Goal: Task Accomplishment & Management: Complete application form

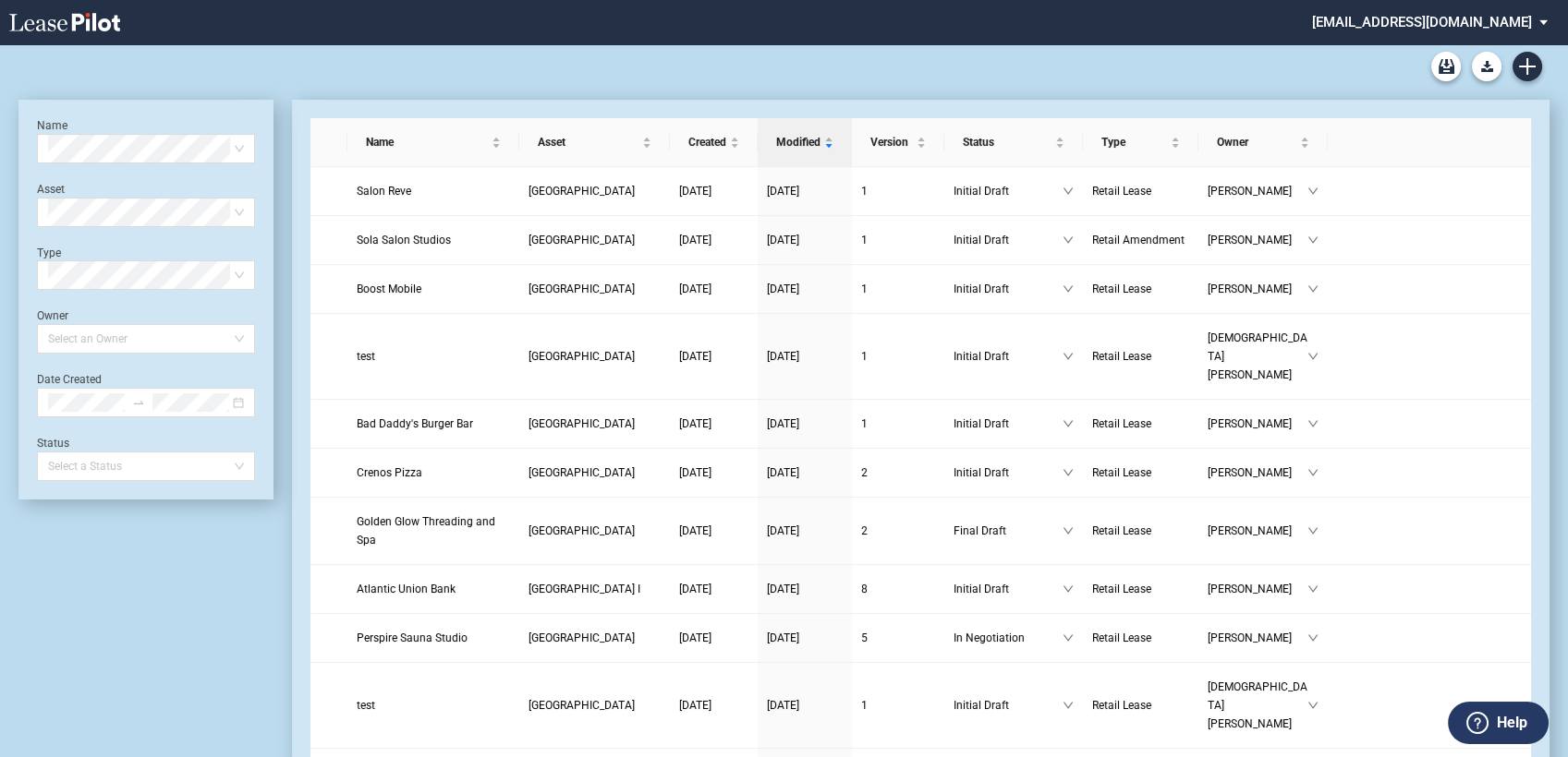
click at [1530, 69] on icon "Create new document" at bounding box center [1528, 66] width 17 height 17
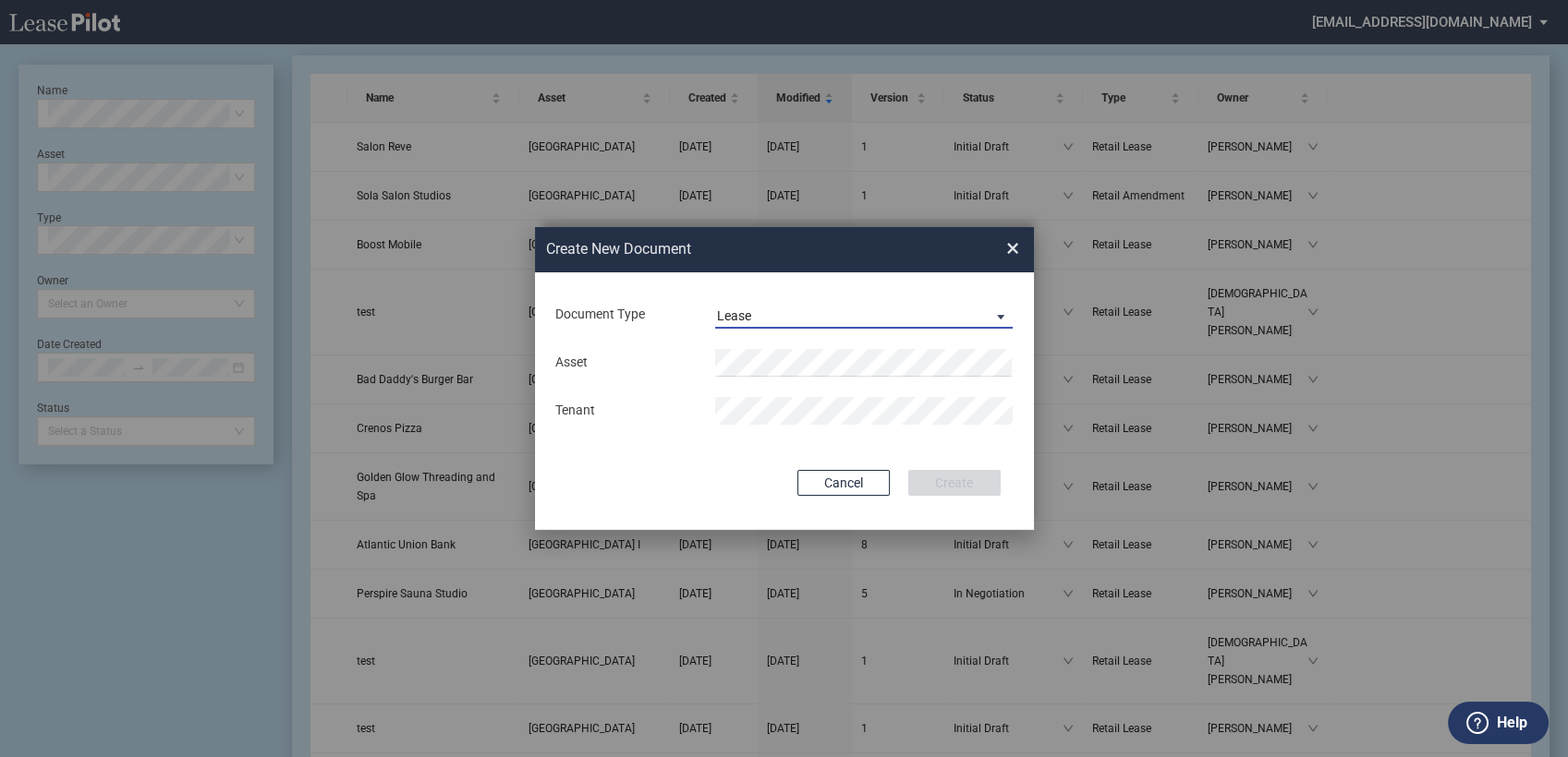
click at [723, 310] on div "Lease" at bounding box center [734, 316] width 35 height 15
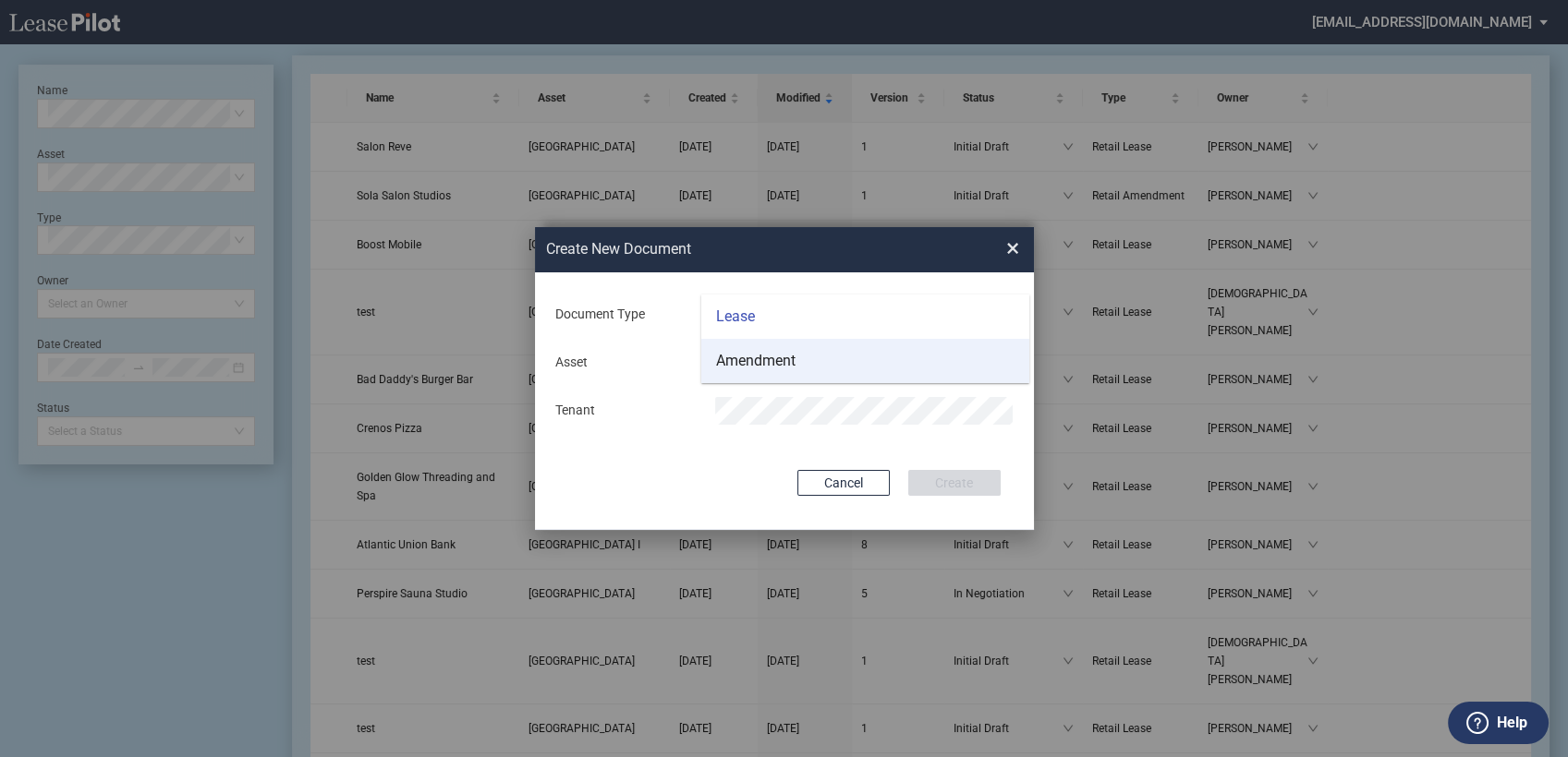
click at [743, 357] on div "Amendment" at bounding box center [755, 361] width 80 height 21
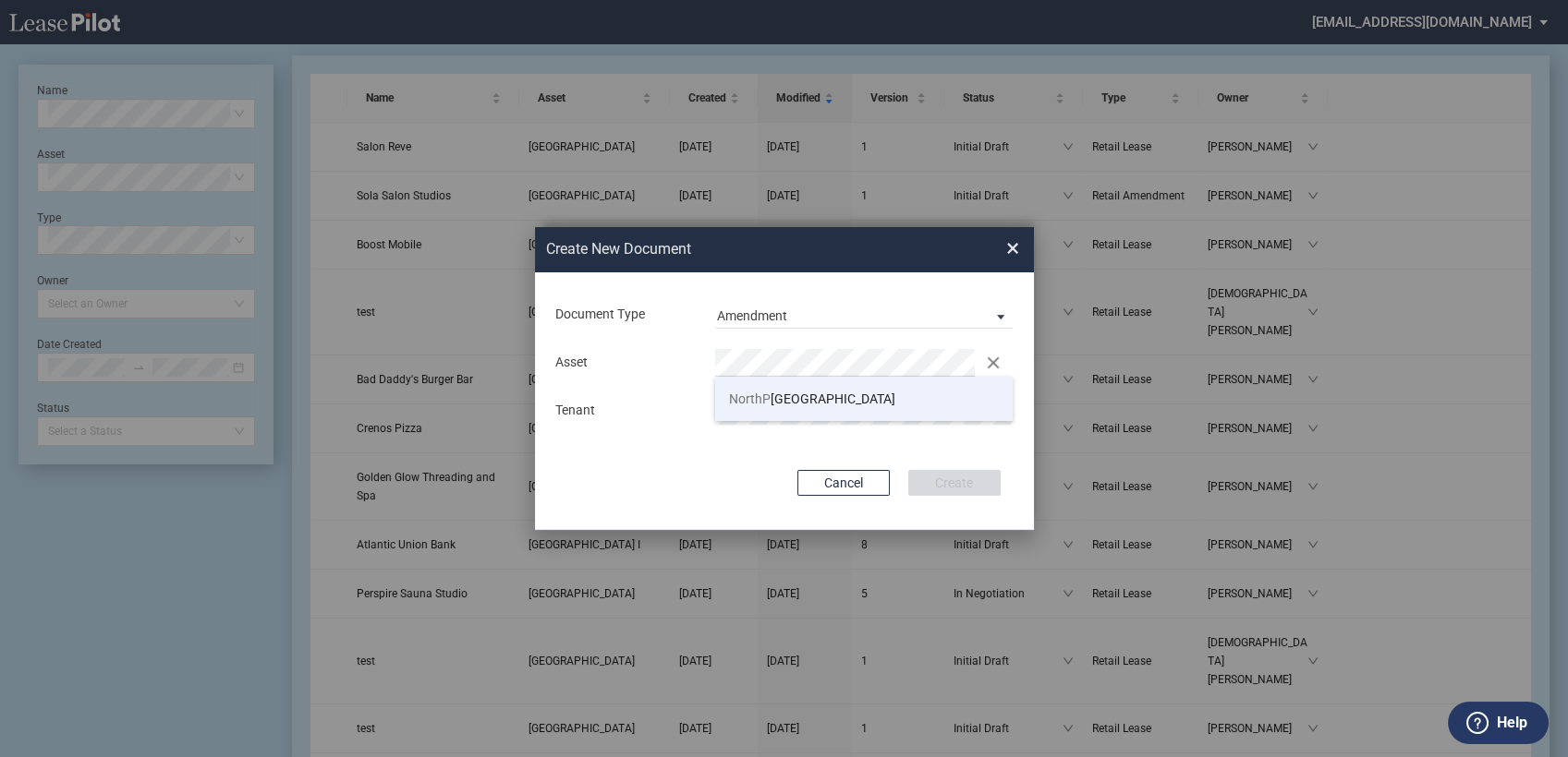
click at [863, 407] on li "NorthP ointe Plaza" at bounding box center [864, 399] width 299 height 44
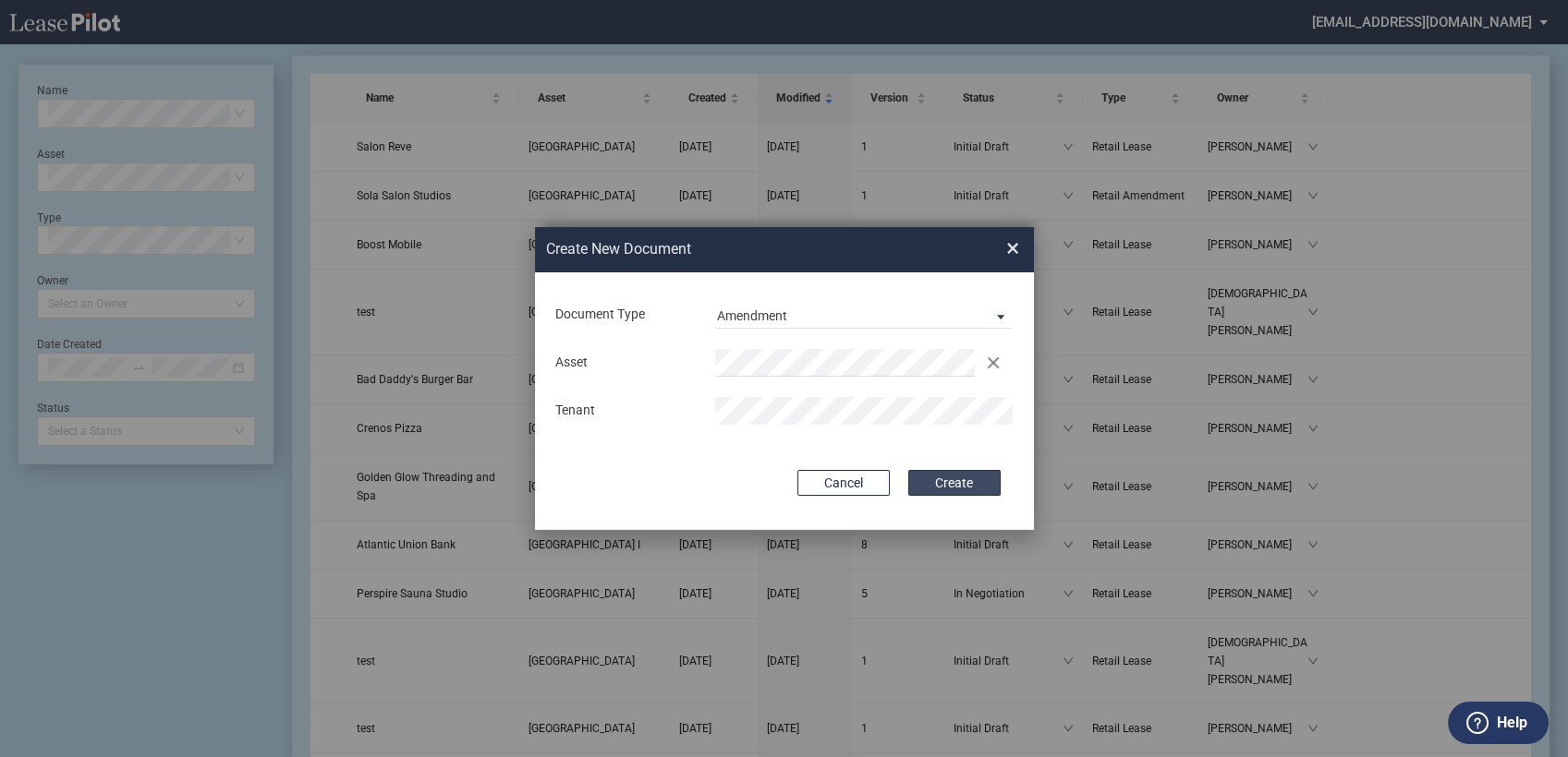
click at [943, 485] on button "Create" at bounding box center [954, 483] width 93 height 26
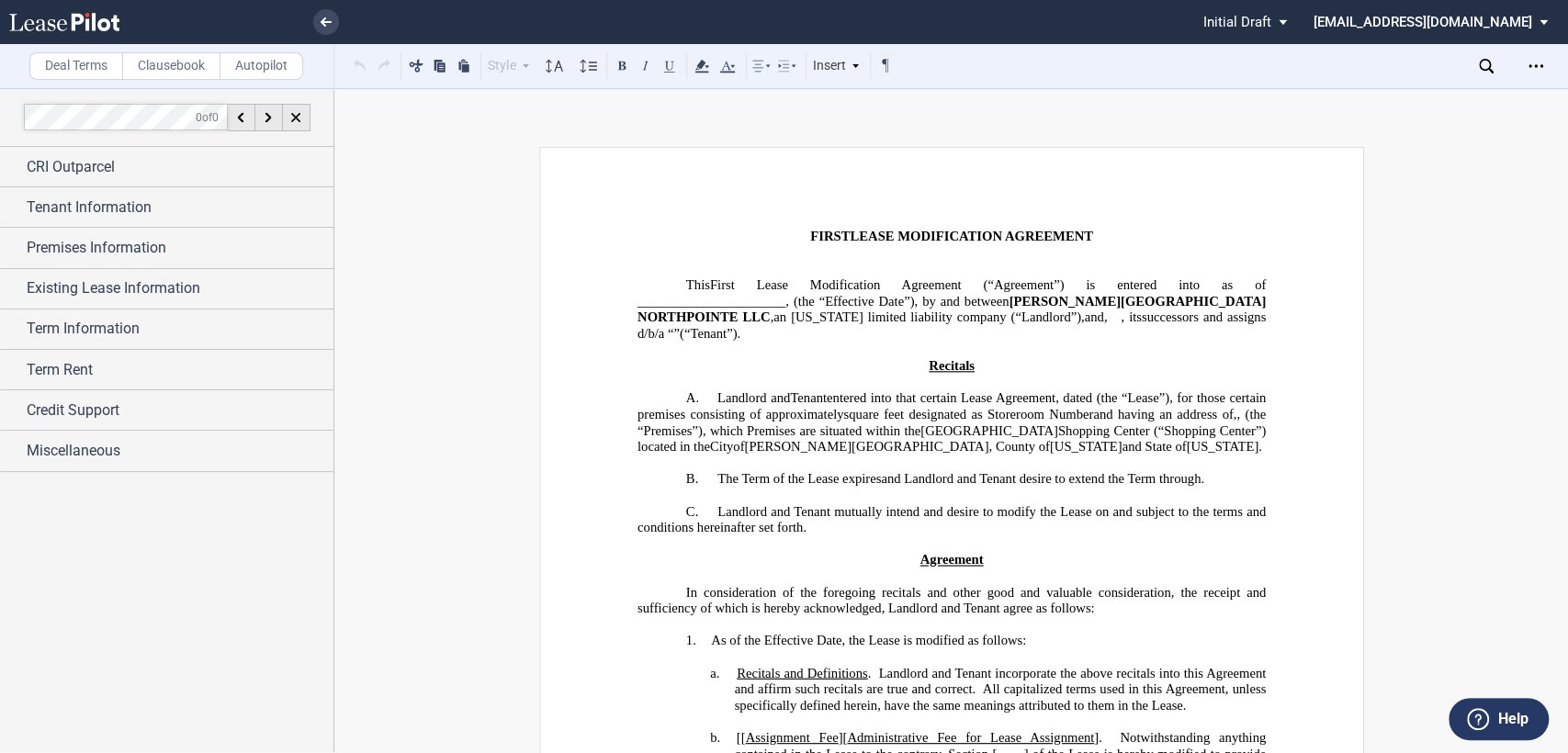
click at [698, 256] on p "﻿" at bounding box center [950, 254] width 628 height 17
click at [13, 211] on div "Tenant Information" at bounding box center [167, 207] width 333 height 39
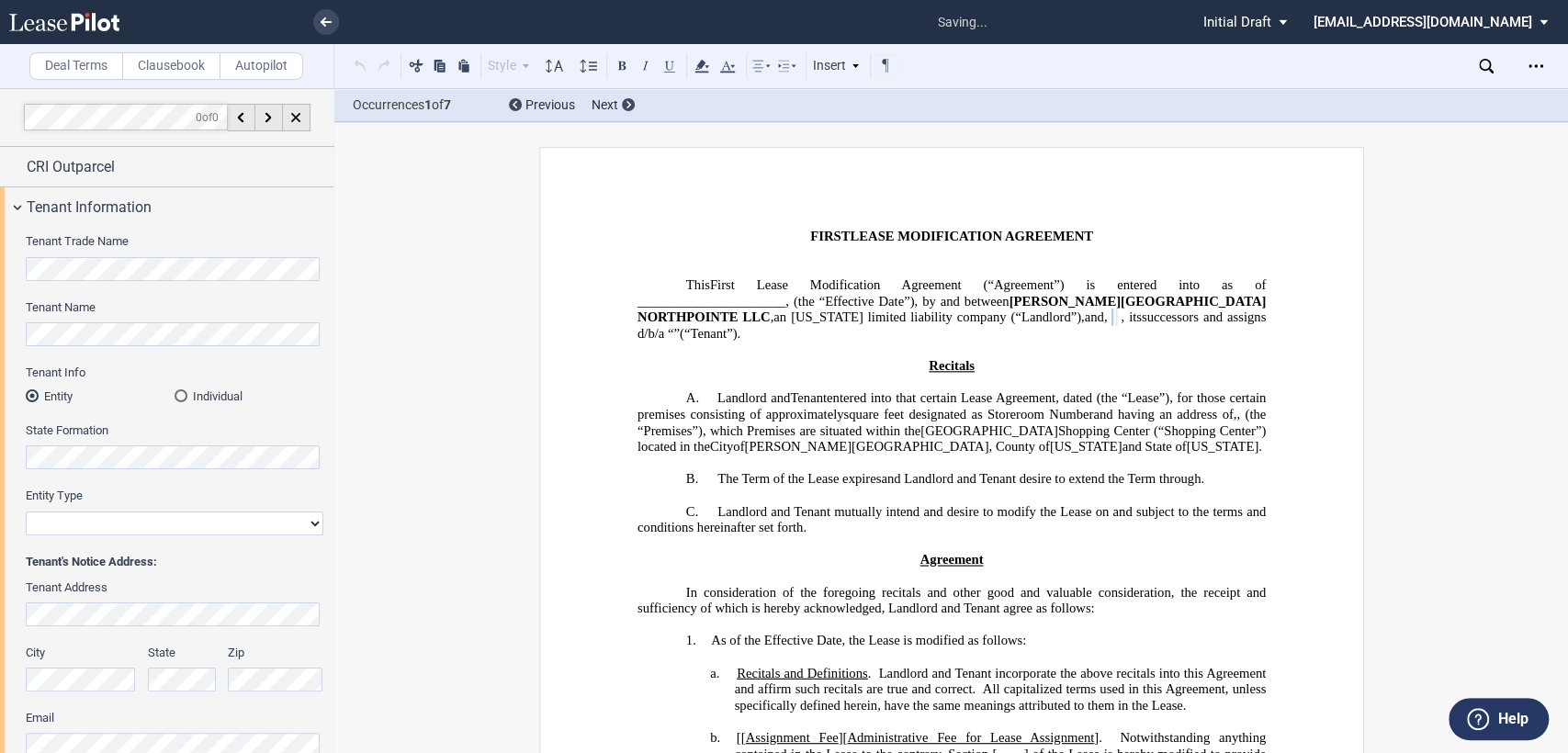
select select "limited liability company"
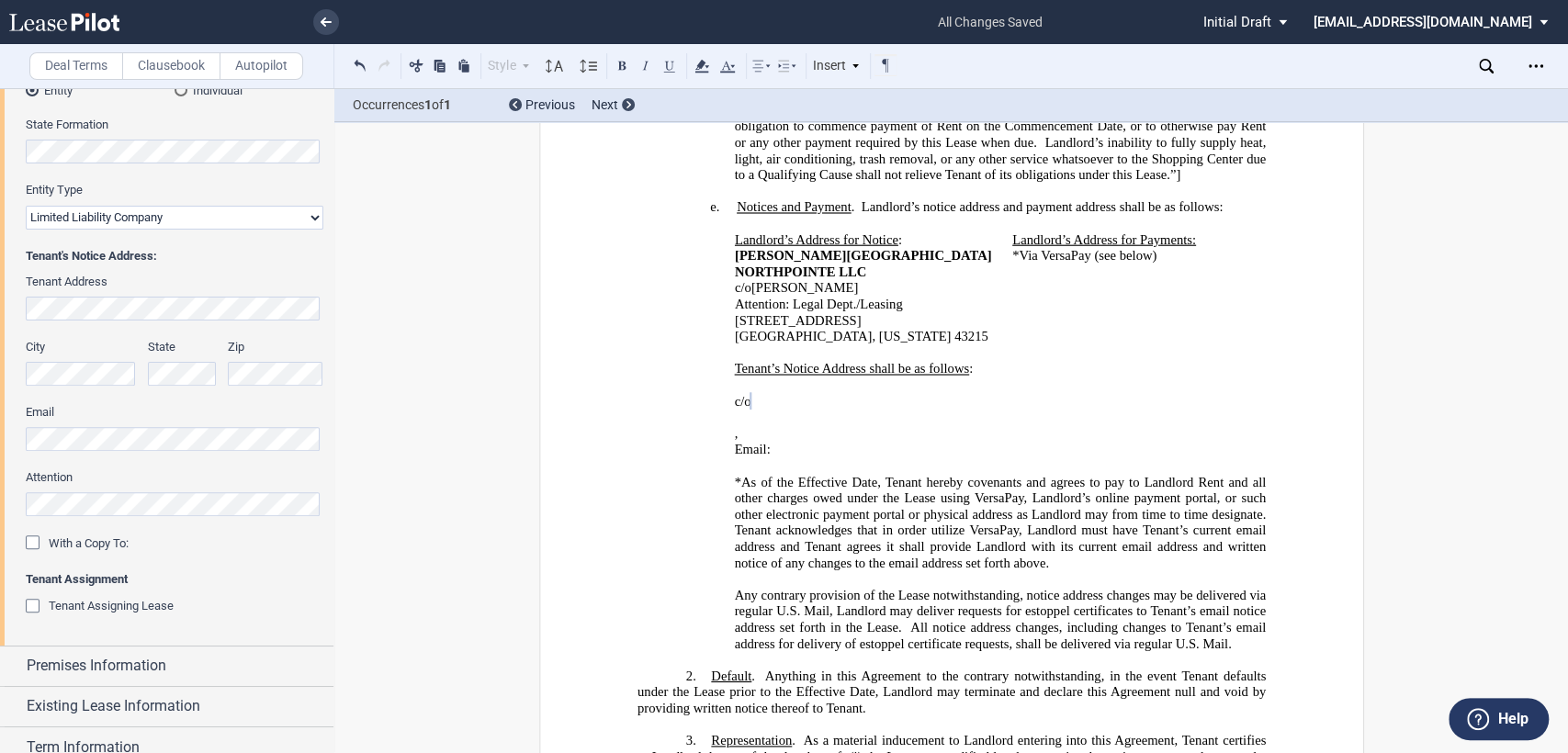
scroll to position [443, 0]
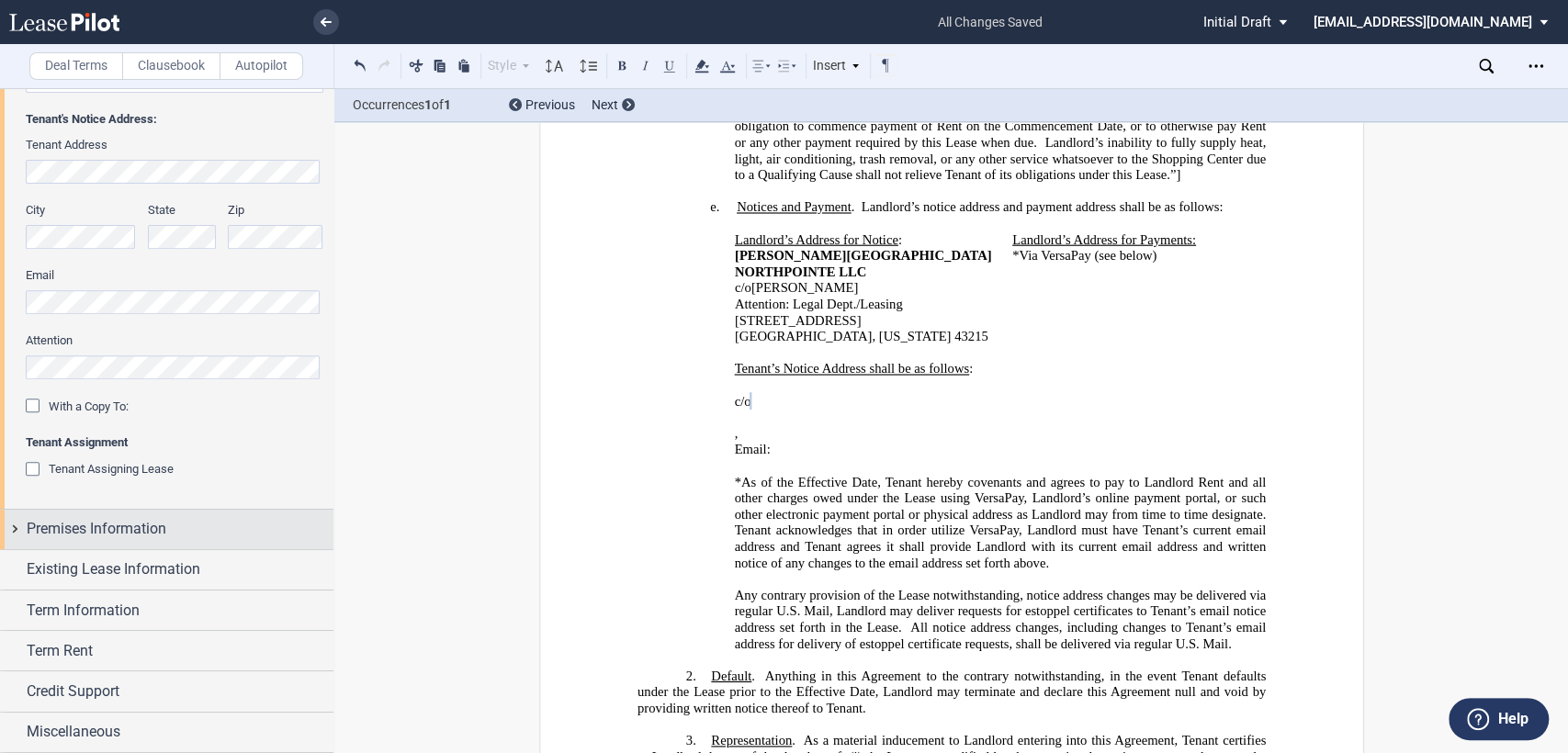
click at [17, 531] on div "Premises Information" at bounding box center [167, 530] width 333 height 39
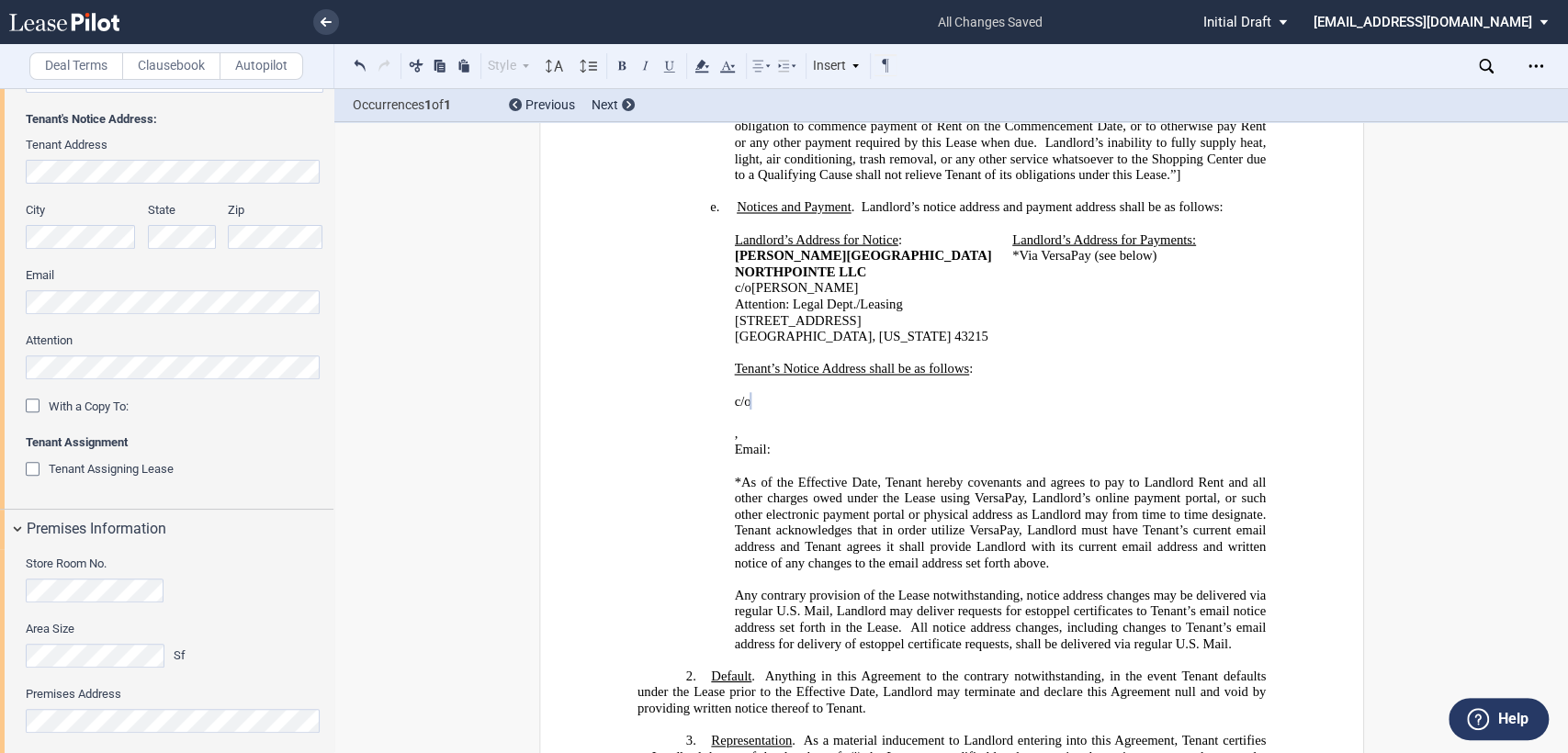
click at [101, 576] on div "Store Room No." at bounding box center [175, 579] width 298 height 47
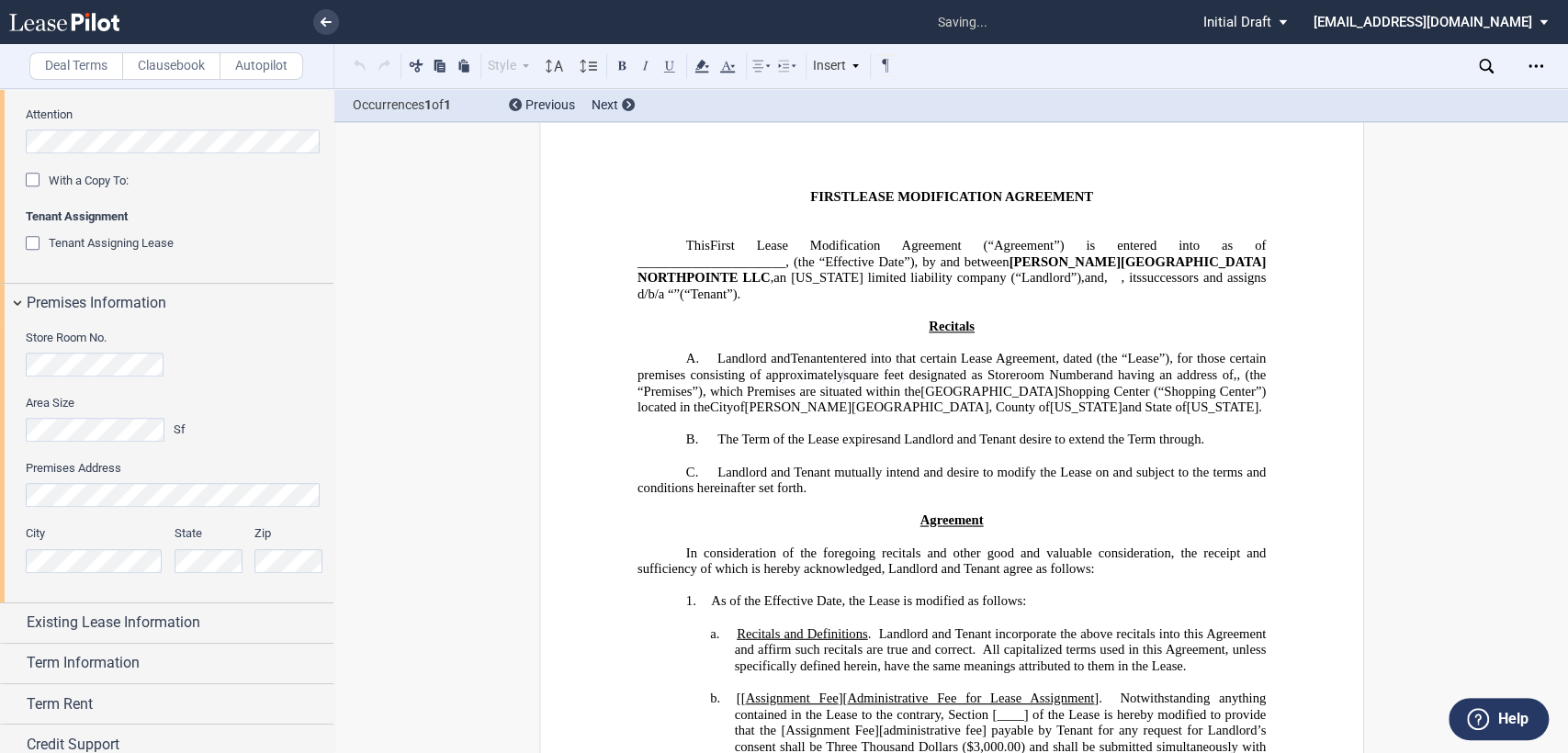
scroll to position [721, 0]
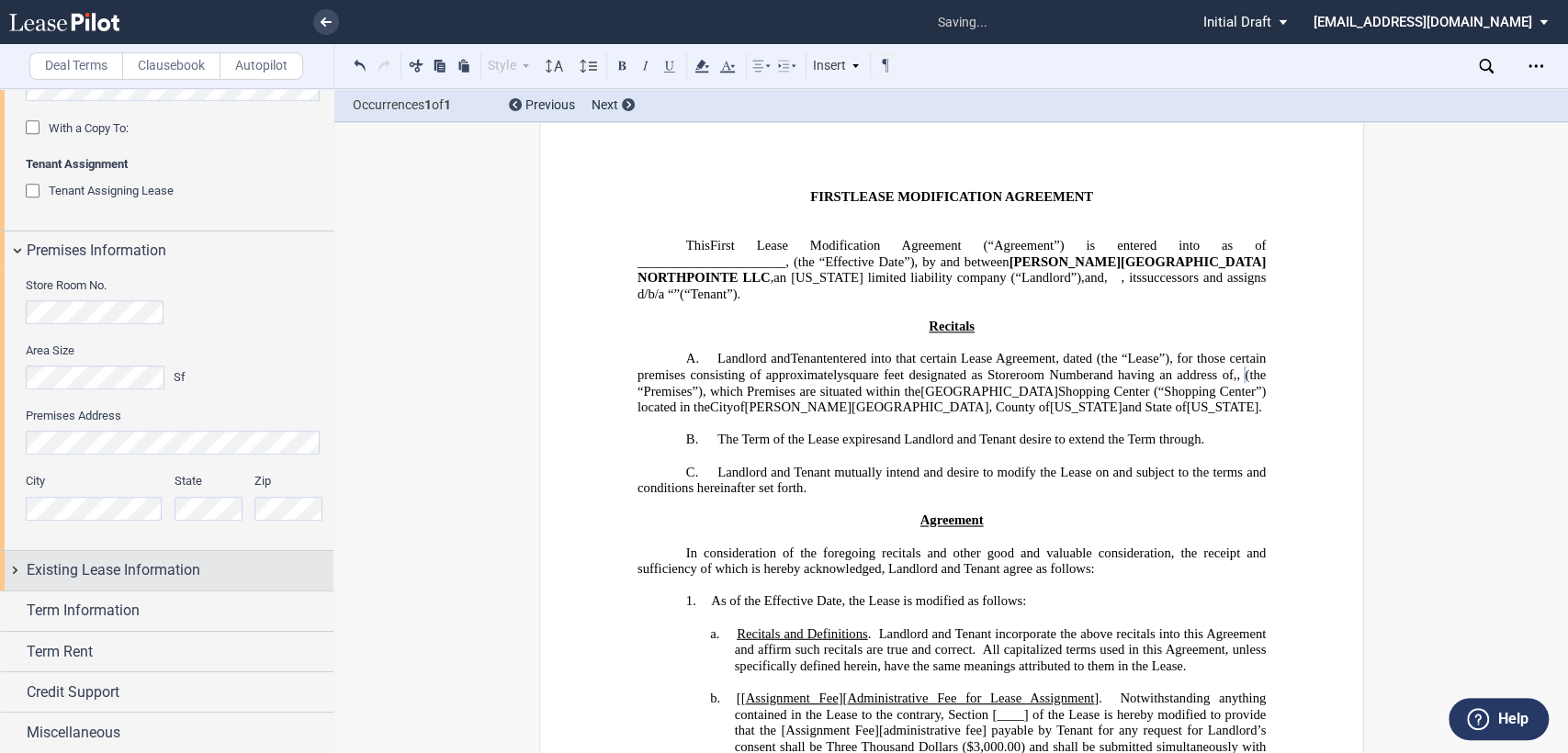
click at [15, 568] on div "Existing Lease Information" at bounding box center [167, 571] width 333 height 39
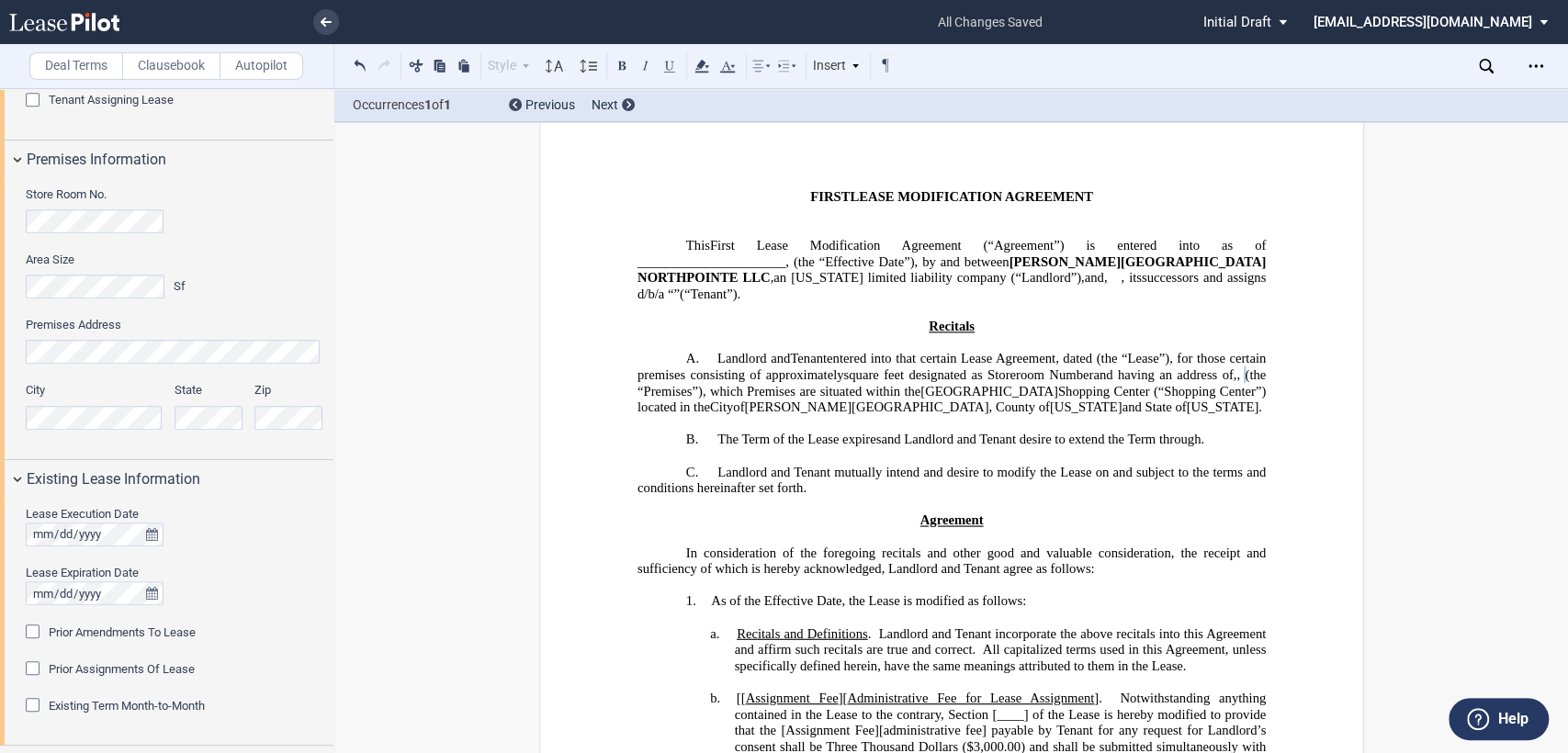
scroll to position [967, 0]
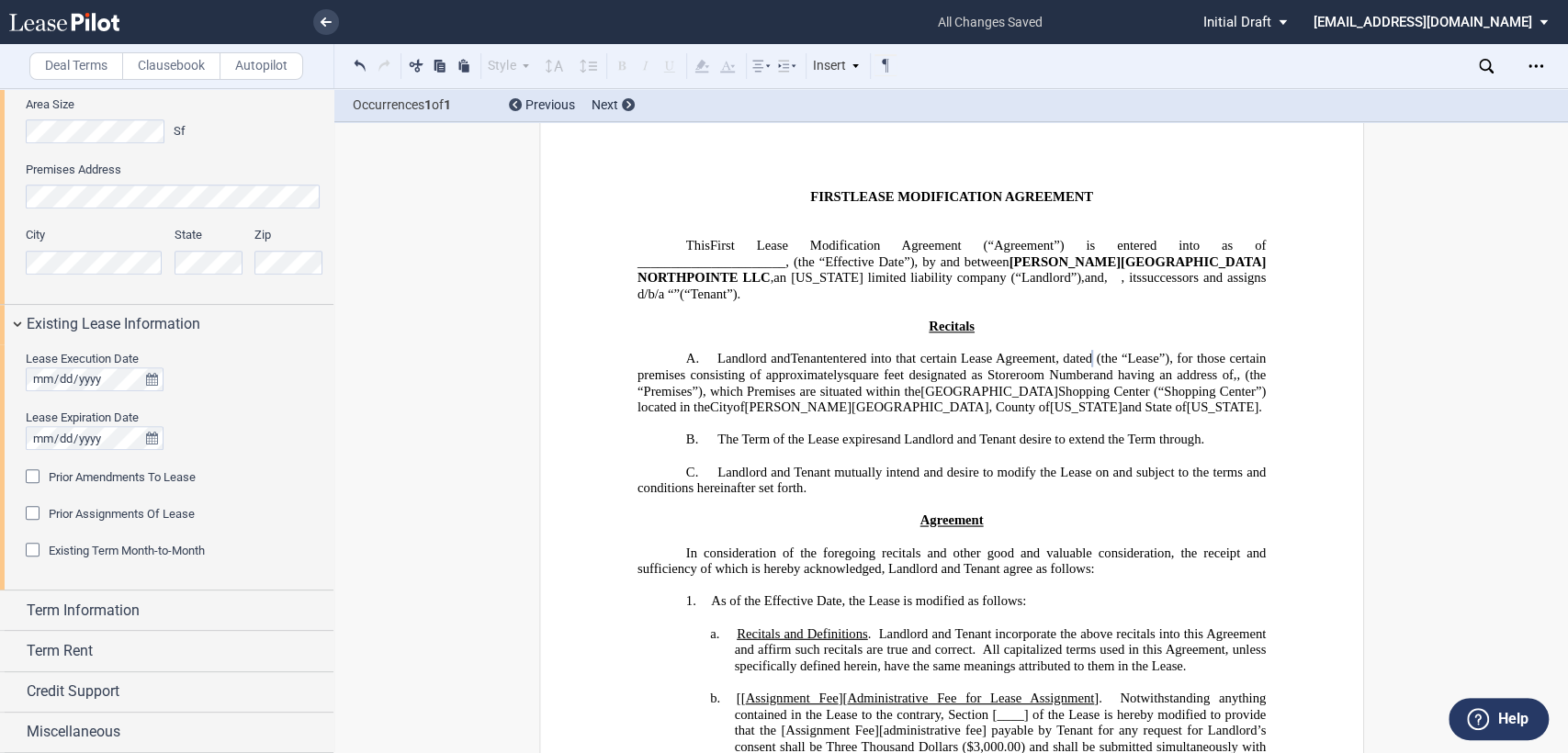
click at [31, 474] on div "Prior Amendments To Lease" at bounding box center [35, 478] width 19 height 19
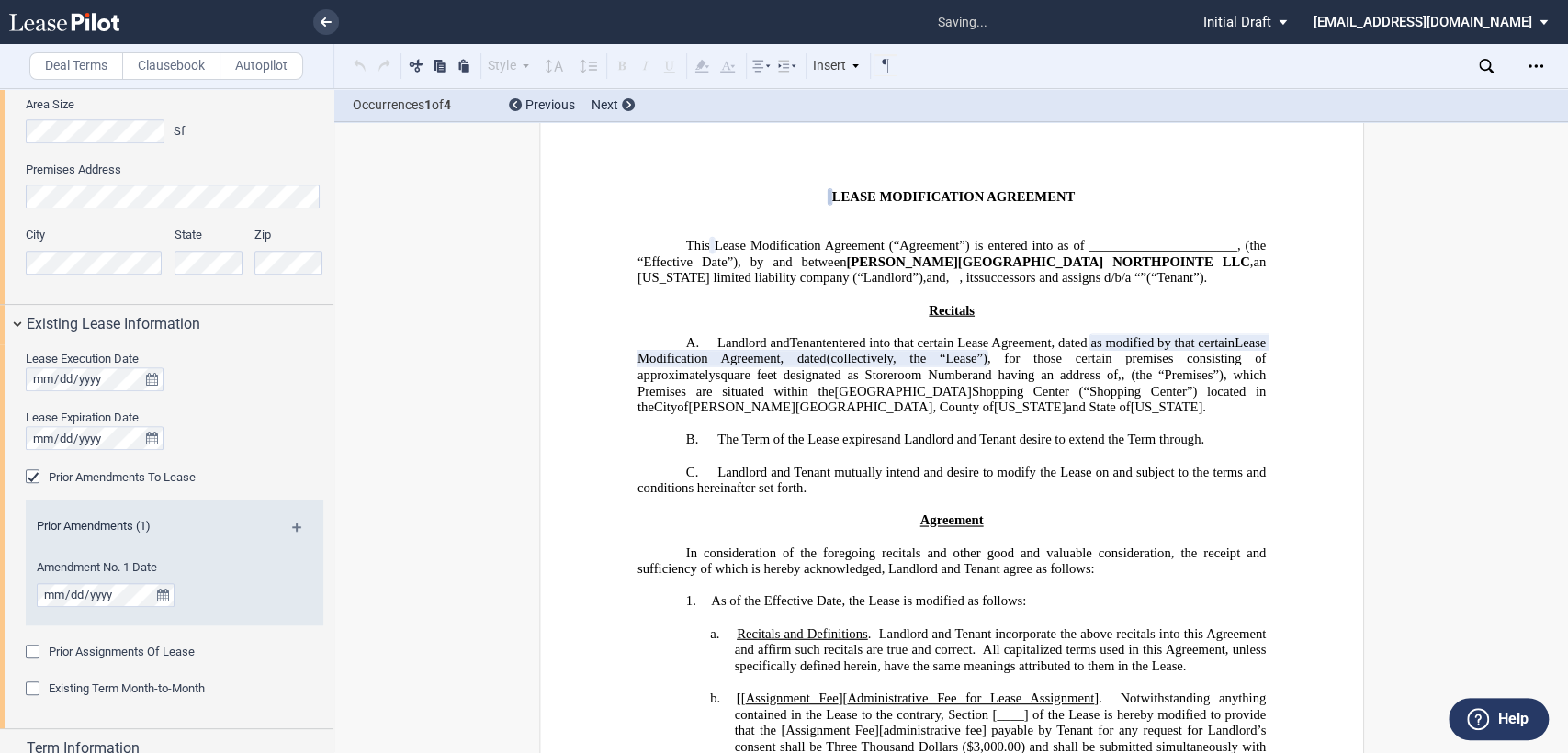
click at [294, 524] on md-icon at bounding box center [304, 534] width 25 height 22
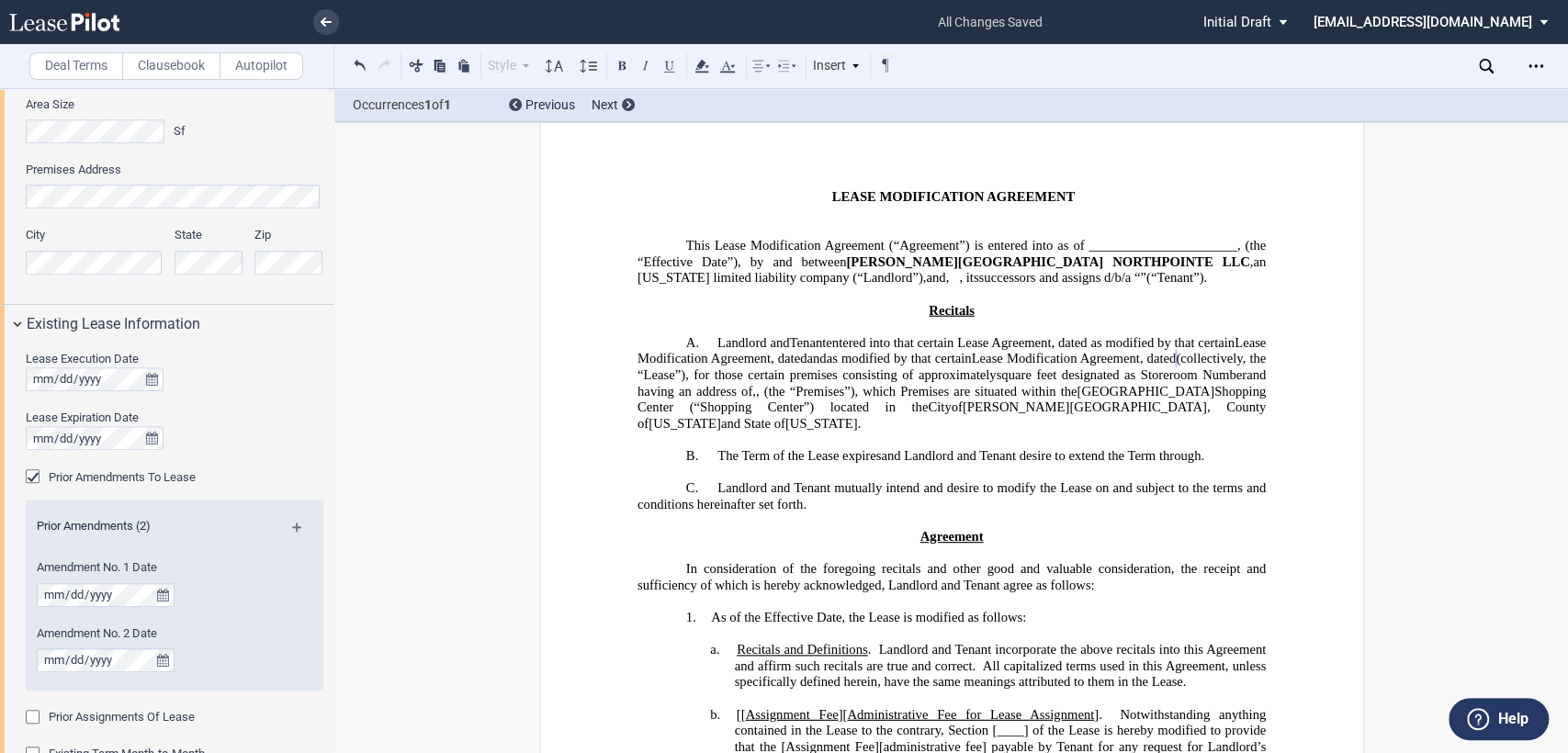
click at [825, 361] on span "and" at bounding box center [816, 358] width 20 height 16
click at [1125, 362] on span "as modified by that certain Lease Modification Agreement, dated" at bounding box center [1016, 358] width 359 height 16
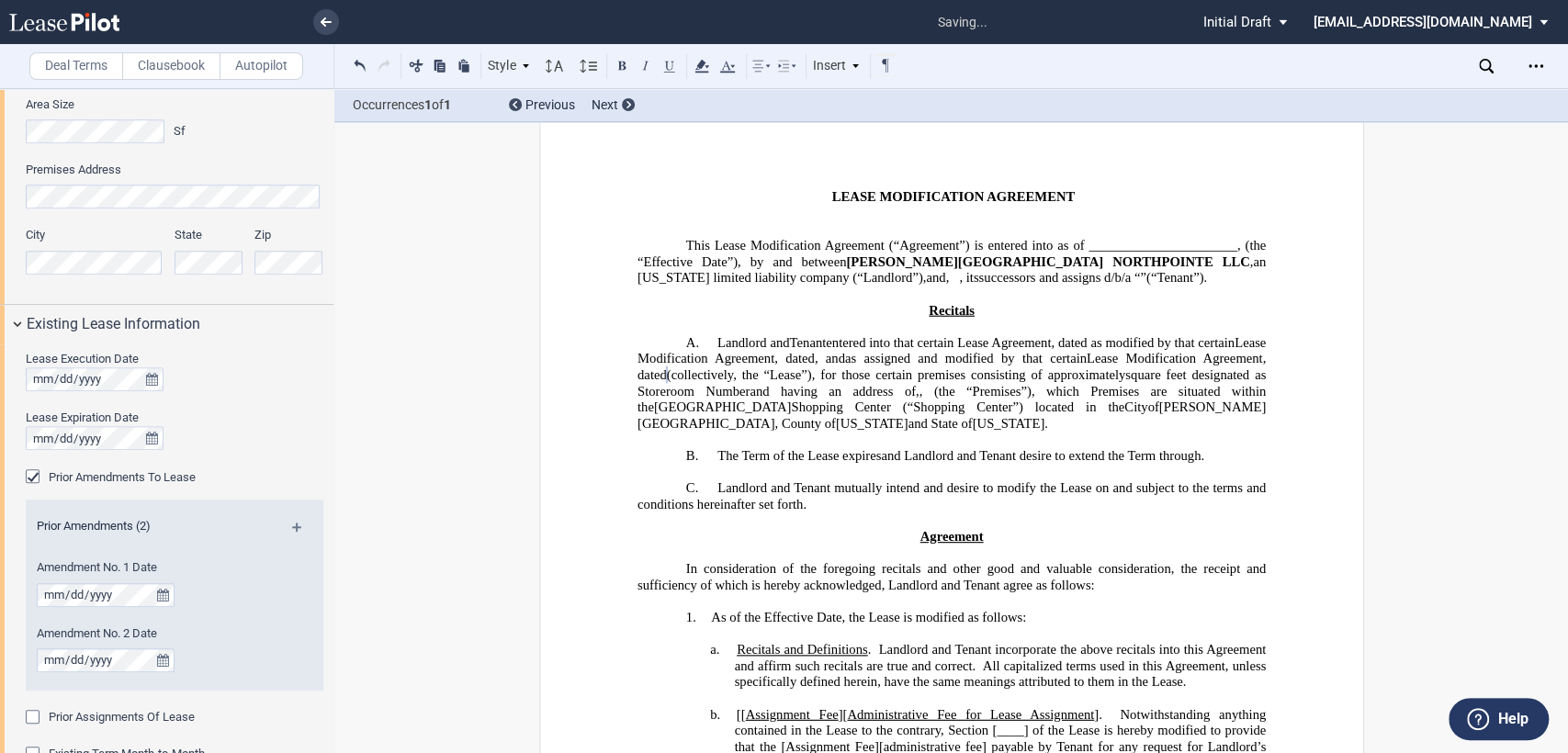
click at [669, 375] on span "as assigned and modified by that certain Lease Modification Agreement, dated" at bounding box center [952, 367] width 632 height 32
click at [986, 377] on span "(collectively, the “Lease”)" at bounding box center [905, 375] width 161 height 16
click at [1196, 347] on span "as modified by that certain Lease Modification Agreement, dated" at bounding box center [952, 351] width 632 height 32
click at [831, 351] on span "entered into that certain Lease Agreement, dated" at bounding box center [980, 343] width 299 height 16
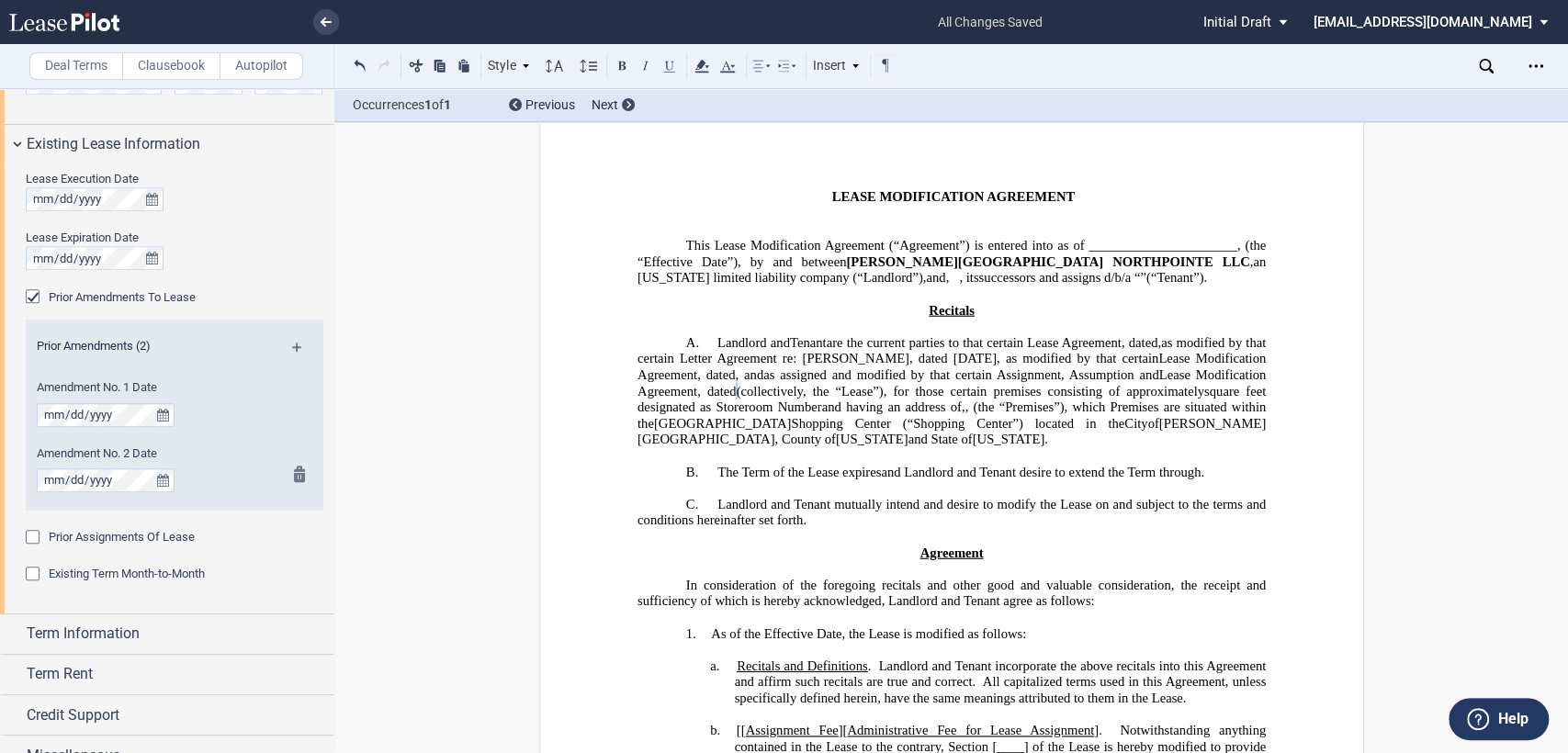
scroll to position [1170, 0]
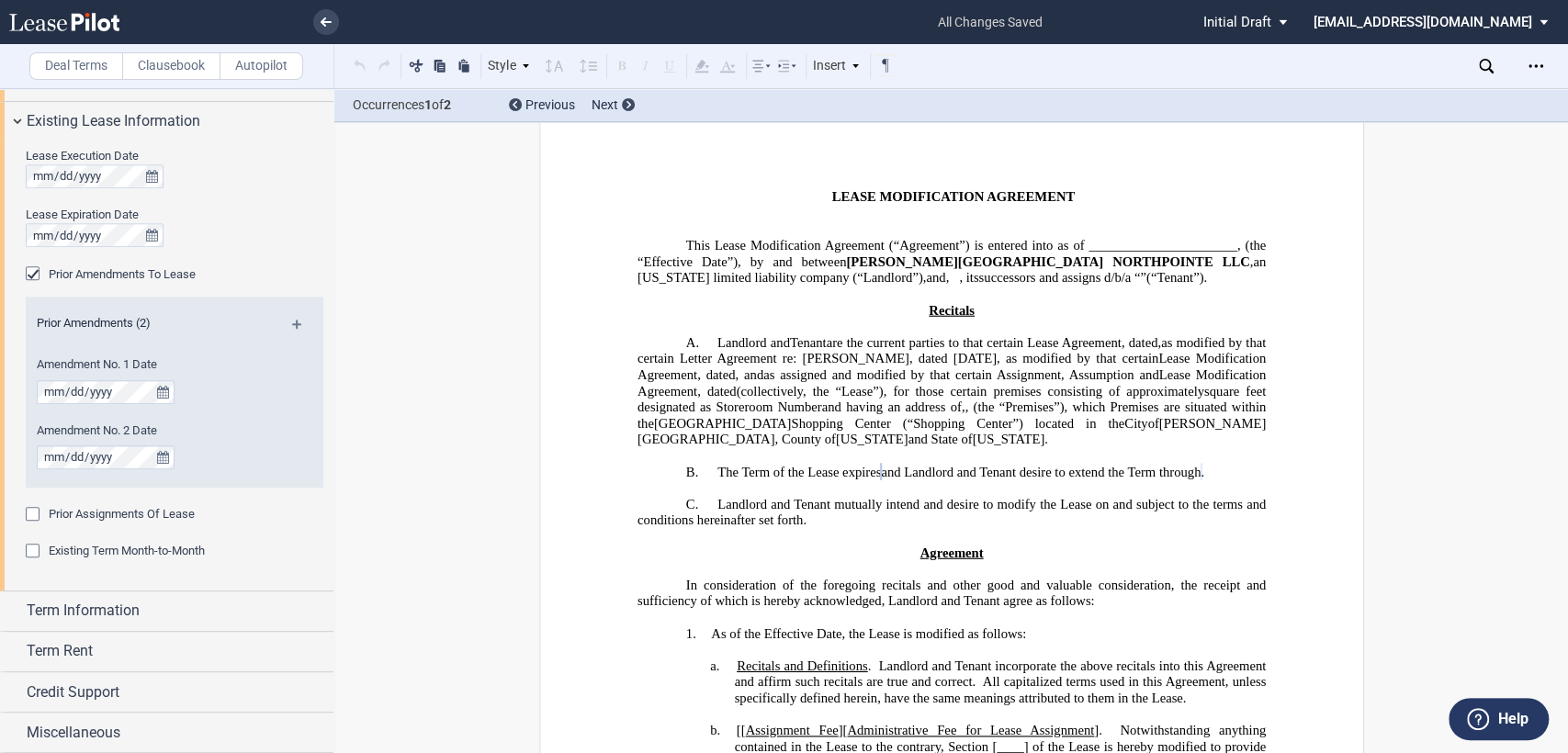
click at [247, 269] on div "Prior Amendments To Lease" at bounding box center [175, 275] width 298 height 19
click at [10, 690] on div "Credit Support" at bounding box center [167, 692] width 333 height 39
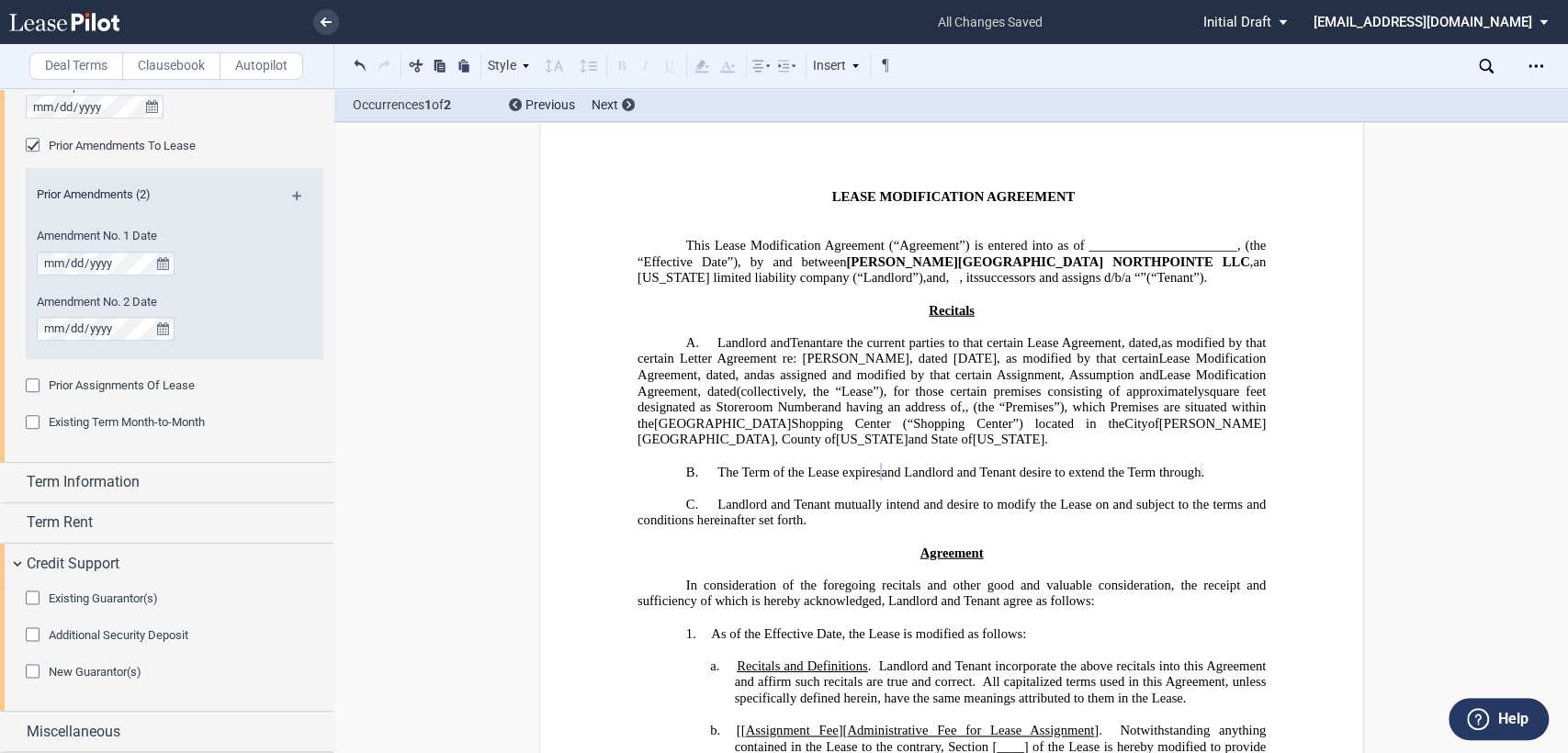
click at [34, 598] on div "Existing Guarantor(s)" at bounding box center [35, 600] width 19 height 19
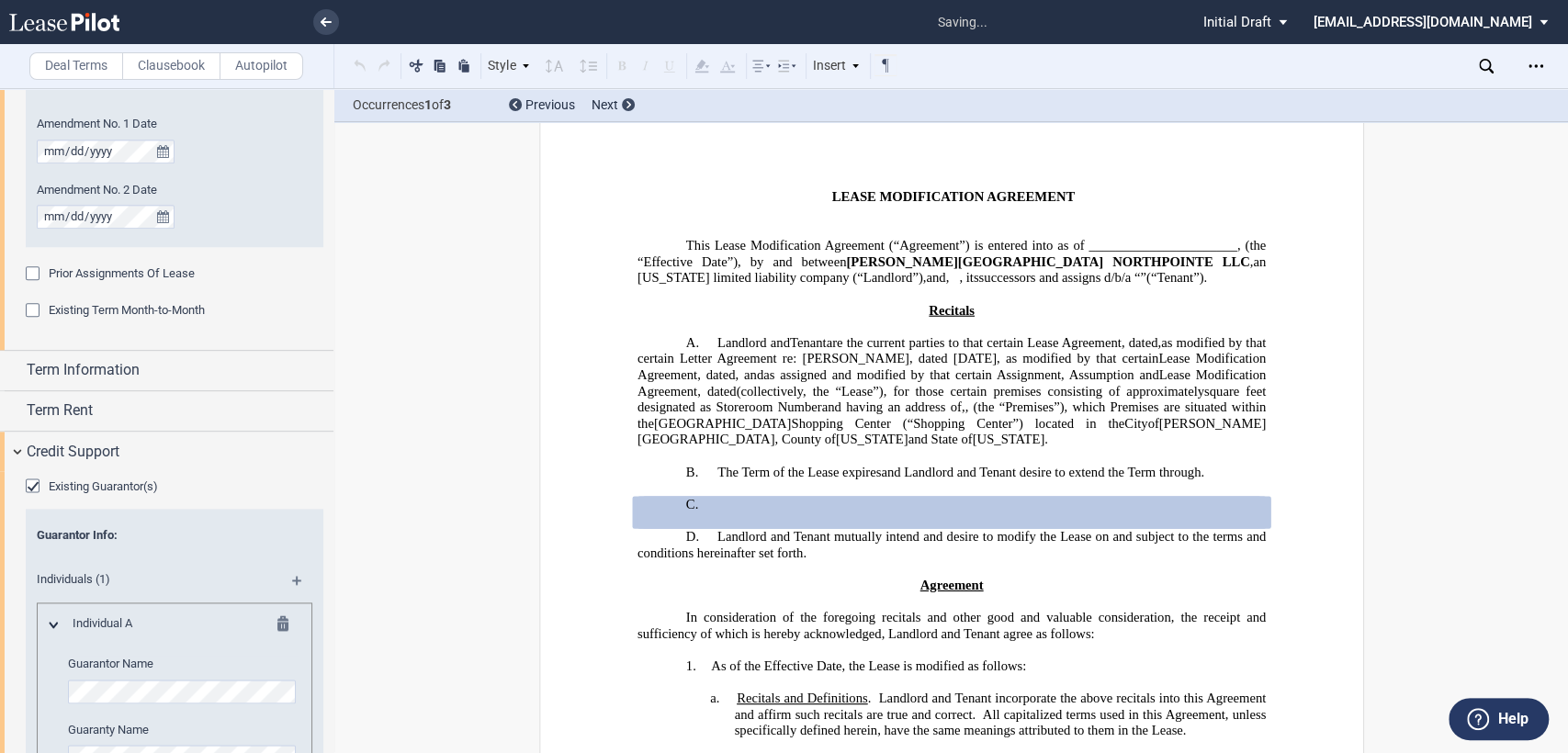
scroll to position [1792, 0]
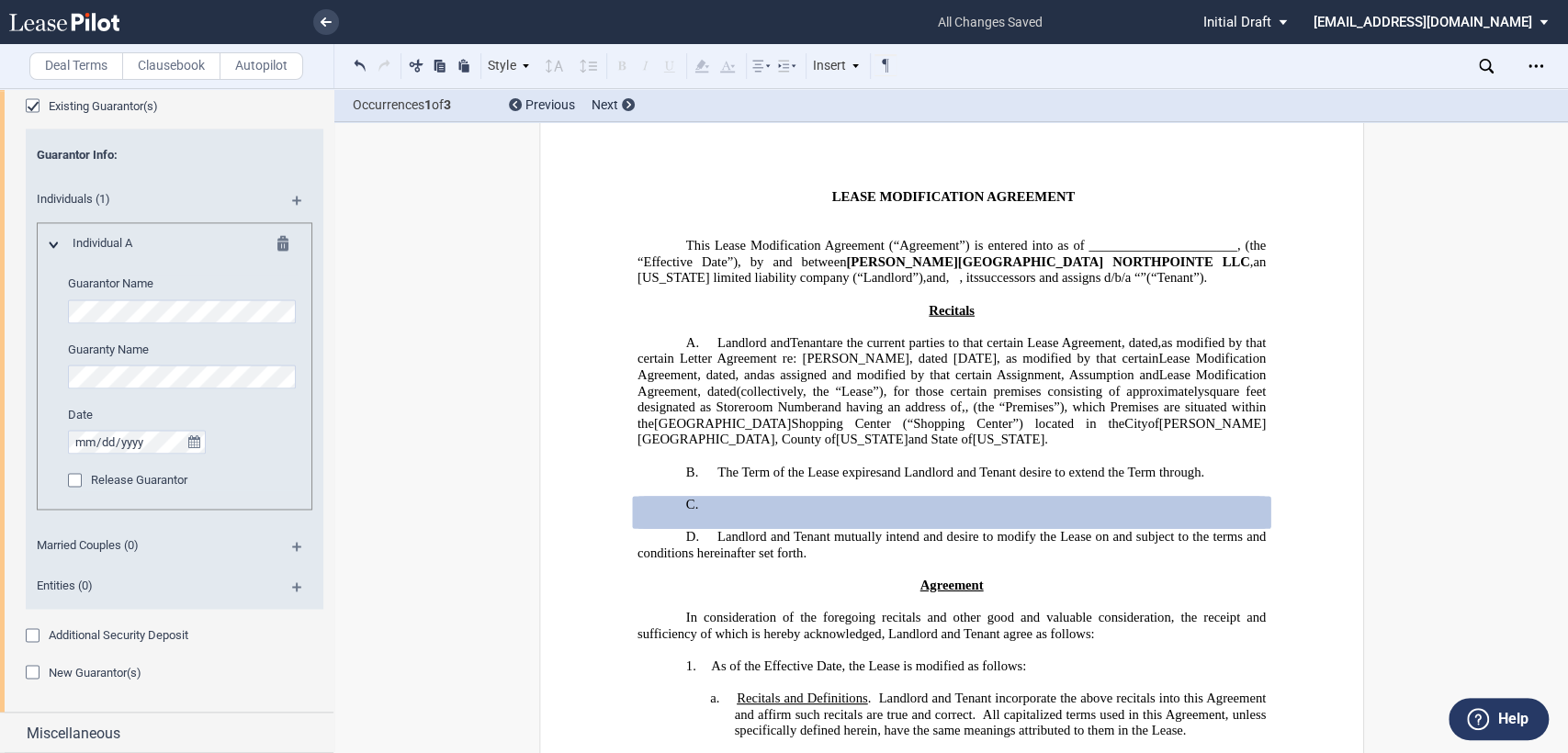
click at [293, 544] on md-icon at bounding box center [304, 553] width 25 height 22
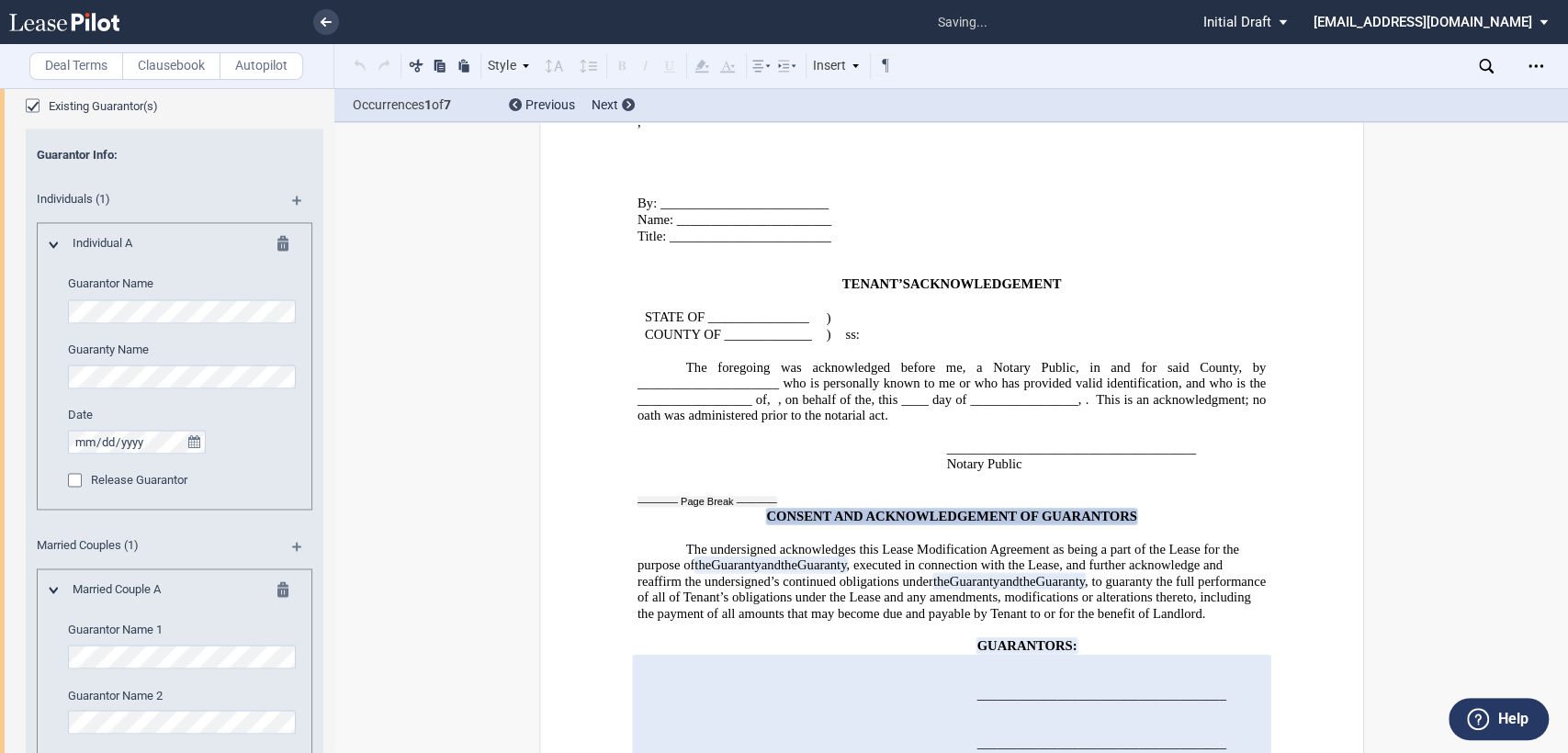
click at [277, 245] on md-icon at bounding box center [288, 247] width 22 height 22
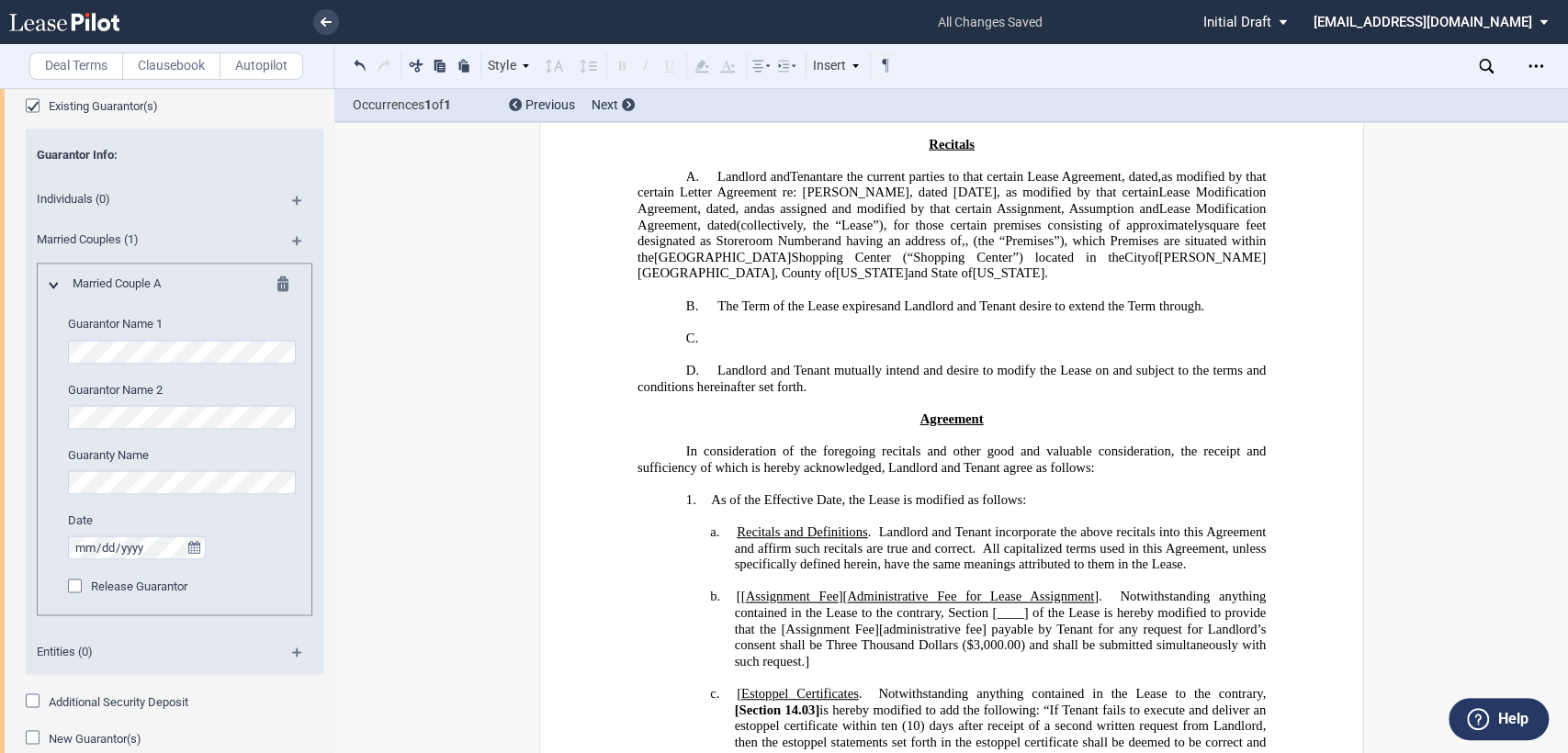
scroll to position [1858, 0]
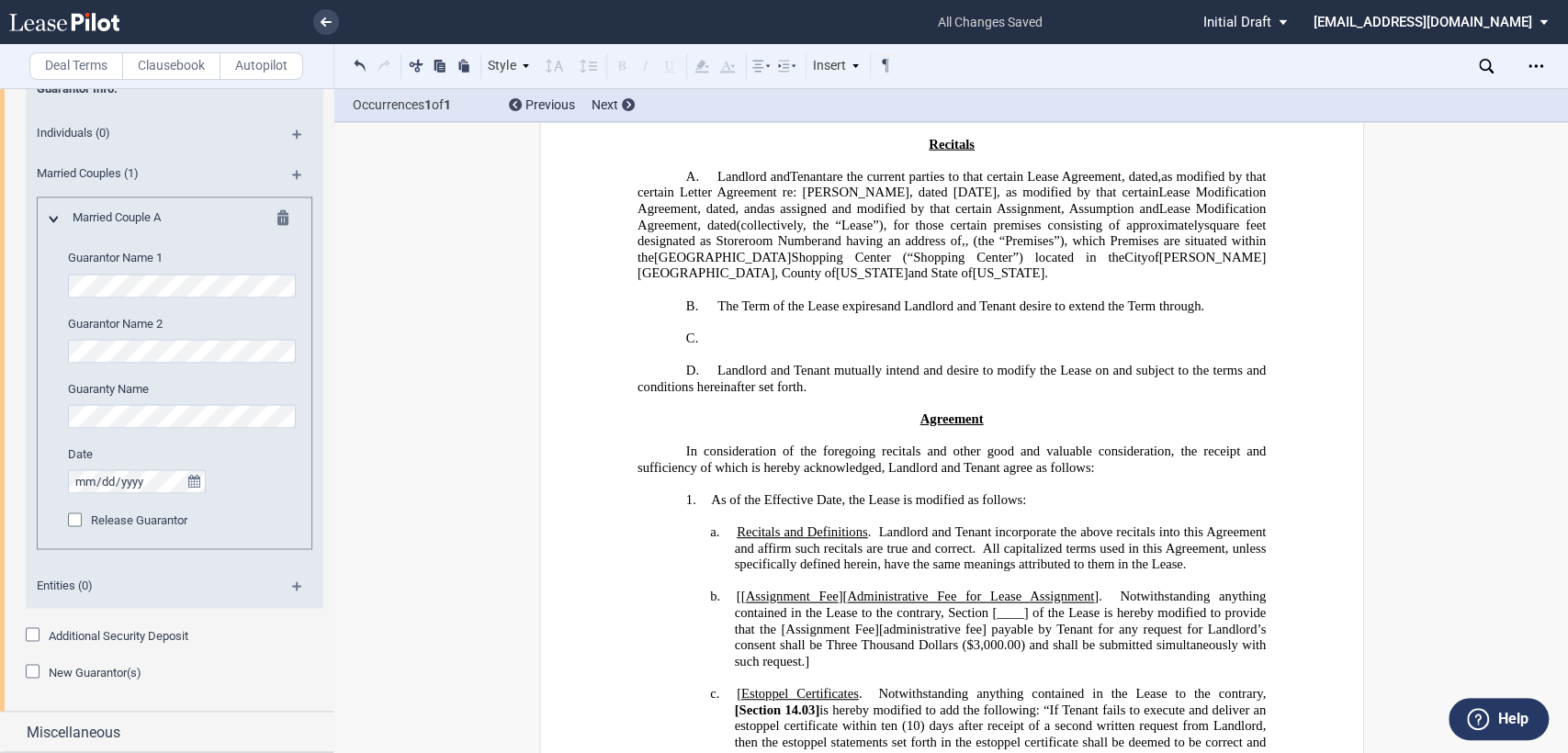
click at [34, 670] on div "New Guarantor(s)" at bounding box center [35, 674] width 19 height 19
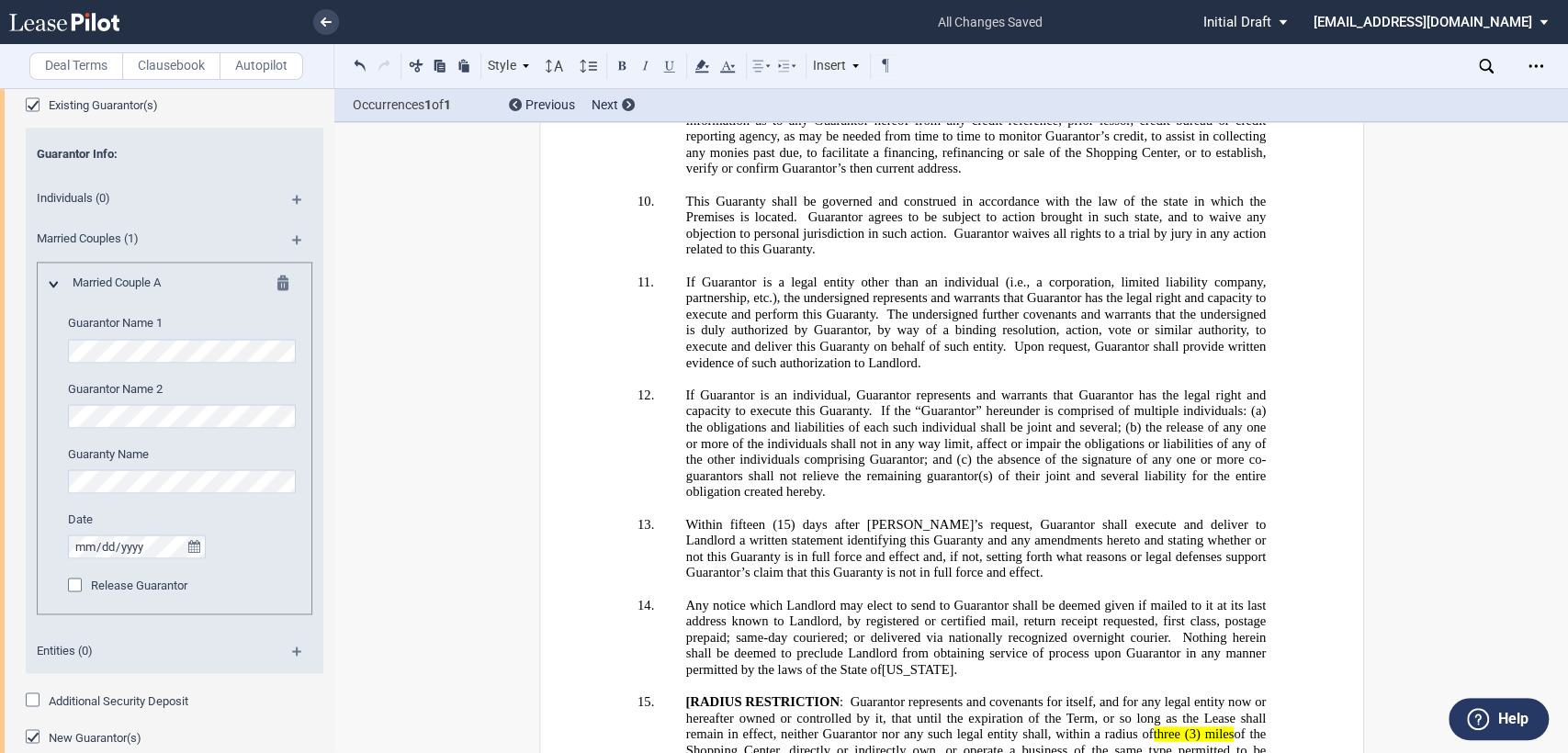
scroll to position [1759, 0]
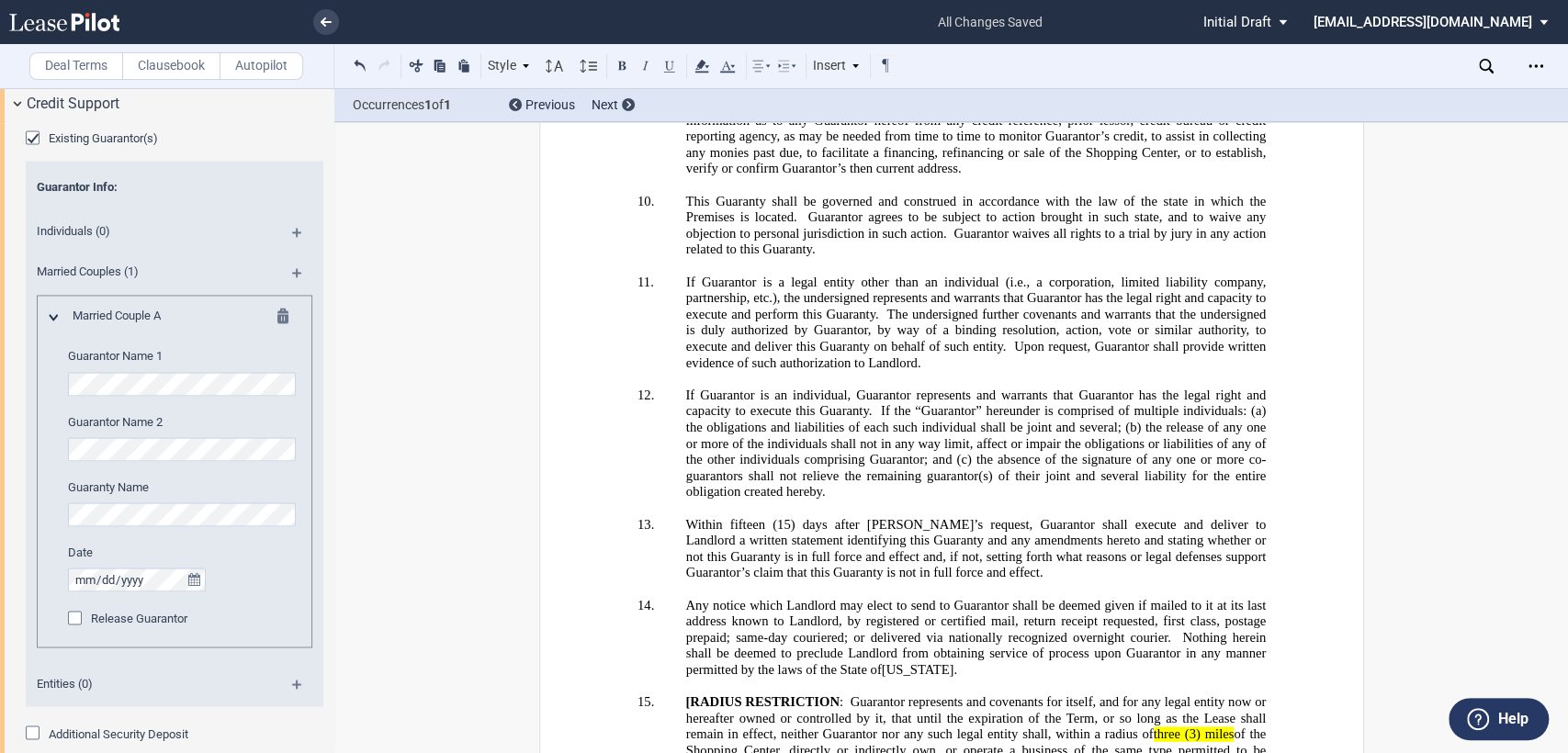
click at [294, 229] on md-icon at bounding box center [304, 239] width 25 height 22
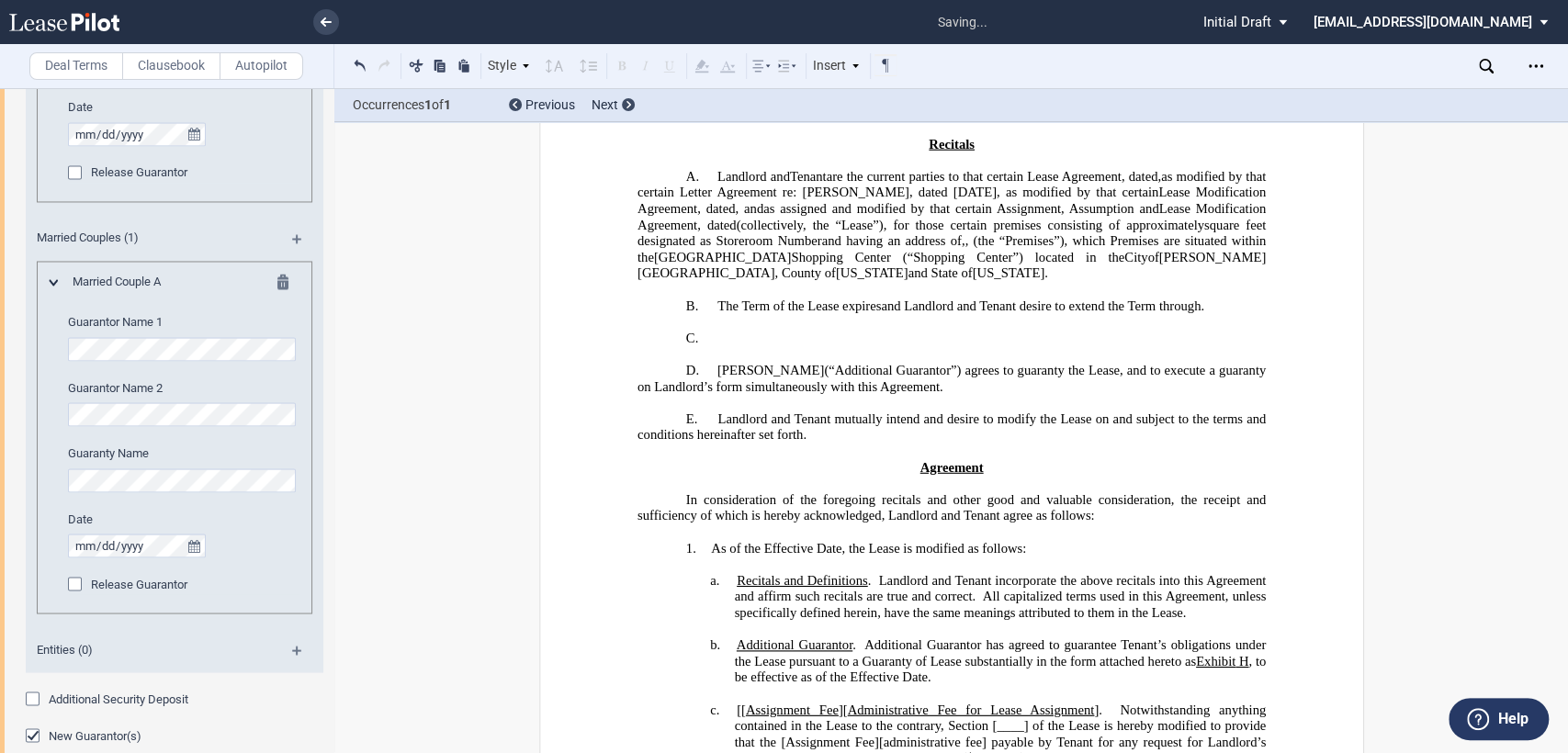
scroll to position [2168, 0]
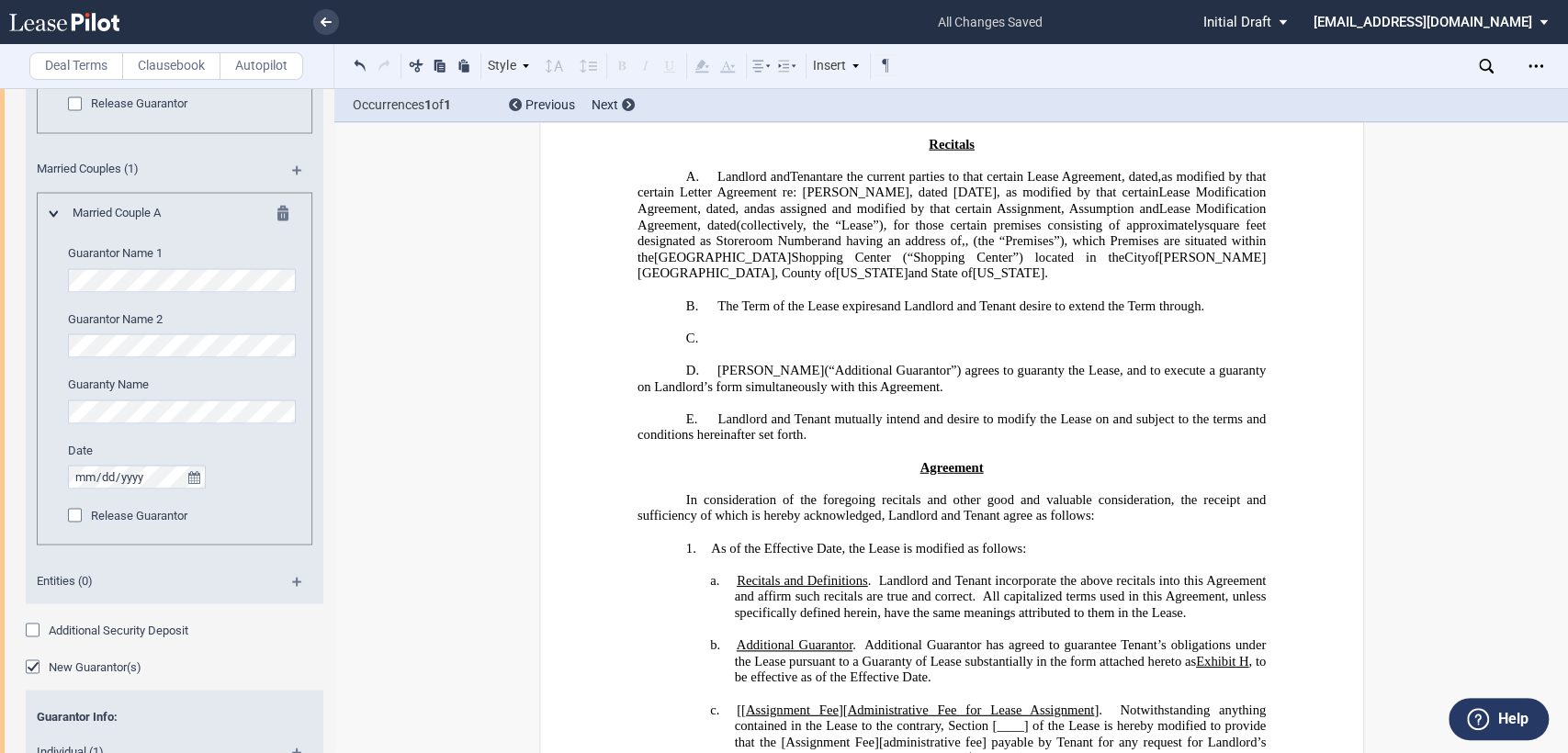
click at [292, 168] on md-icon at bounding box center [304, 177] width 25 height 22
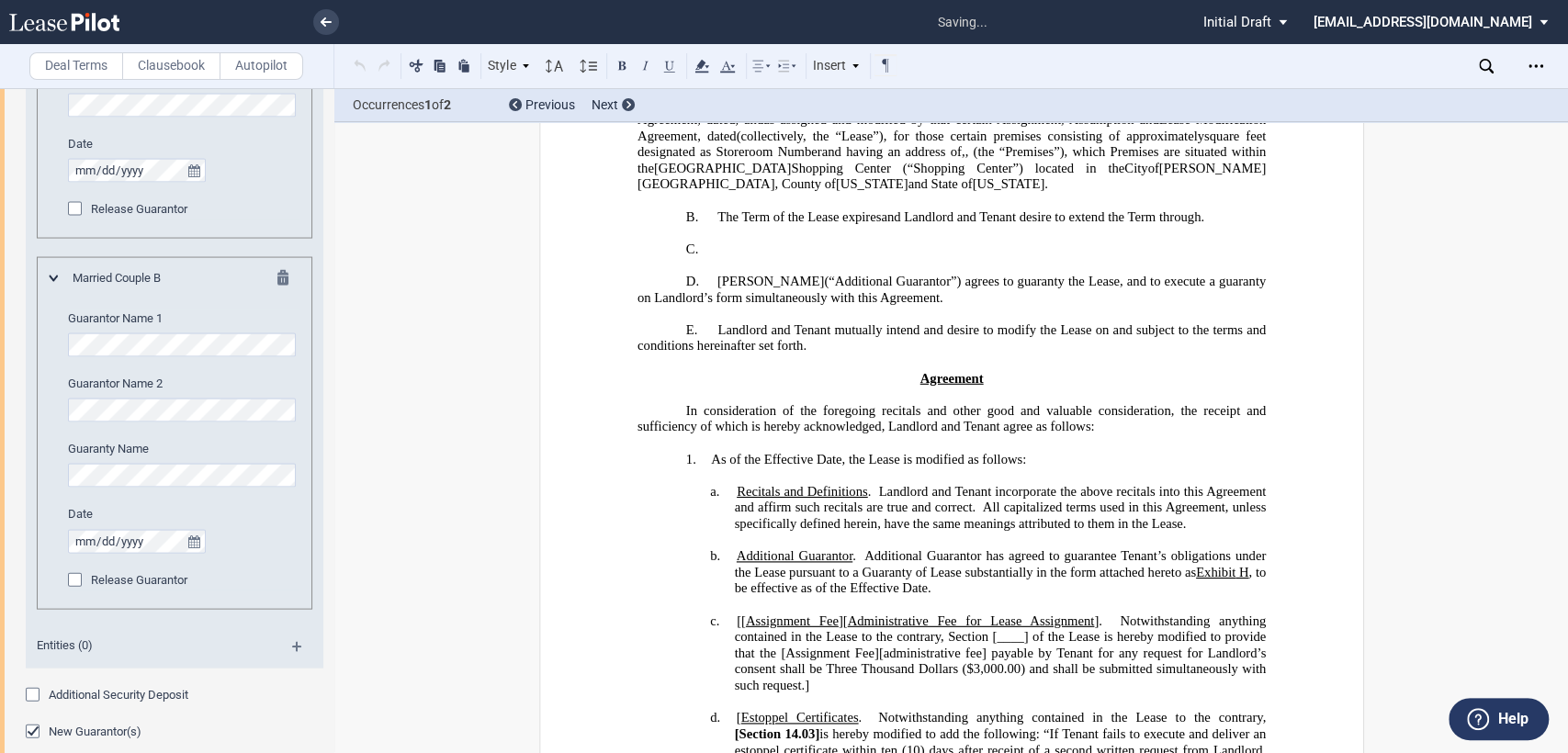
scroll to position [267, 0]
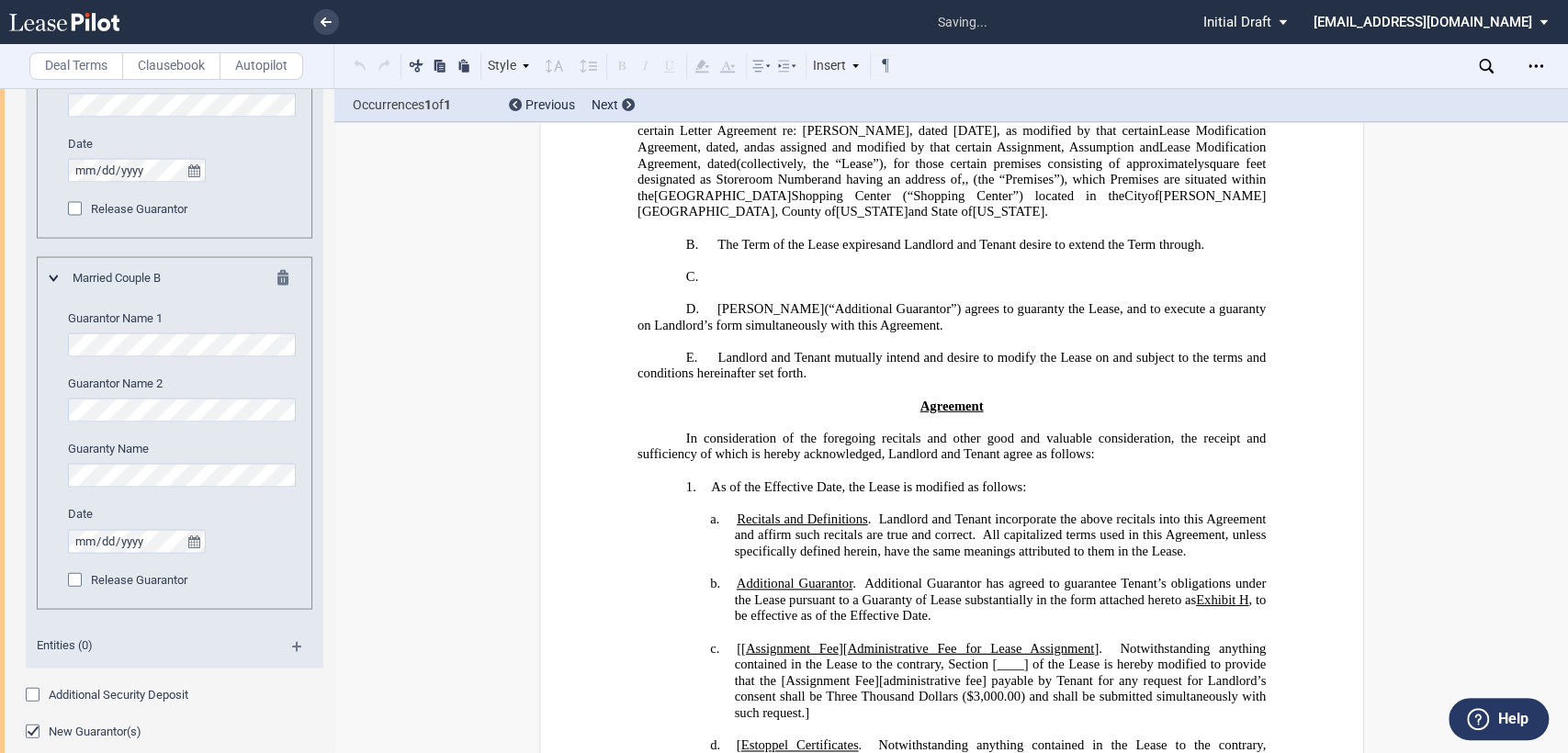
click at [761, 252] on h2 "B. The Term of the Lease expires ﻿ ﻿ and Landlord and Tenant desire to extend t…" at bounding box center [950, 245] width 628 height 17
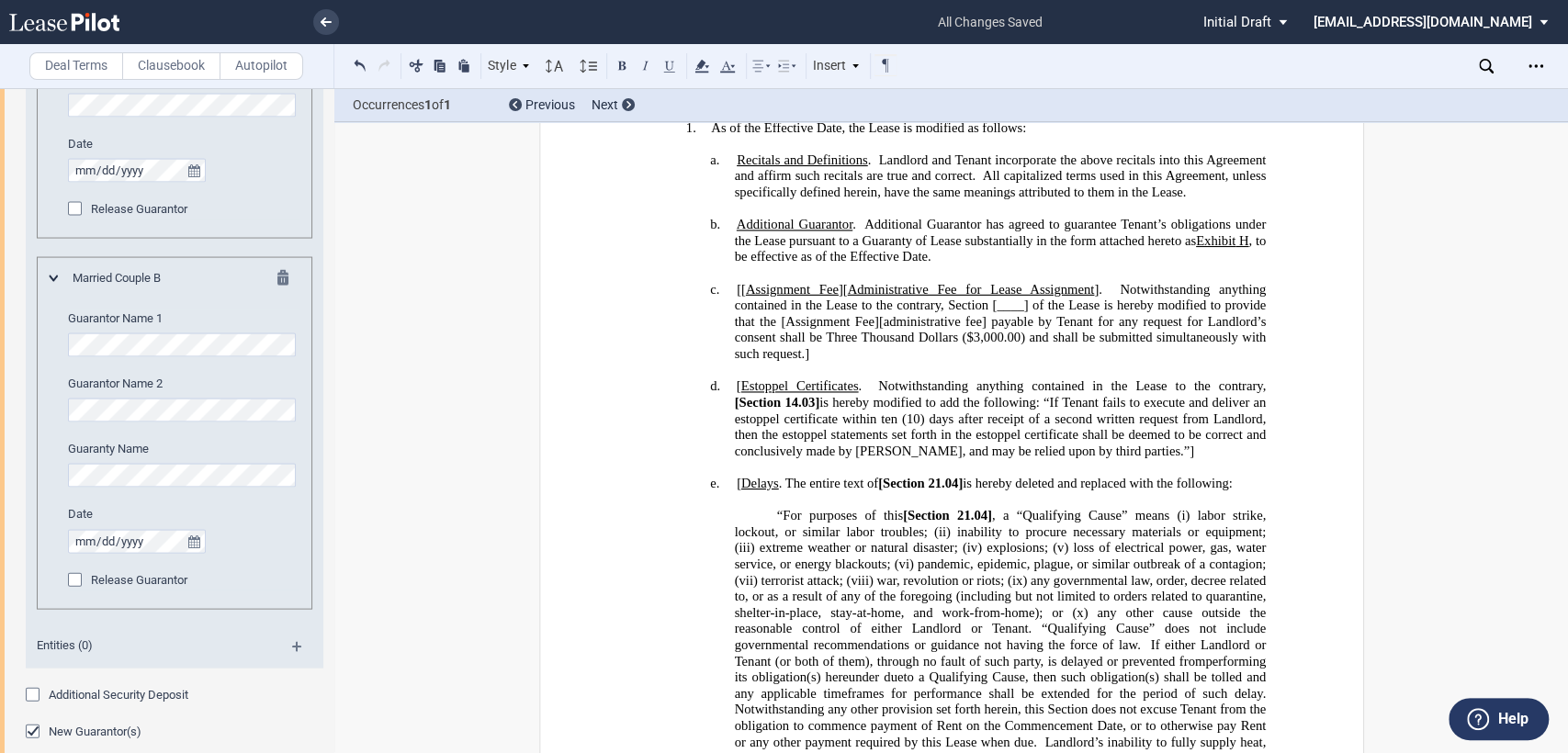
scroll to position [676, 0]
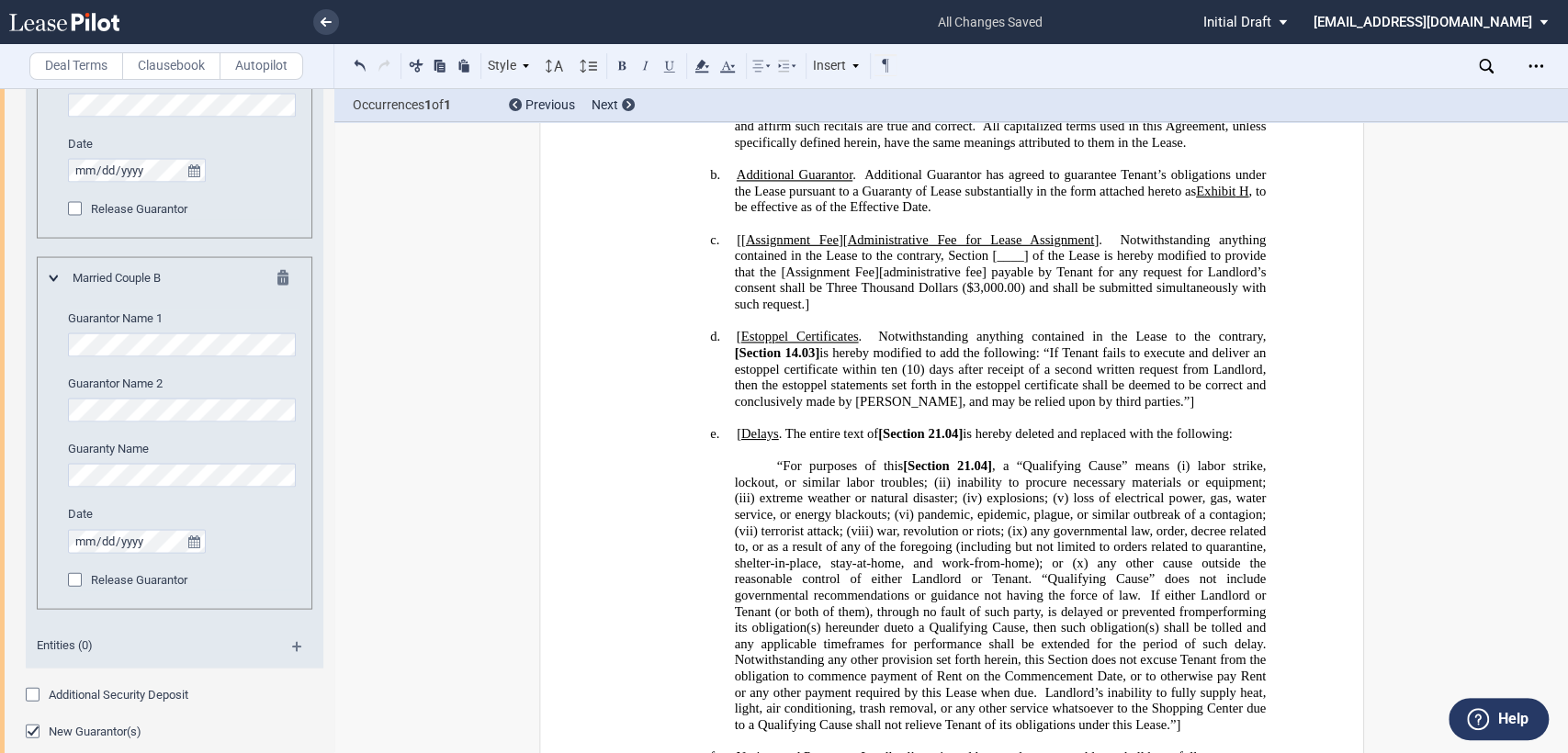
click at [739, 262] on span "Notwithstanding anything contained in the Lease to the contrary, Section" at bounding box center [1001, 248] width 534 height 32
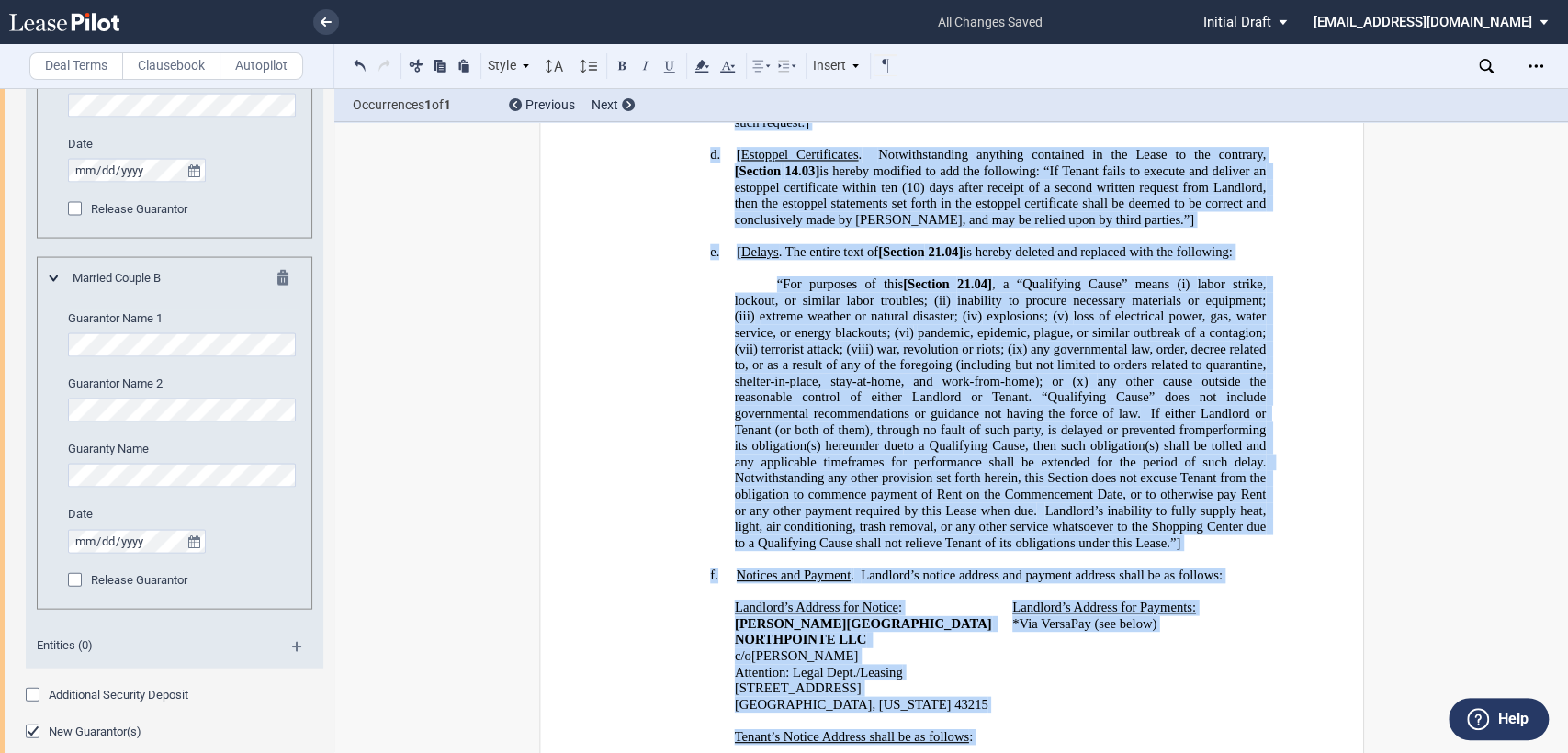
scroll to position [1000, 0]
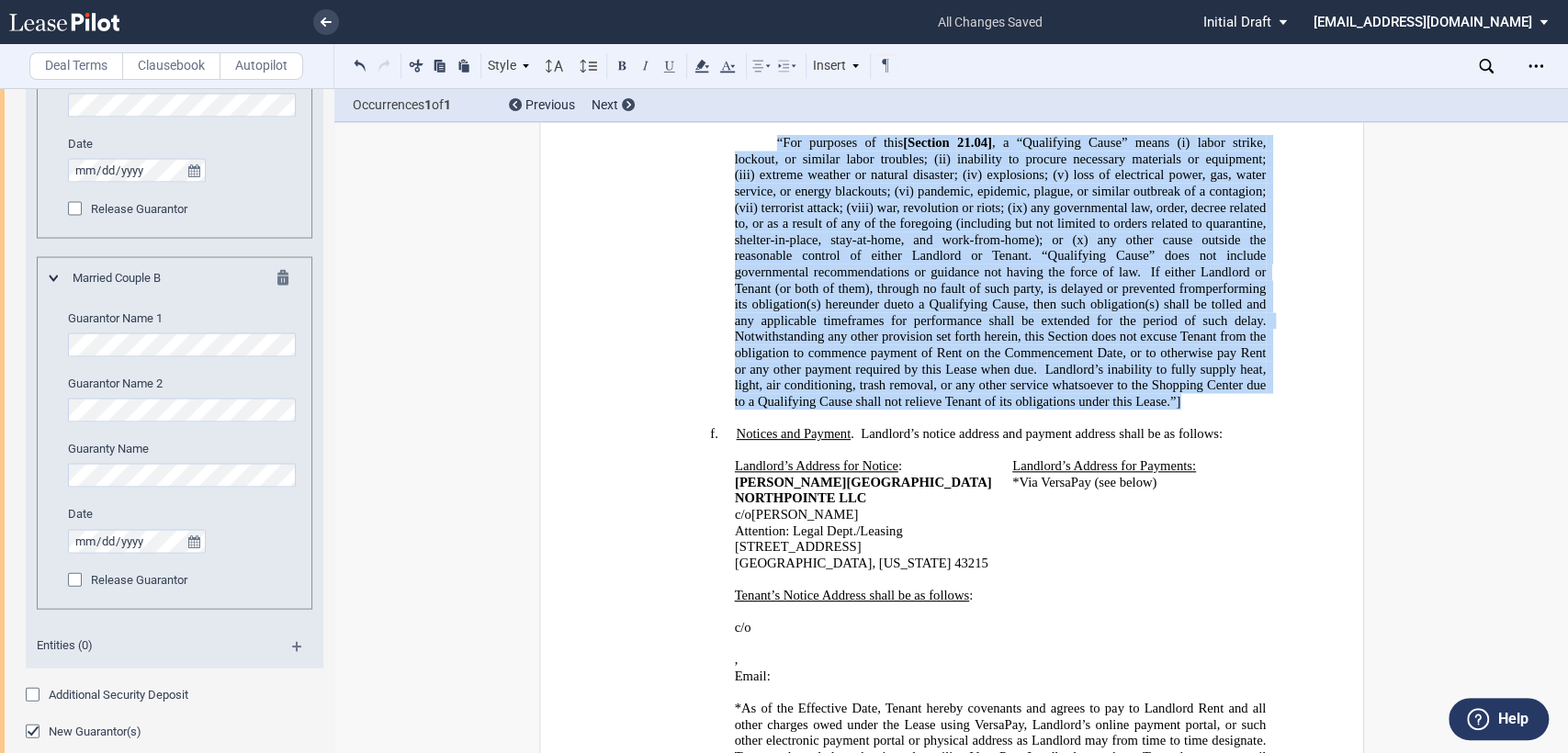
drag, startPoint x: 730, startPoint y: 319, endPoint x: 1181, endPoint y: 455, distance: 471.1
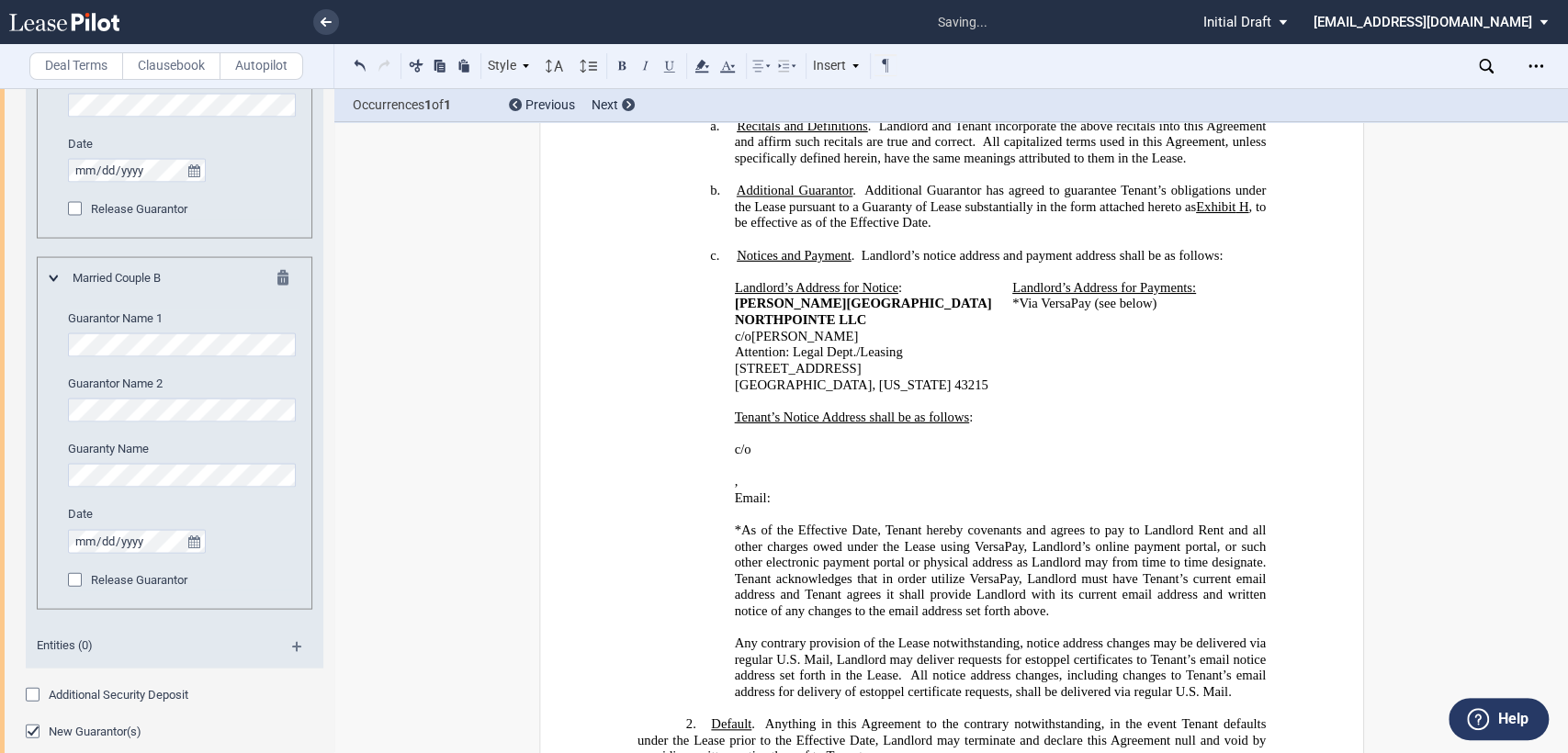
scroll to position [541, 0]
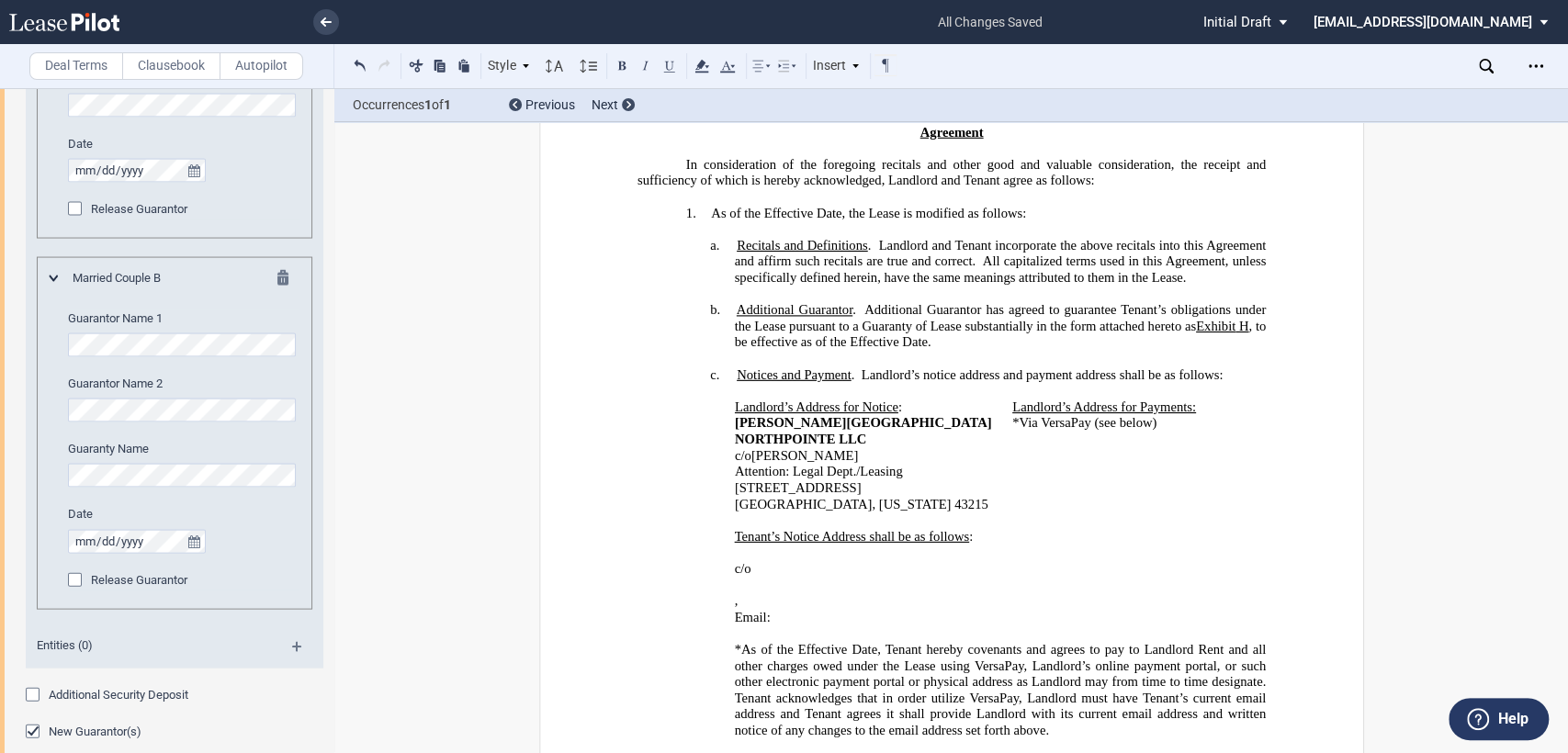
drag, startPoint x: 848, startPoint y: 410, endPoint x: 861, endPoint y: 410, distance: 13.0
click at [852, 333] on span "Additional Guarantor has agreed to guarantee Tenant’s obligations under the Lea…" at bounding box center [1001, 318] width 534 height 32
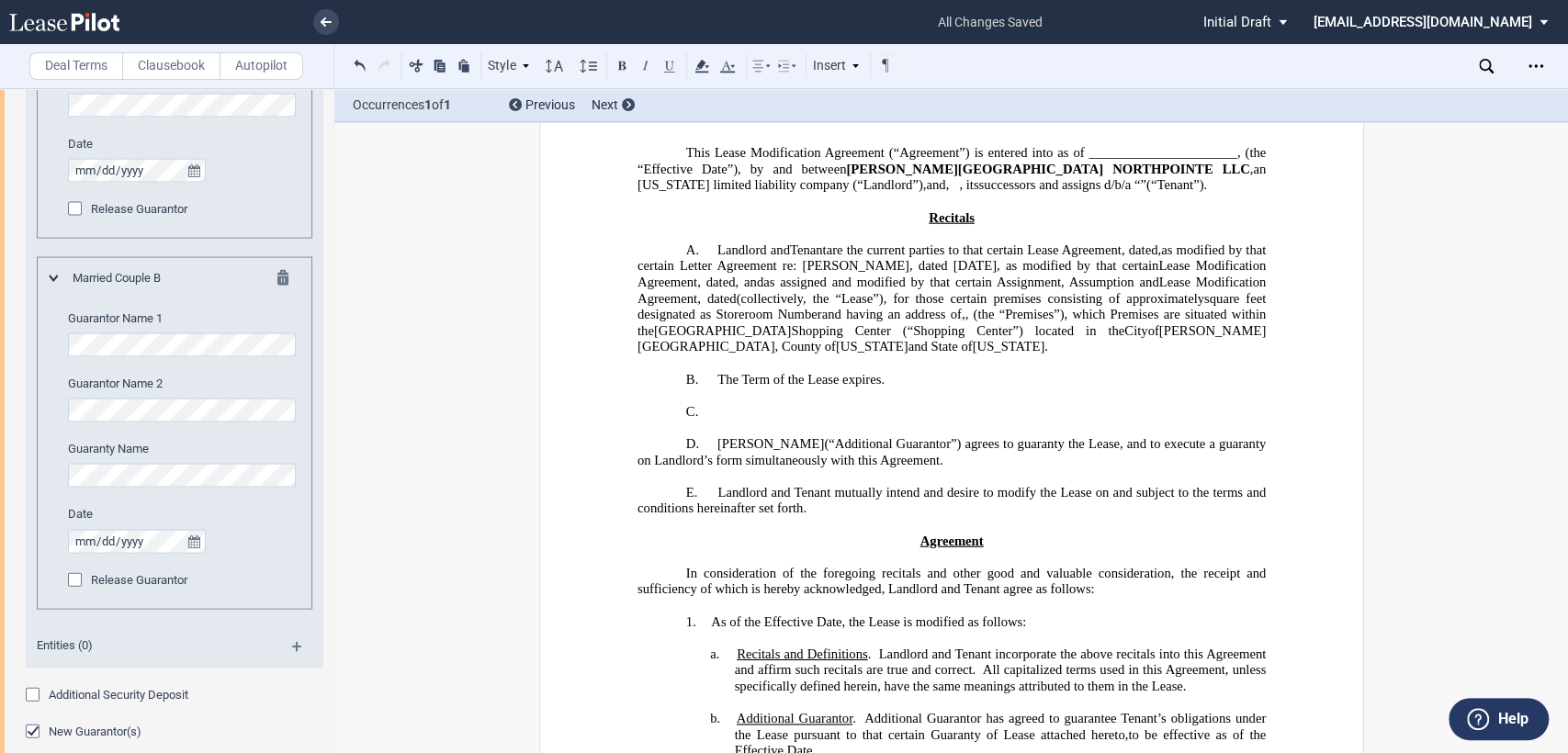
click at [941, 421] on h2 "C." at bounding box center [950, 412] width 628 height 17
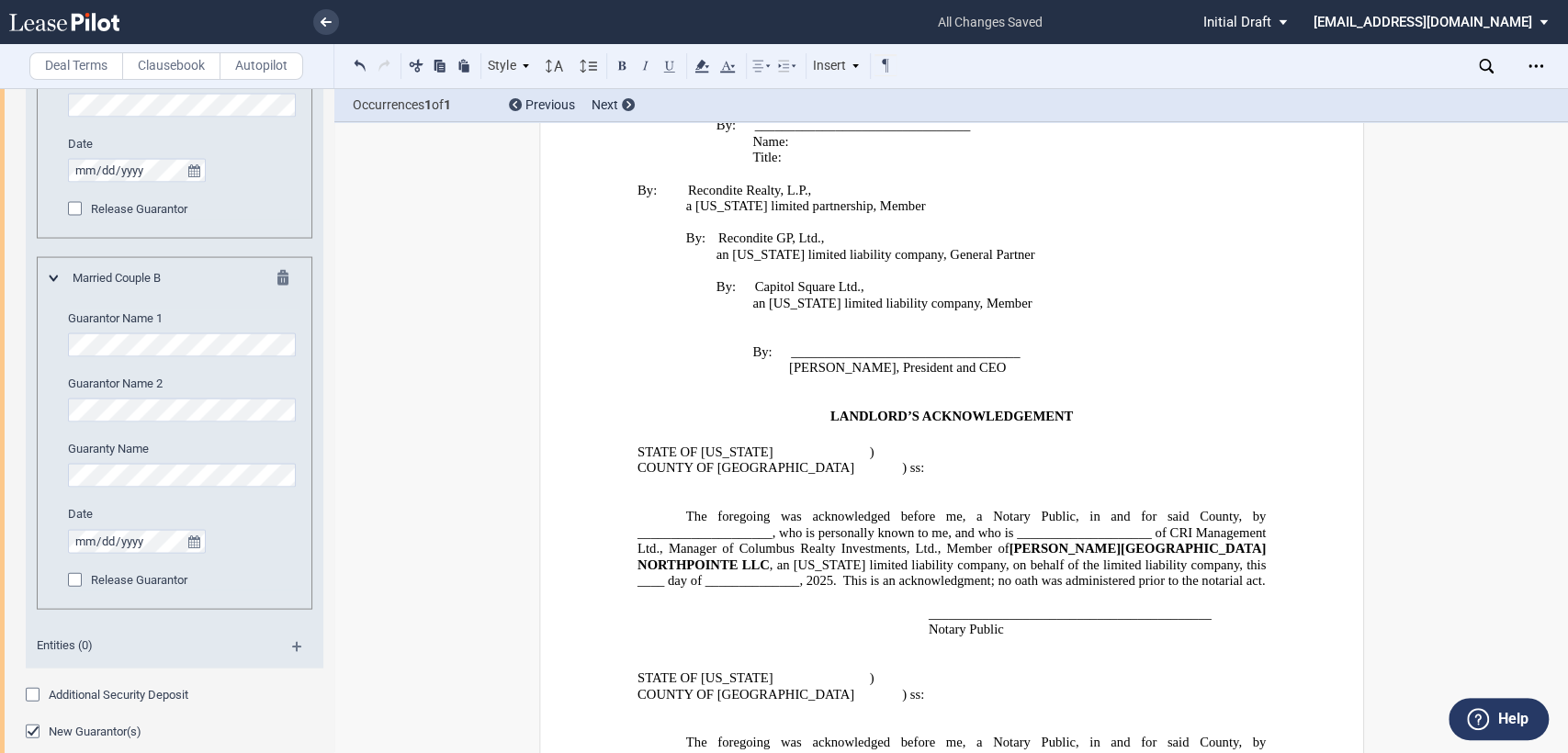
scroll to position [2378, 0]
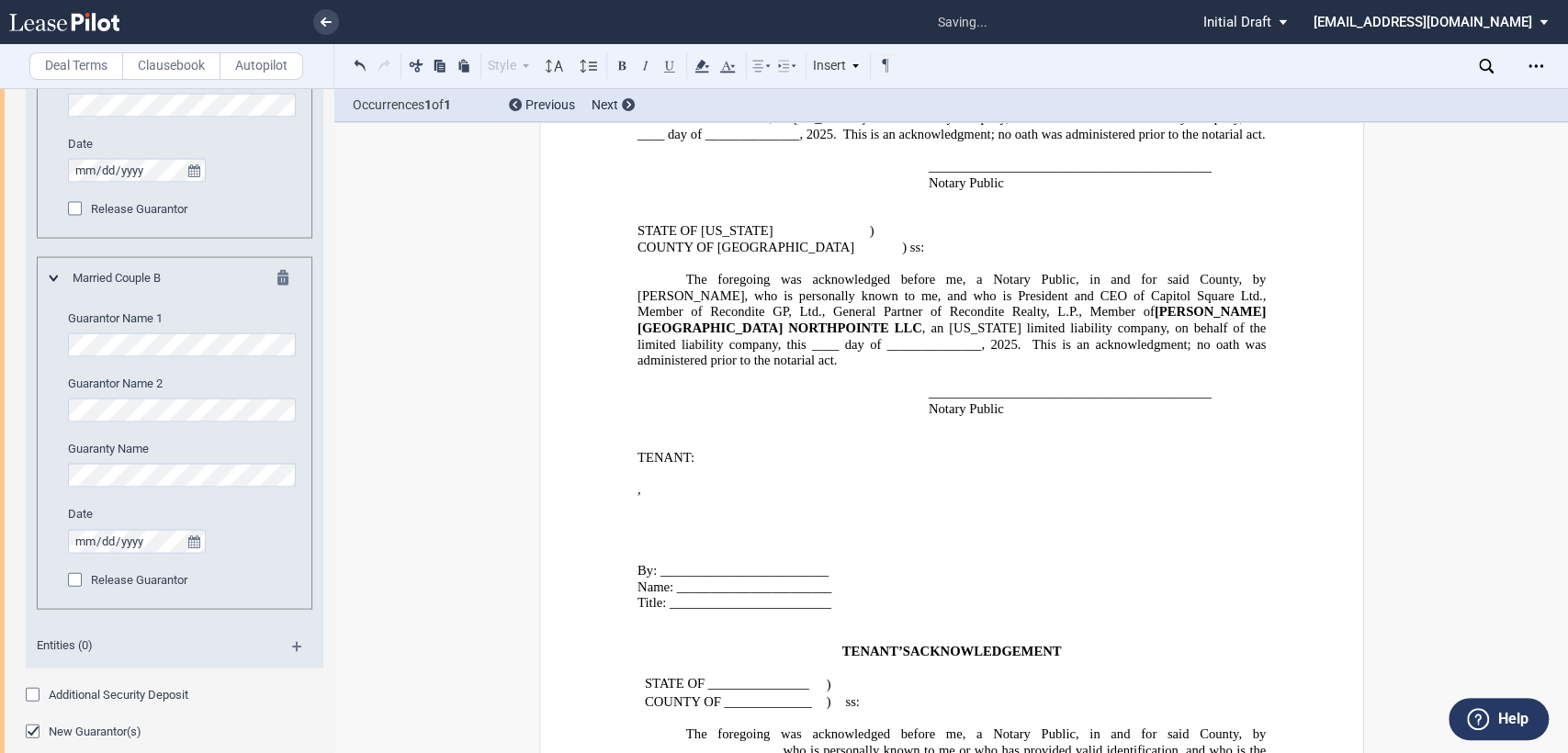
scroll to position [2787, 0]
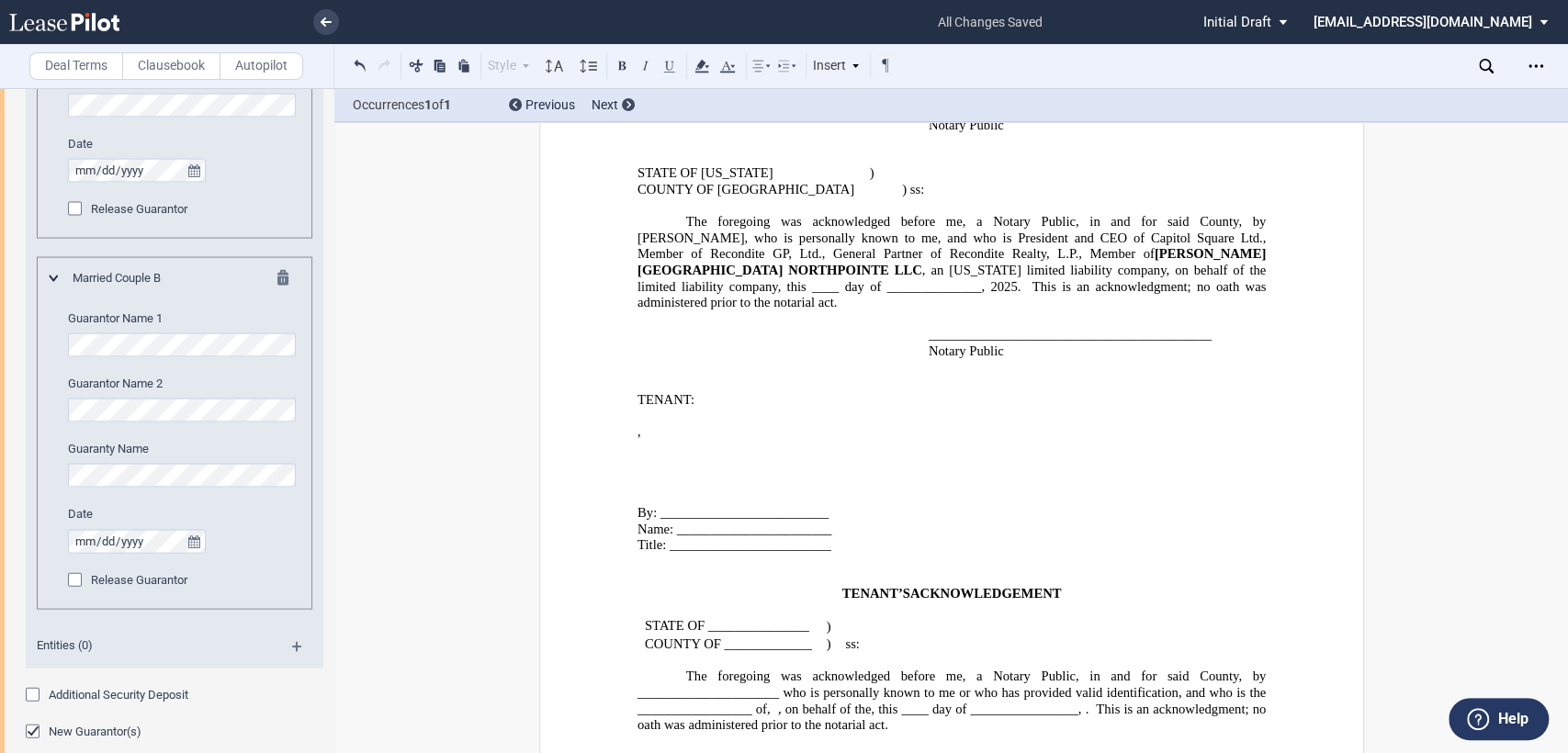
click at [825, 67] on div "Insert" at bounding box center [837, 66] width 53 height 24
click at [865, 144] on div "Page Break" at bounding box center [881, 143] width 96 height 16
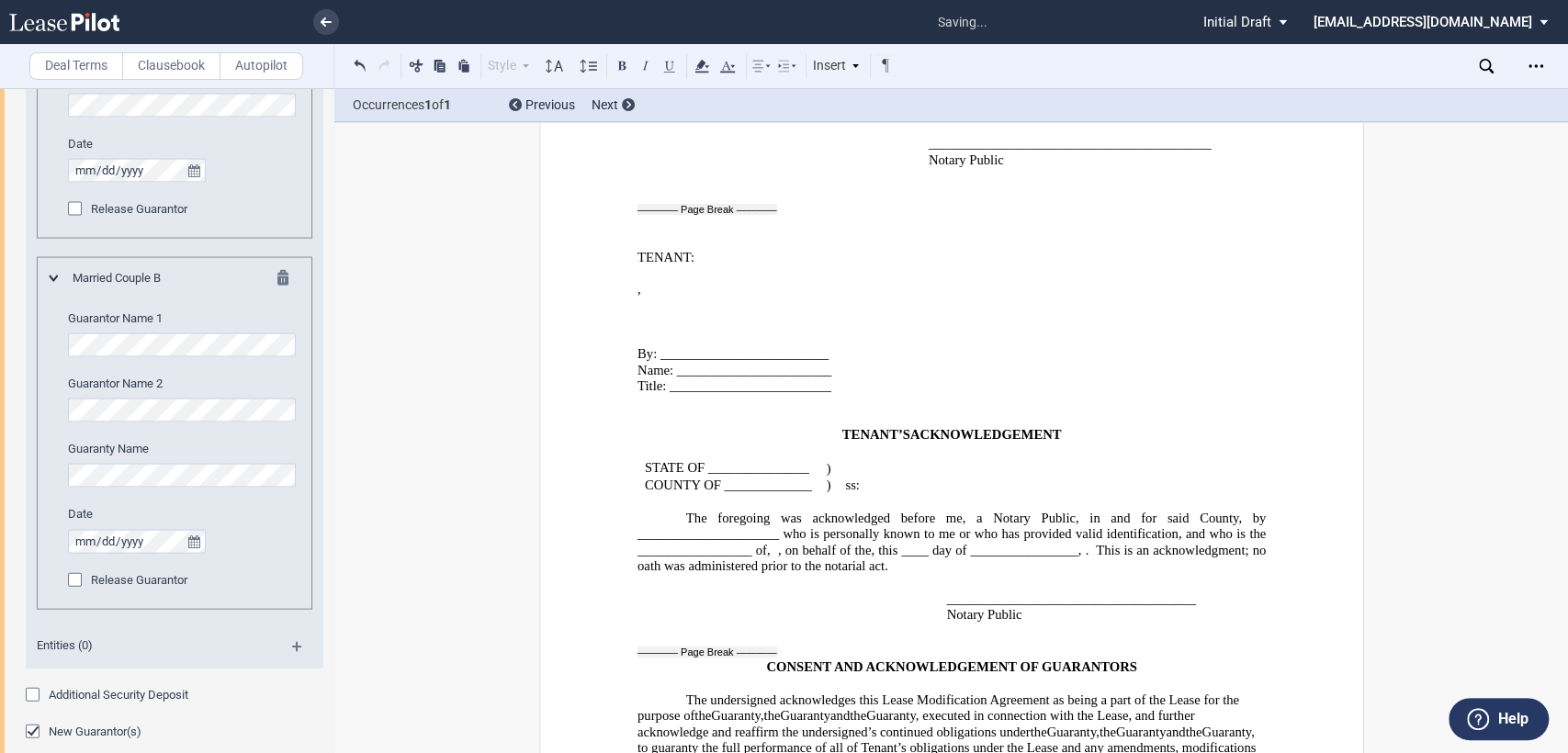
scroll to position [2992, 0]
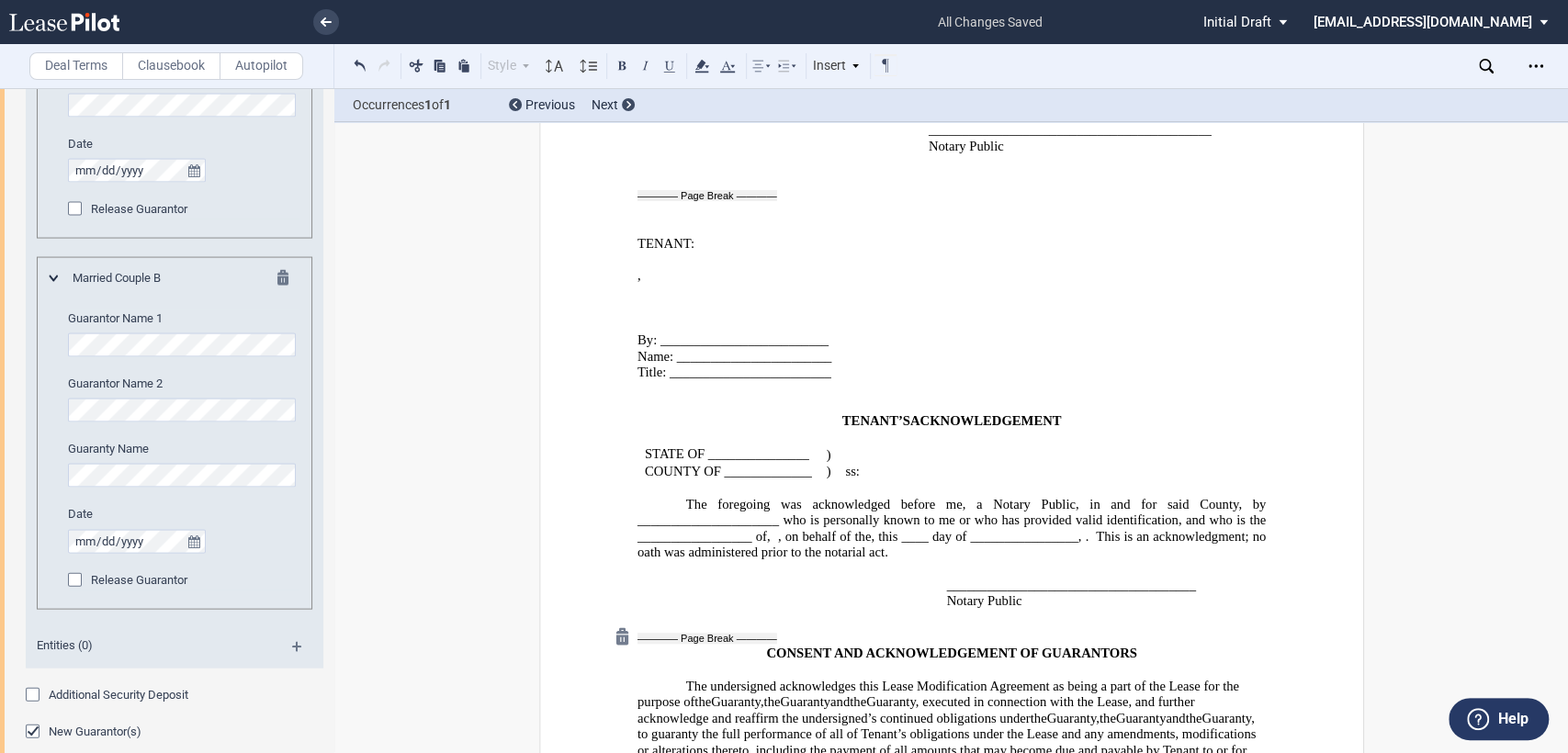
click at [616, 622] on div at bounding box center [621, 637] width 31 height 31
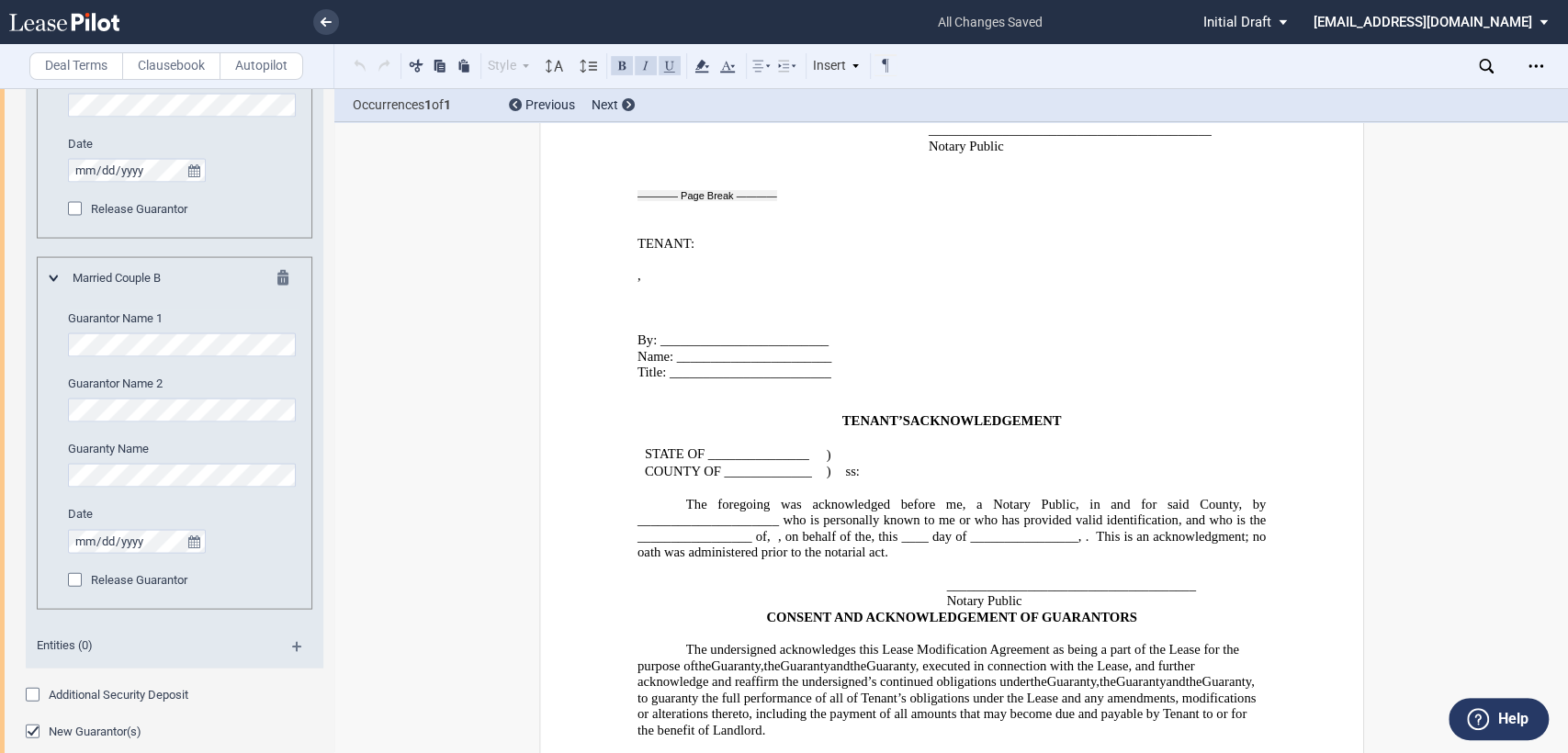
click at [1029, 594] on p "Notary Public" at bounding box center [1106, 602] width 319 height 17
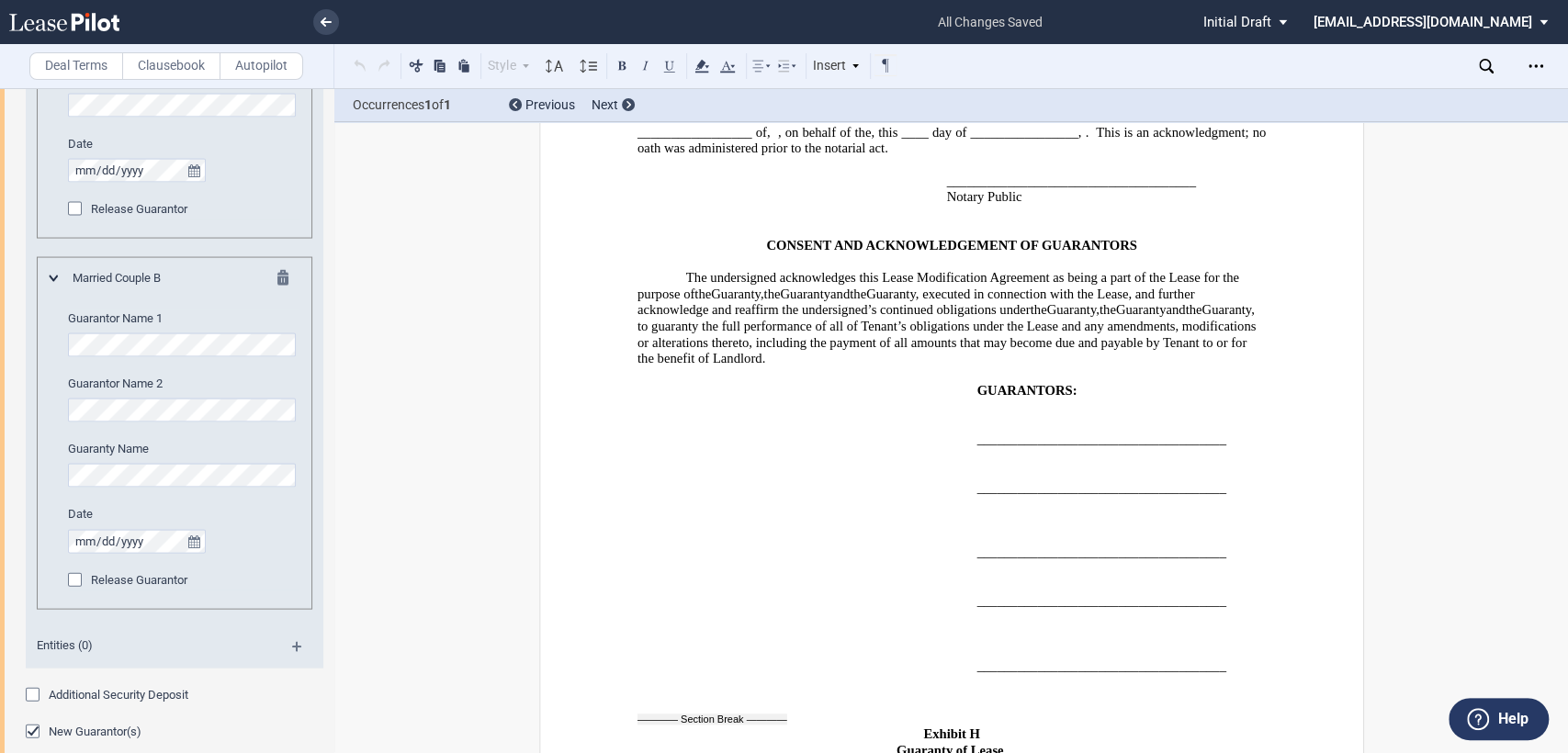
scroll to position [3297, 0]
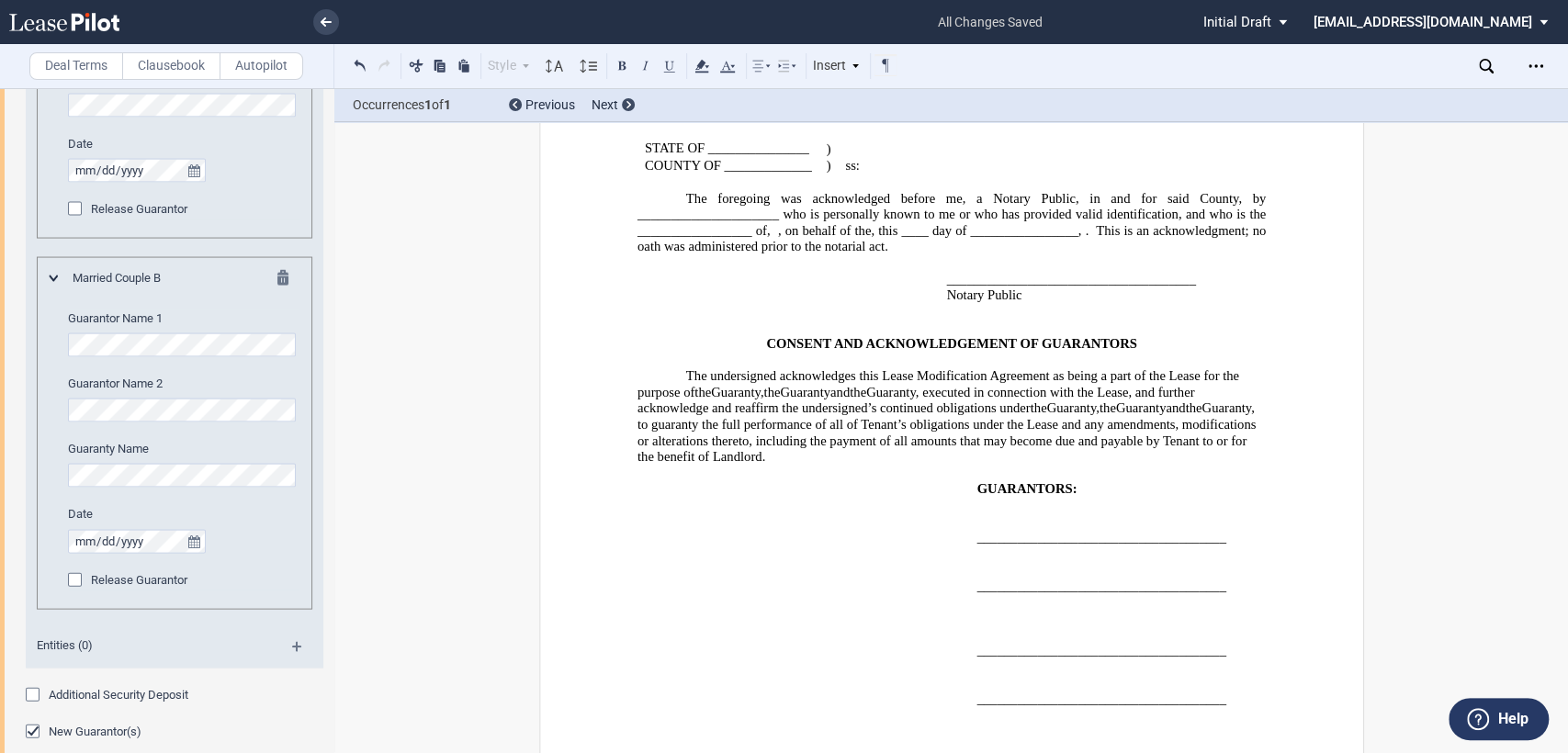
click at [960, 500] on div "_____________________________________ ﻿ ﻿ _____________________________________…" at bounding box center [950, 554] width 628 height 113
click at [962, 611] on div "_____________________________________ ﻿ ﻿ _____________________________________…" at bounding box center [950, 666] width 628 height 113
click at [960, 611] on div "_____________________________________ ﻿ ﻿ _____________________________________…" at bounding box center [950, 666] width 628 height 113
click at [1071, 481] on span "GUARANTORS:" at bounding box center [1026, 489] width 101 height 16
click at [1094, 481] on span "GUARANTORS, Joiontly and Severally:" at bounding box center [1093, 489] width 235 height 16
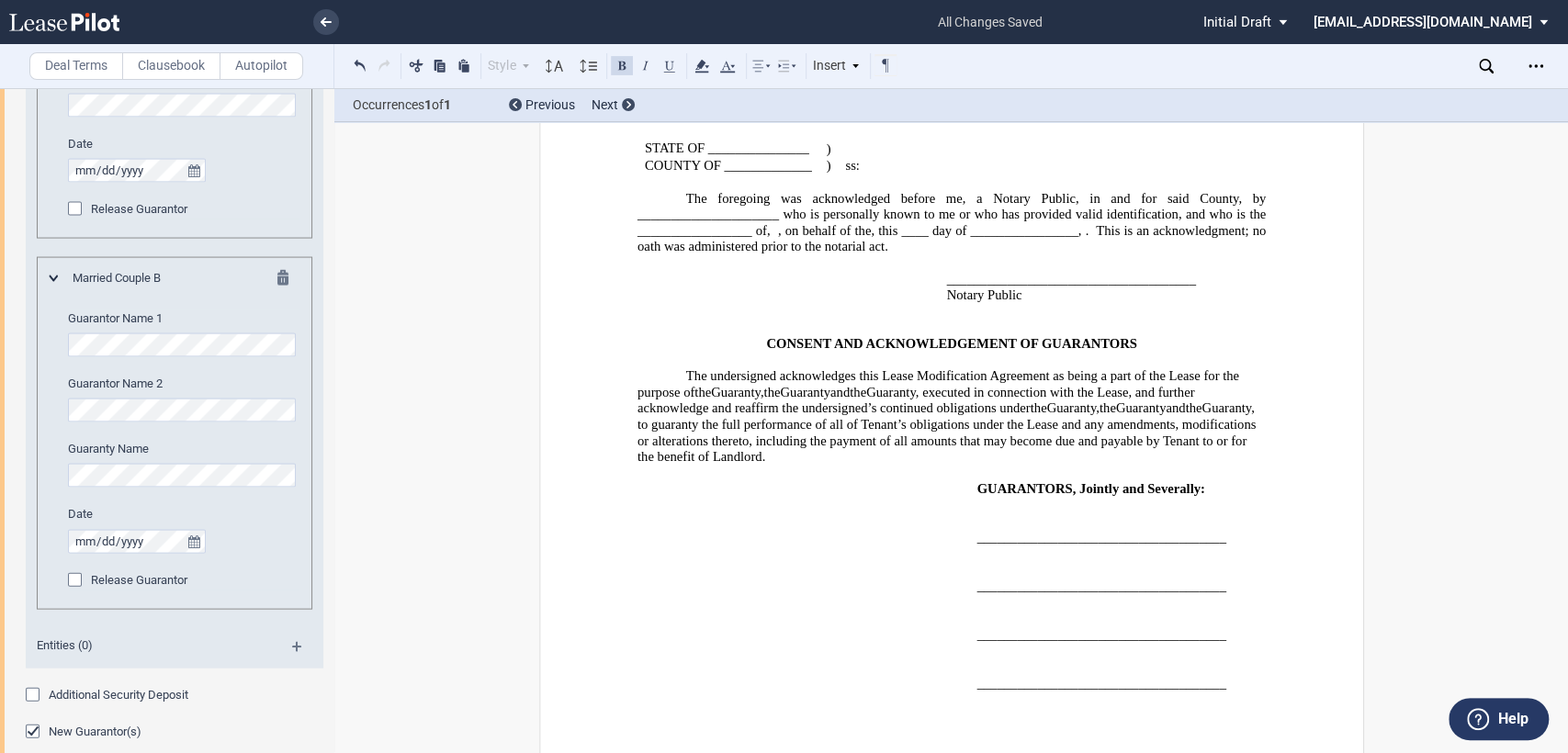
click at [1071, 481] on span "GUARANTORS, Jointly and Severally:" at bounding box center [1090, 489] width 228 height 16
click at [955, 724] on div "_____________________________________ ﻿ ﻿" at bounding box center [950, 756] width 628 height 64
click at [966, 514] on div "_____________________________________ ﻿ ﻿ _____________________________________…" at bounding box center [950, 570] width 628 height 113
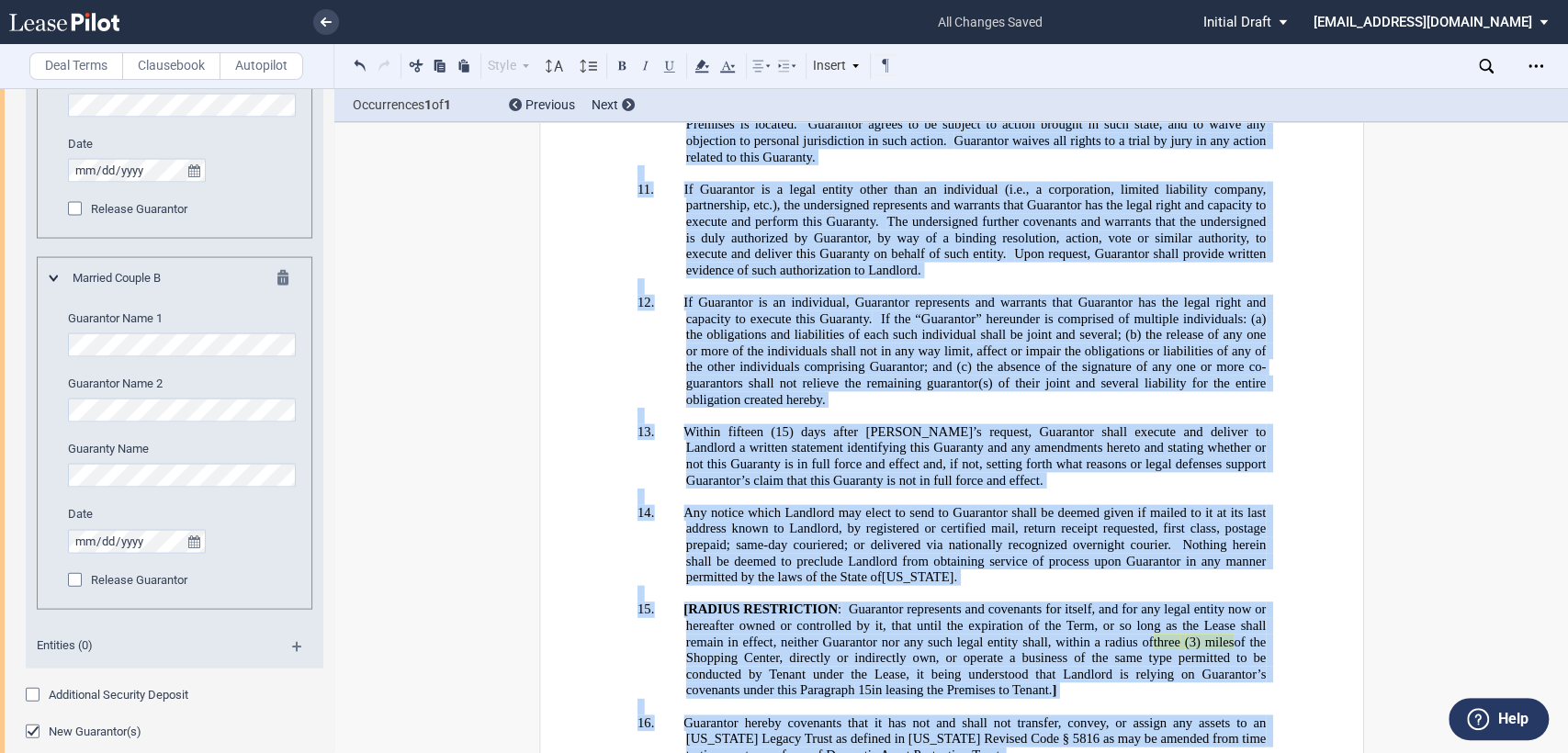
scroll to position [5426, 0]
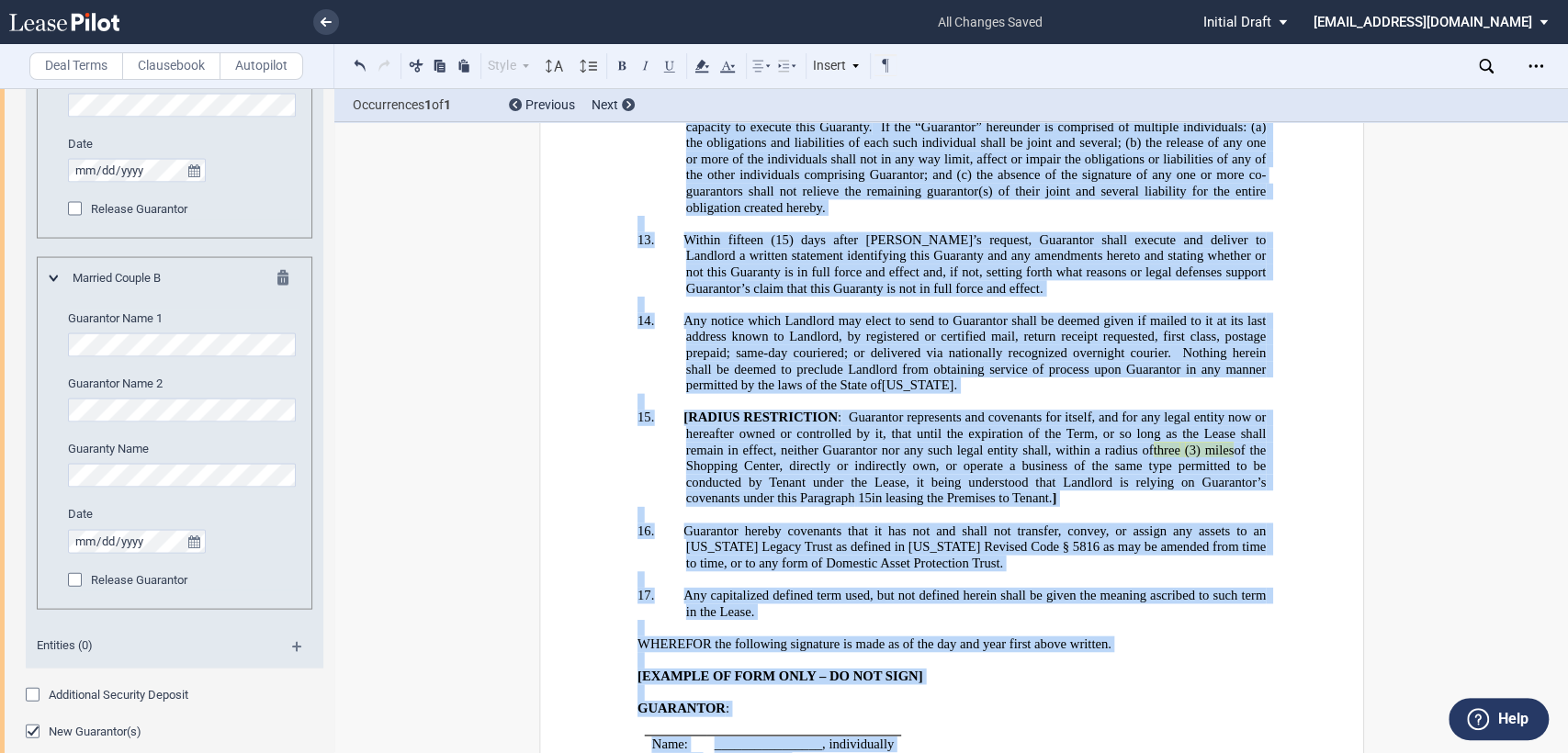
drag, startPoint x: 916, startPoint y: 491, endPoint x: 918, endPoint y: 611, distance: 120.0
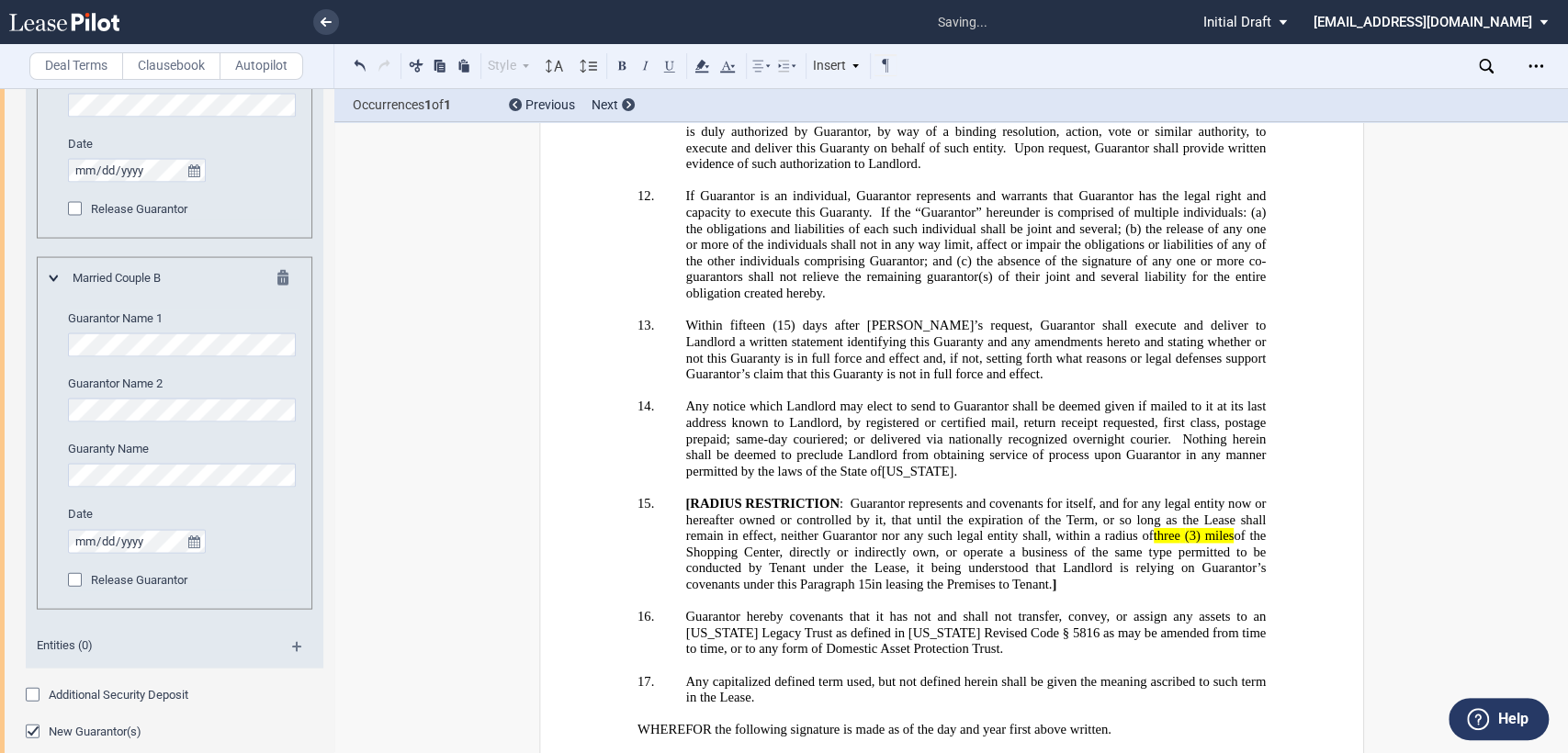
scroll to position [3686, 0]
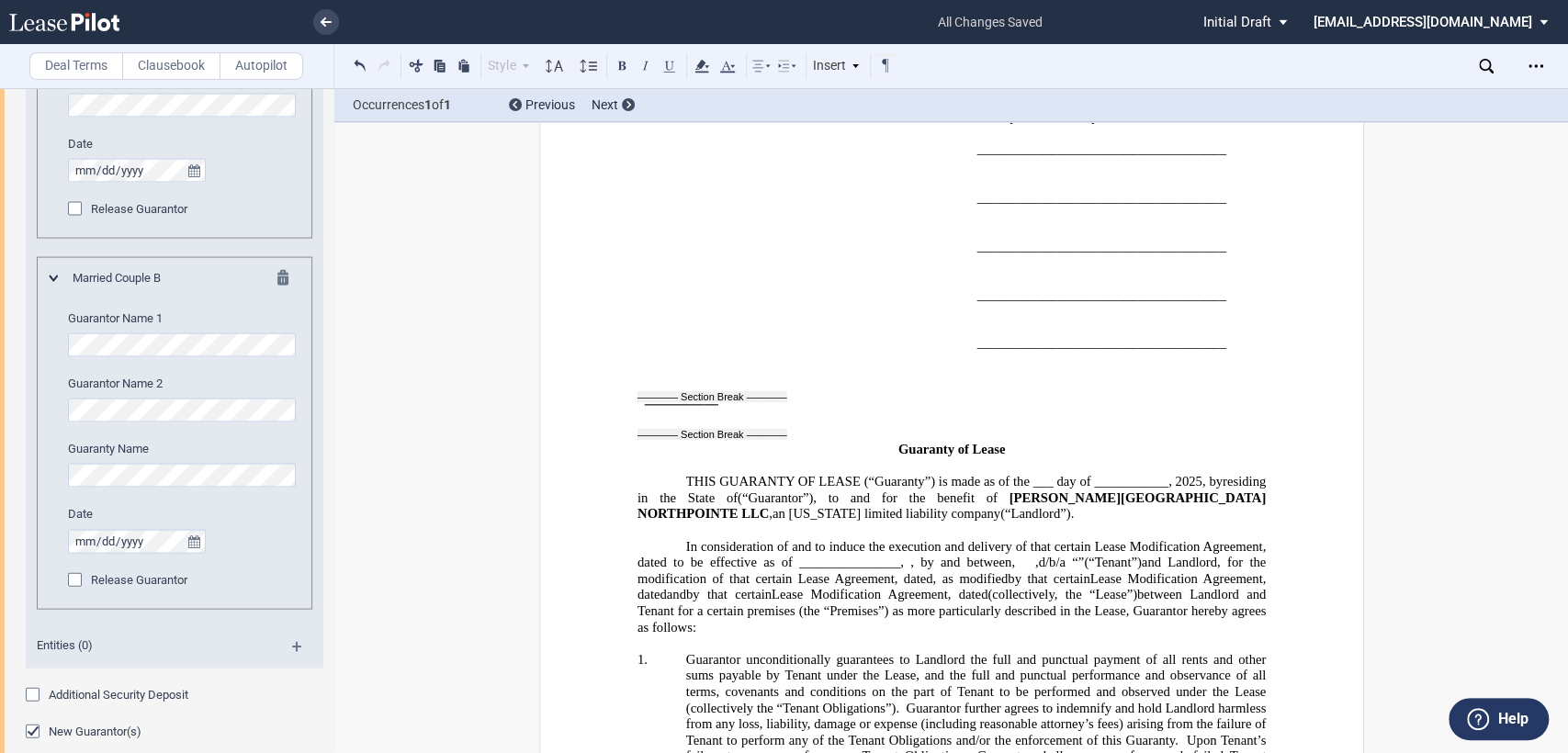
click at [668, 391] on section-break at bounding box center [711, 397] width 150 height 11
click at [662, 428] on section-break at bounding box center [711, 434] width 150 height 11
click at [822, 405] on div "Guaranty of Lease THIS GUARANTY OF LEASE (“Guaranty”) is made as of the ___ day…" at bounding box center [950, 464] width 628 height 117
click at [663, 318] on div "_____________________________________ ﻿ ﻿" at bounding box center [950, 343] width 628 height 48
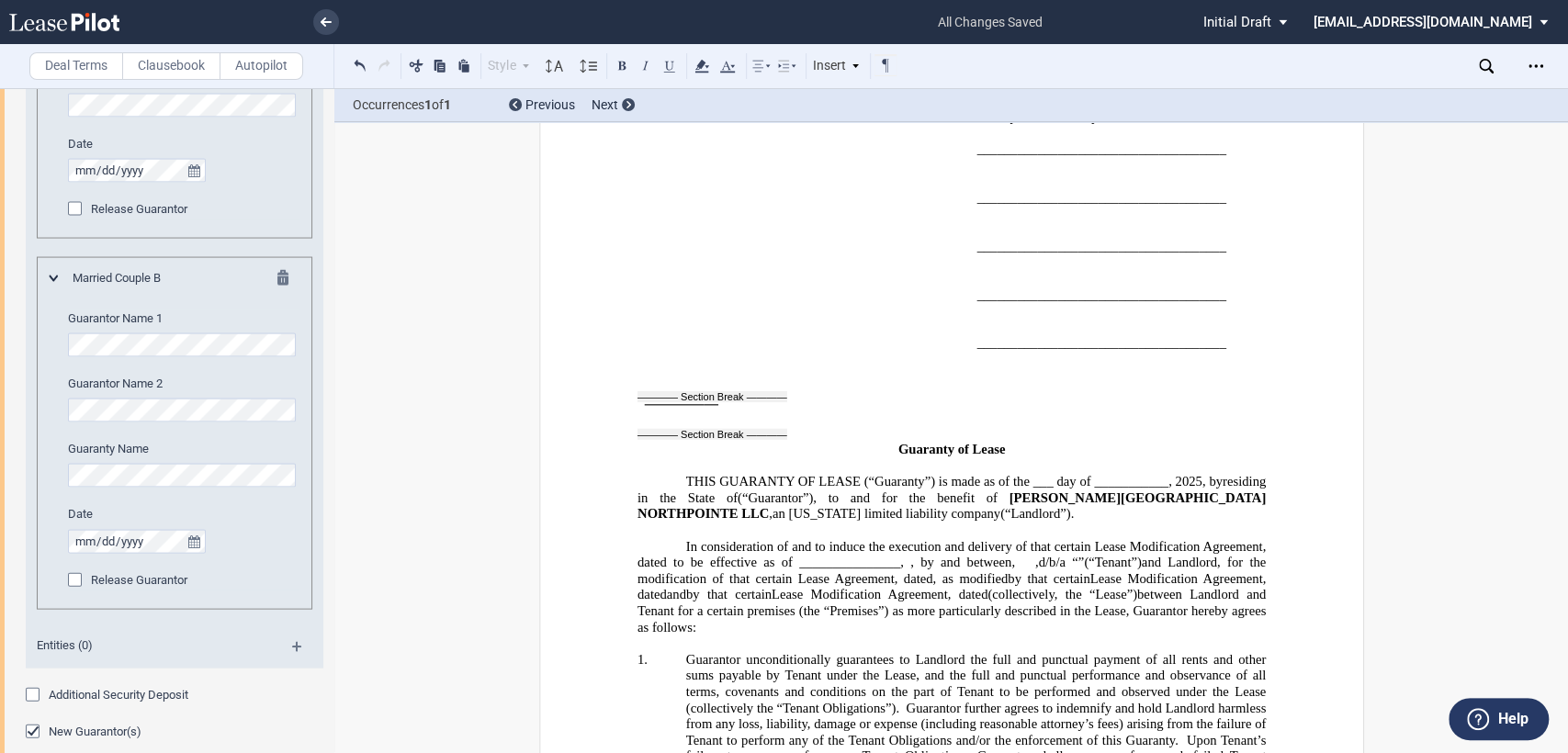
click at [637, 368] on div "!!SET_LEVEL_0!! !!GOL BLANK FORM L1!! 1. !!SET_LEVEL_0!! !!GOL BLANK FORM L1!! …" at bounding box center [950, 386] width 628 height 37
click at [661, 458] on p at bounding box center [950, 466] width 628 height 17
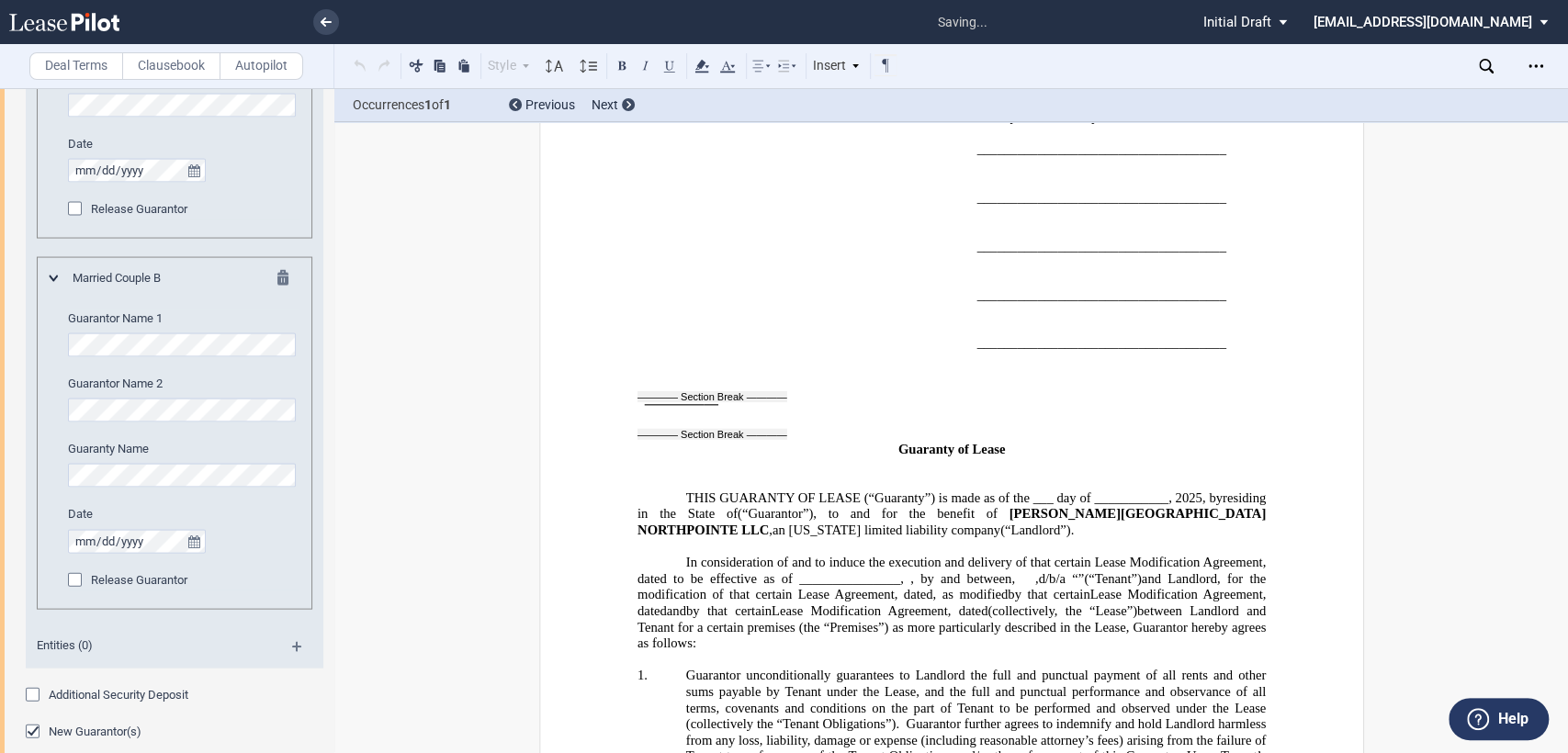
click at [1152, 490] on span "day of ___________," at bounding box center [1113, 497] width 114 height 16
click at [1052, 490] on span "THIS GUARANTY OF LEASE (“Guaranty”) is made as of the ___" at bounding box center [868, 497] width 368 height 16
click at [1161, 490] on span "day of ___________," at bounding box center [1167, 497] width 122 height 16
click at [880, 555] on span "Lease Modification Agreement, dated to be effective as of _______________," at bounding box center [952, 571] width 632 height 32
click at [1137, 571] on span "and Landlord, for the modification of that certain Lease Agreement, dated" at bounding box center [952, 586] width 632 height 32
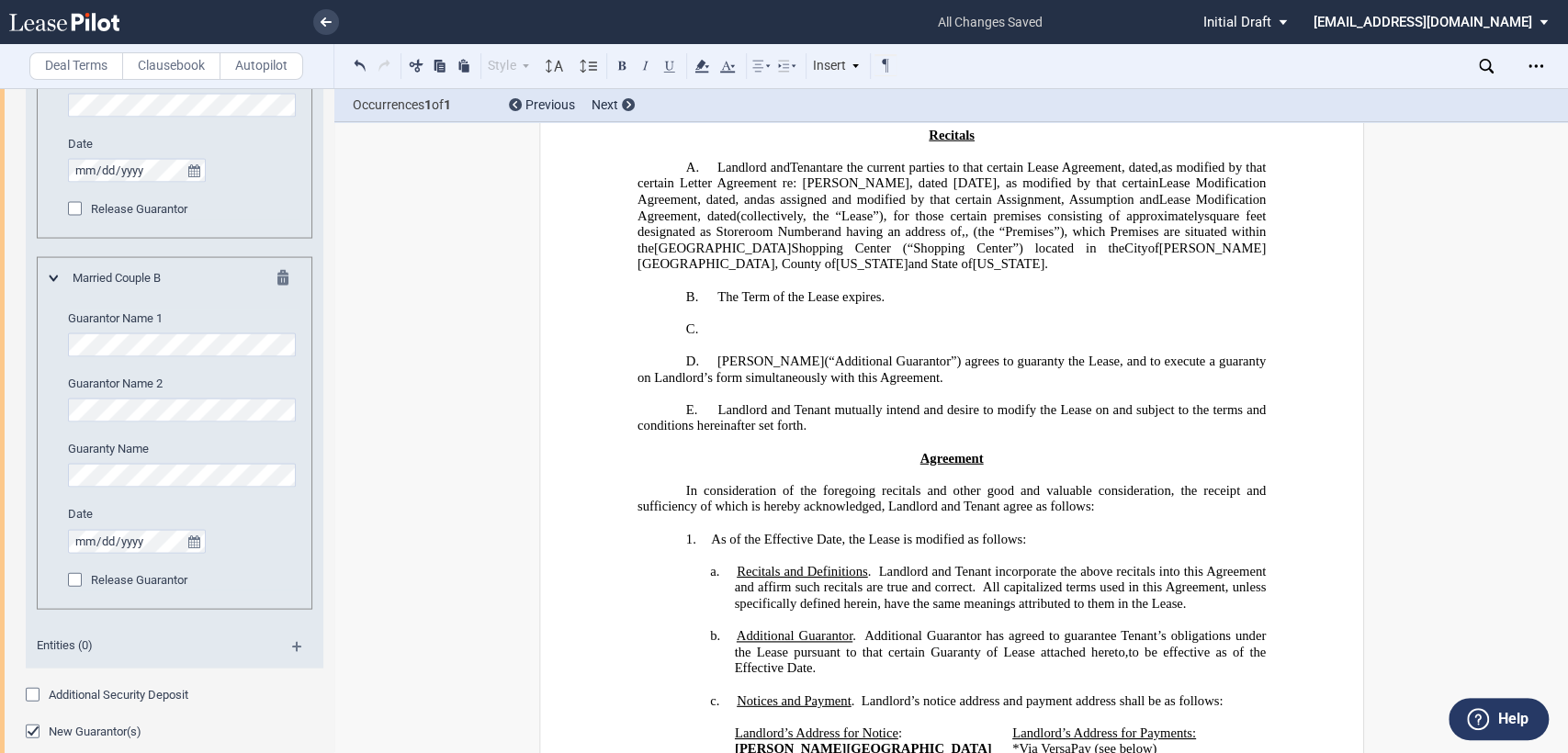
scroll to position [0, 0]
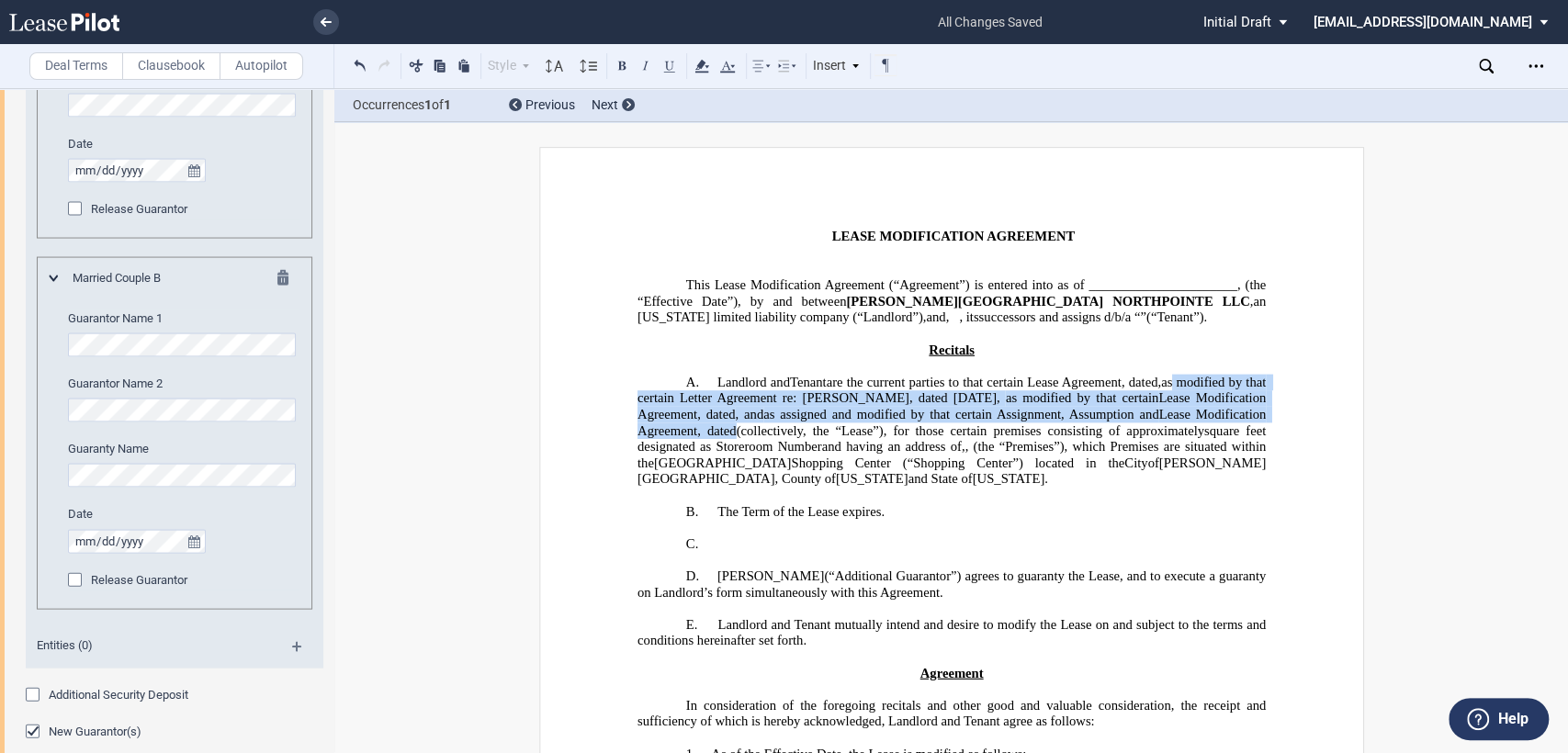
drag, startPoint x: 629, startPoint y: 404, endPoint x: 1112, endPoint y: 428, distance: 483.6
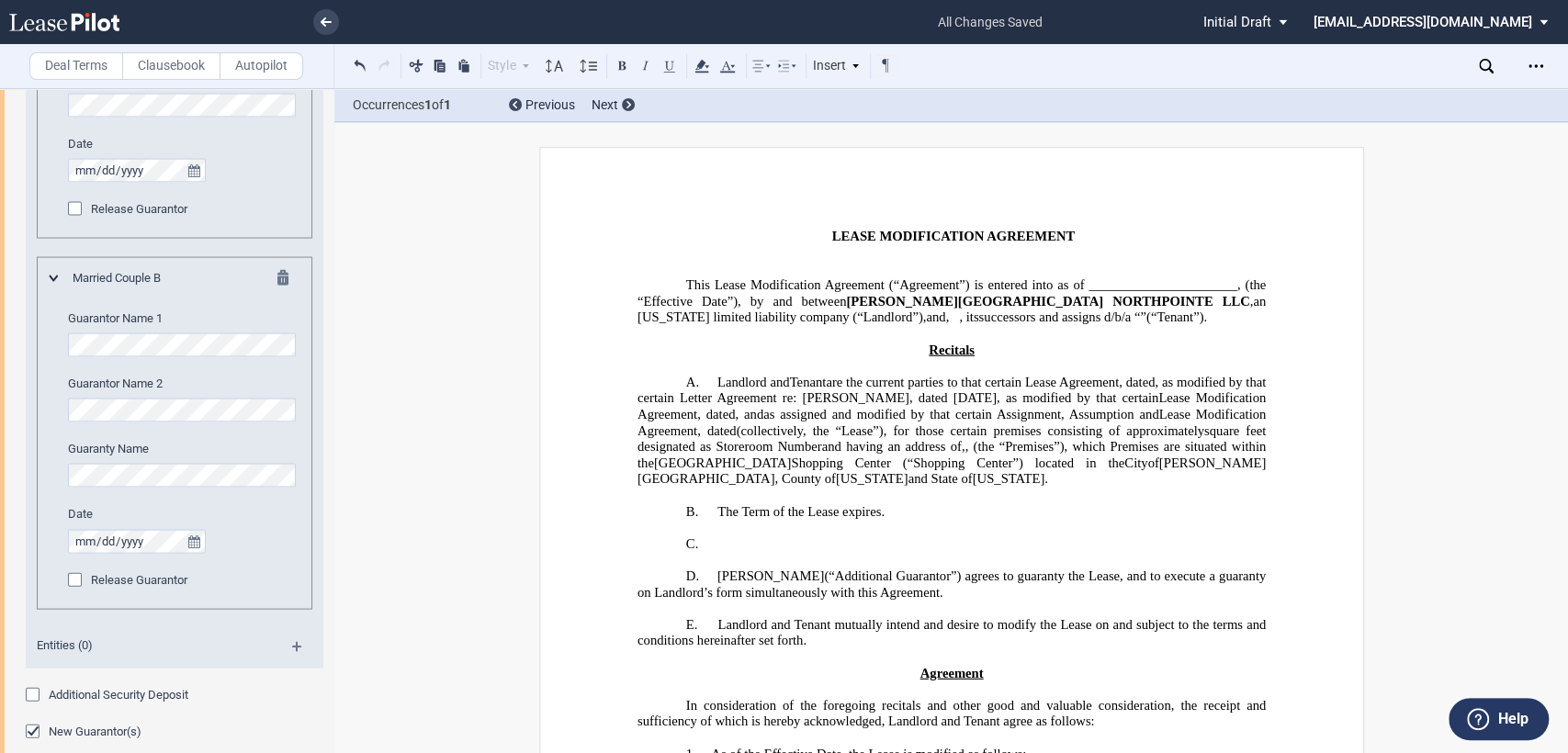
click at [1069, 504] on p "﻿" at bounding box center [950, 496] width 628 height 17
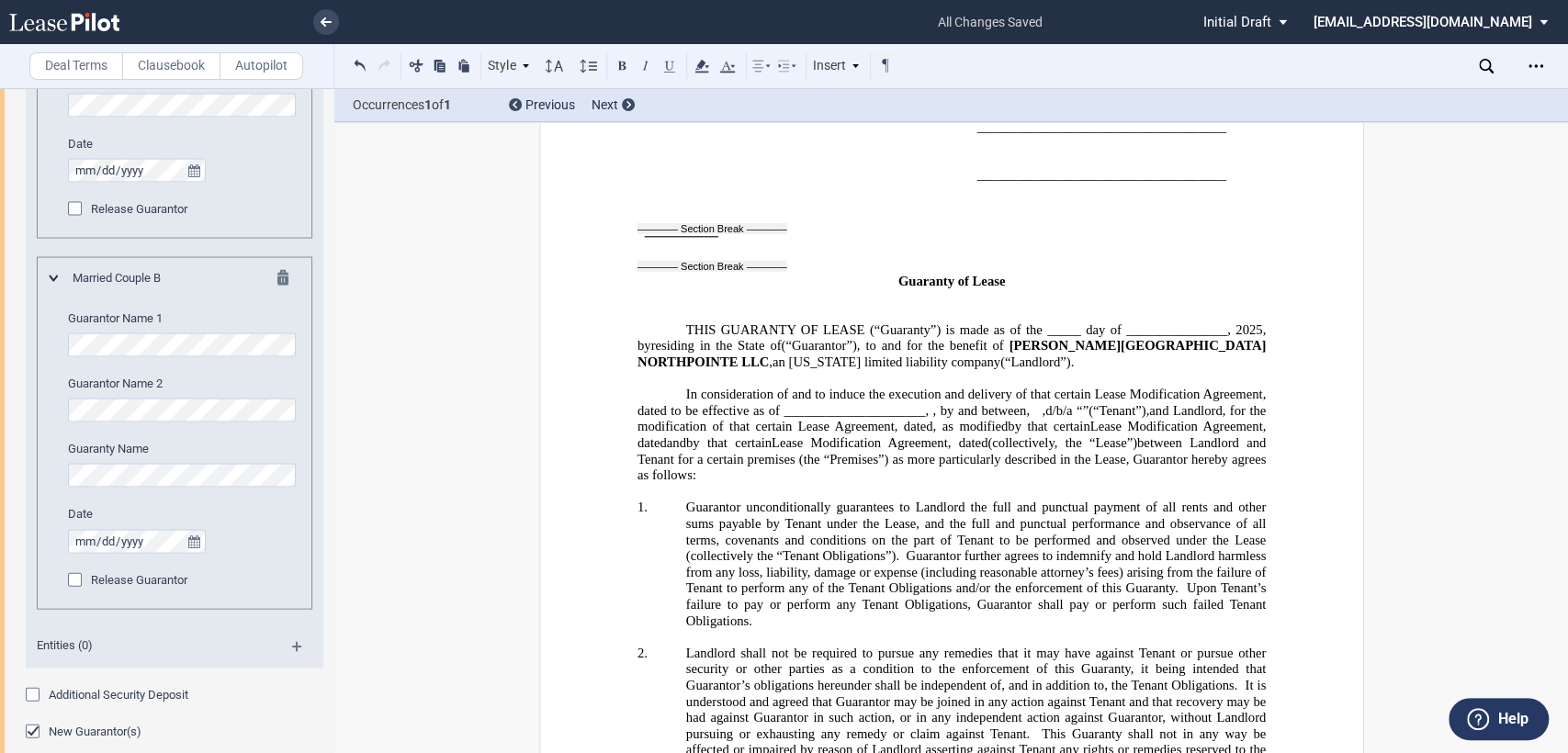
scroll to position [3879, 0]
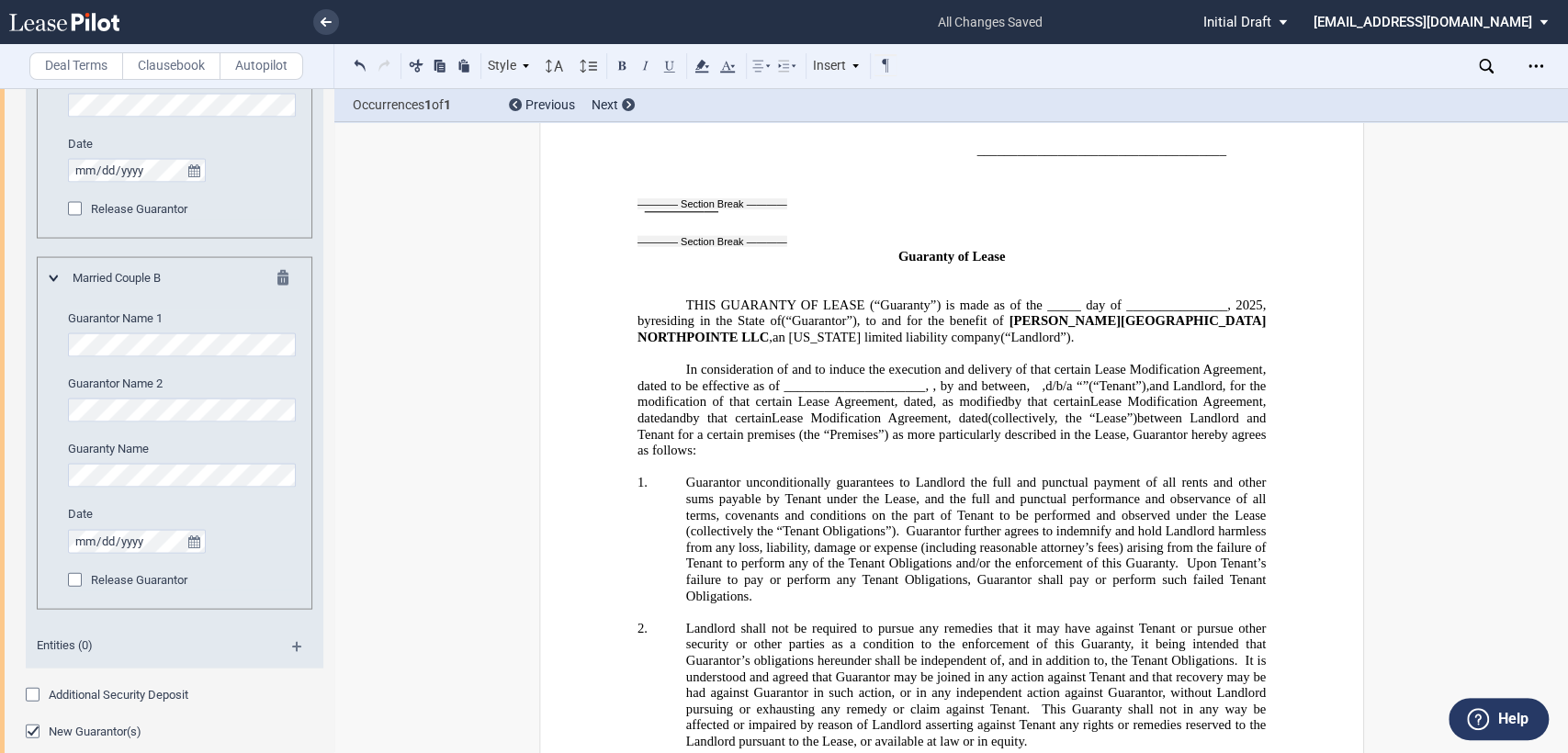
click at [1008, 394] on span ", as modified" at bounding box center [970, 401] width 75 height 16
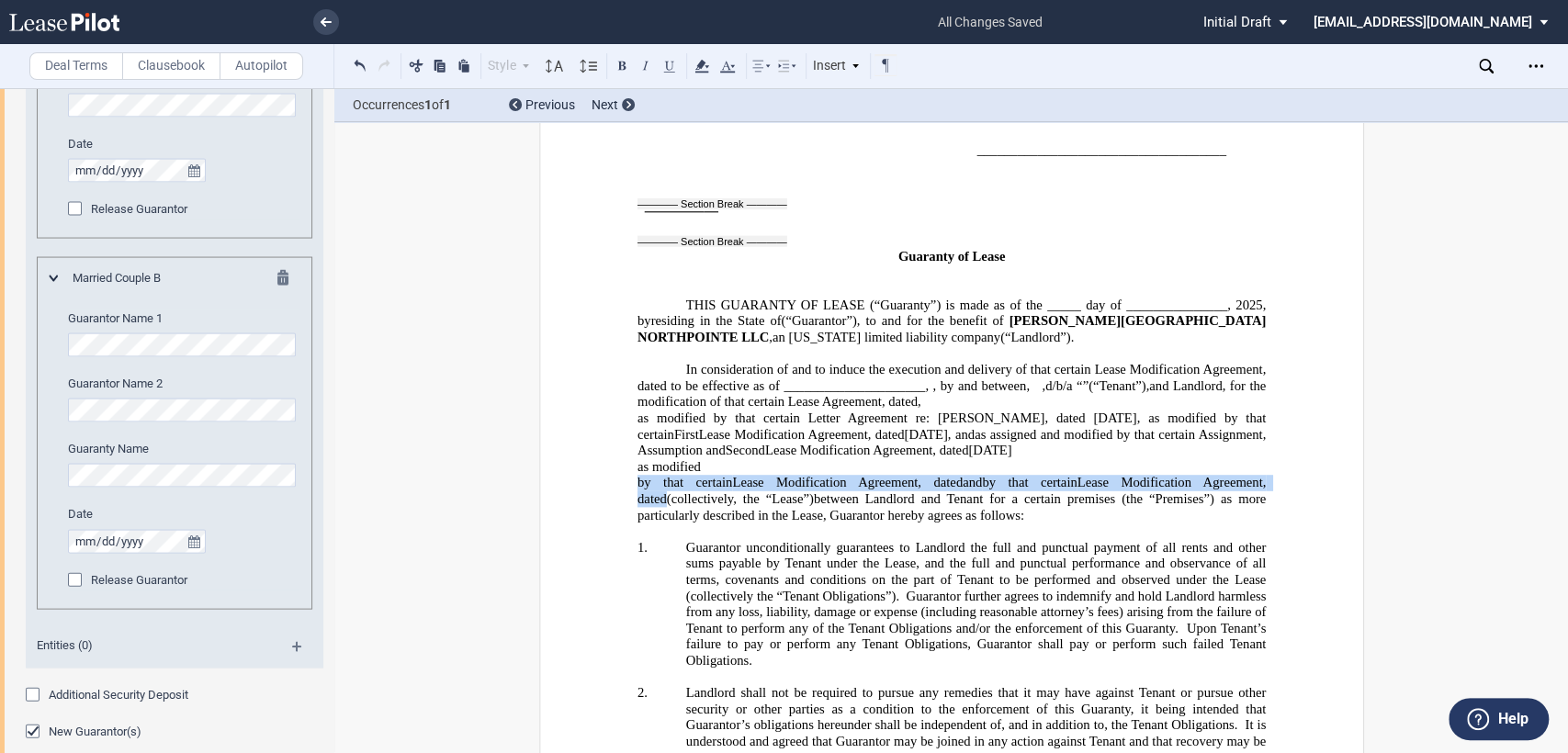
drag, startPoint x: 630, startPoint y: 387, endPoint x: 877, endPoint y: 398, distance: 247.2
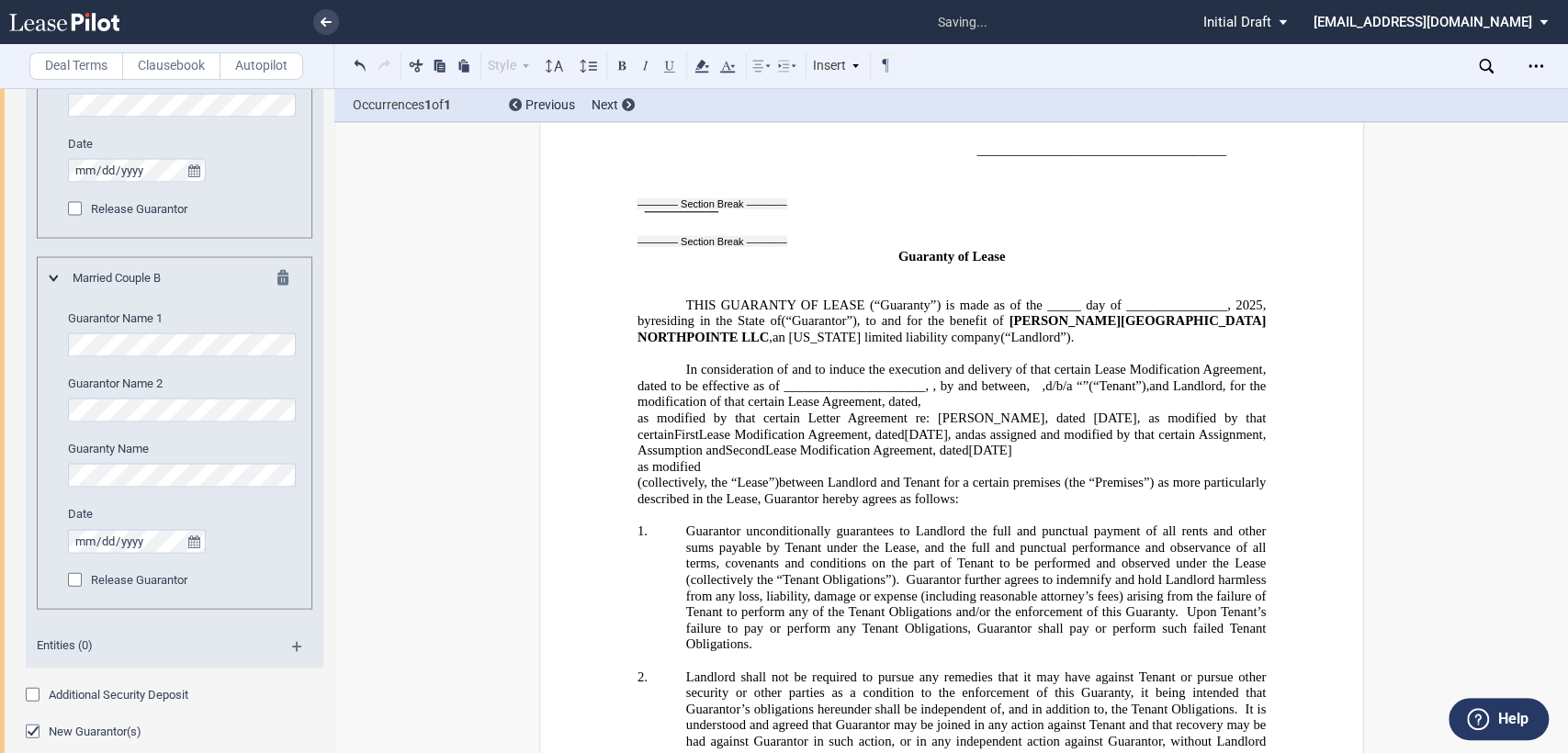
click at [706, 459] on p "as modified" at bounding box center [950, 467] width 628 height 17
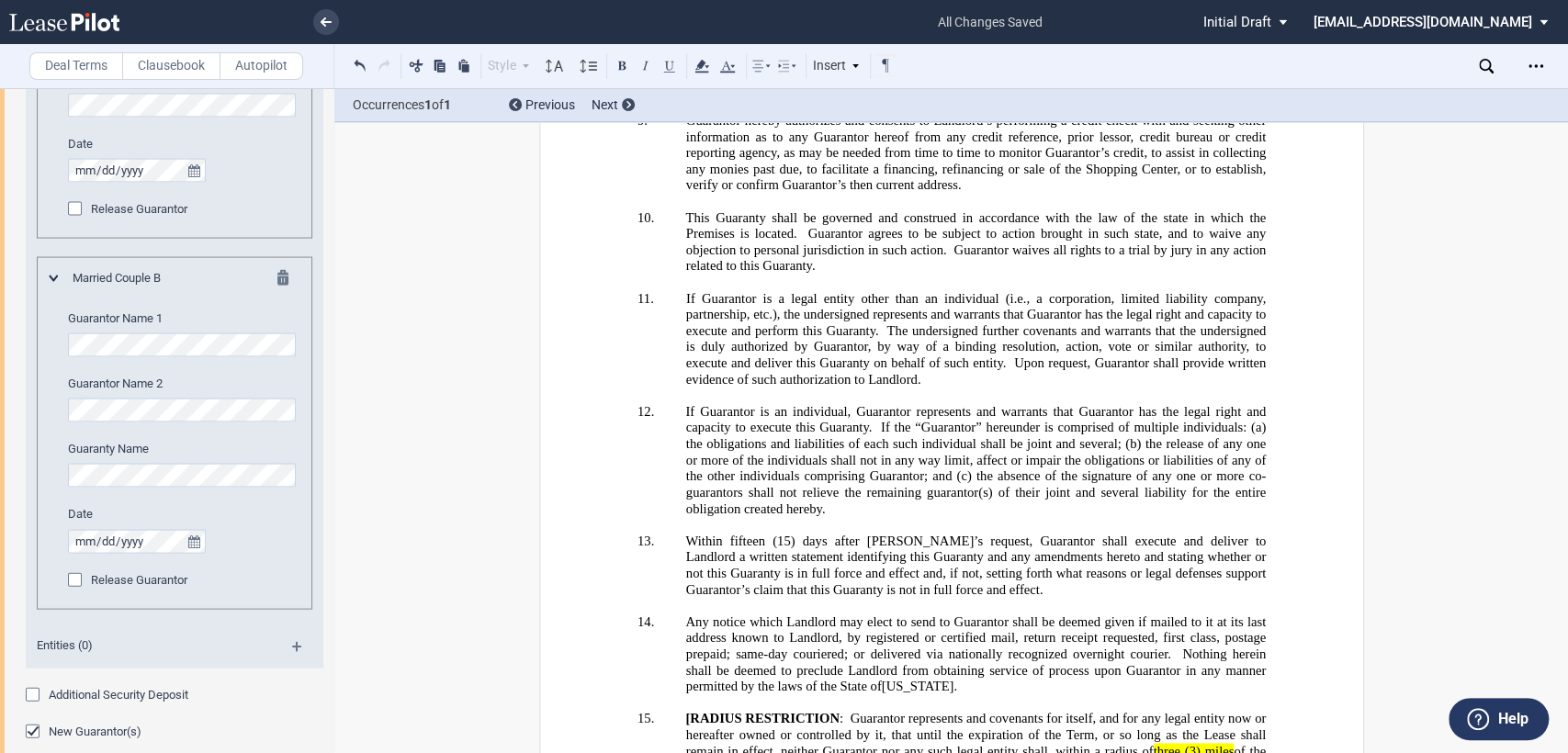
scroll to position [5307, 0]
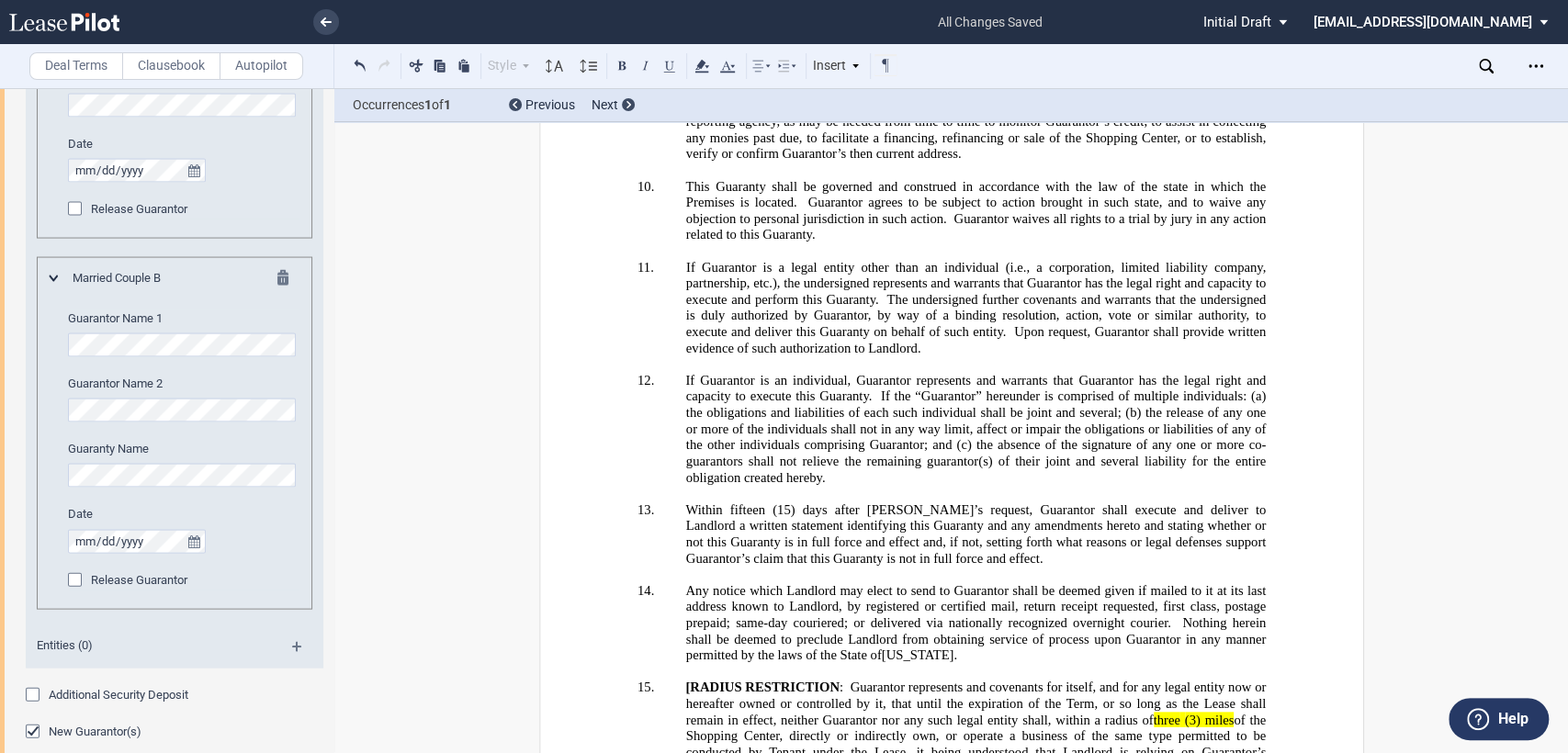
drag, startPoint x: 1183, startPoint y: 549, endPoint x: 1204, endPoint y: 537, distance: 24.2
click at [1183, 712] on span "of the Shopping Center, directly or indirectly own, or operate a business of th…" at bounding box center [976, 744] width 583 height 63
click at [1196, 712] on span "(3) miles" at bounding box center [1208, 719] width 49 height 16
drag, startPoint x: 678, startPoint y: 499, endPoint x: 838, endPoint y: 493, distance: 160.1
click at [838, 679] on span "[RADIUS RESTRICTION : Guarantor represents and covenants for itself, and for an…" at bounding box center [976, 728] width 583 height 97
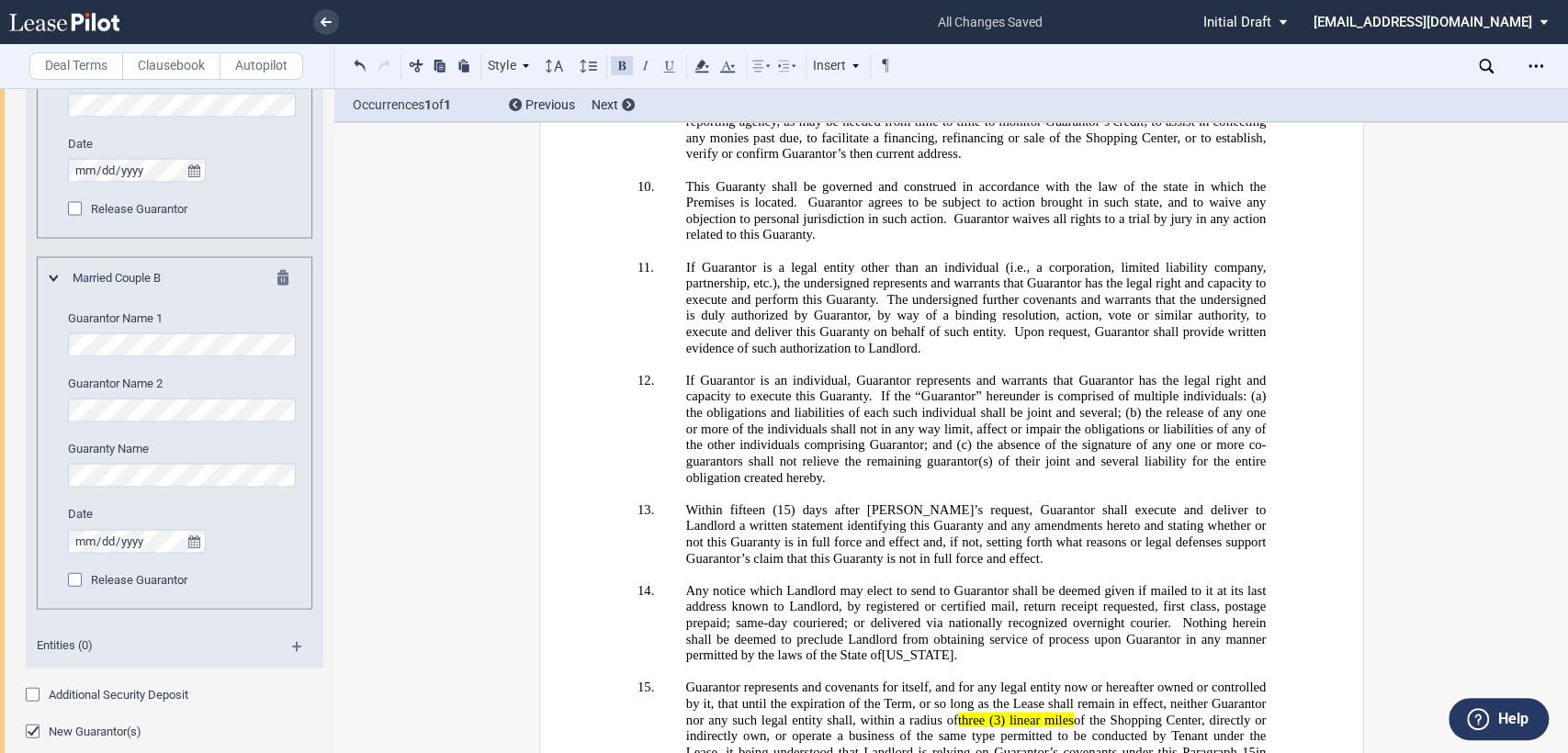
click at [860, 679] on p "15. ﻿ Guarantor represents and covenants for itself, and for any legal entity n…" at bounding box center [974, 728] width 580 height 98
drag, startPoint x: 948, startPoint y: 527, endPoint x: 1074, endPoint y: 530, distance: 126.0
click at [1074, 679] on span "﻿ Guarantor represents and covenants for itself, and for any legal entity now o…" at bounding box center [976, 728] width 583 height 97
click at [707, 61] on icon at bounding box center [702, 66] width 22 height 22
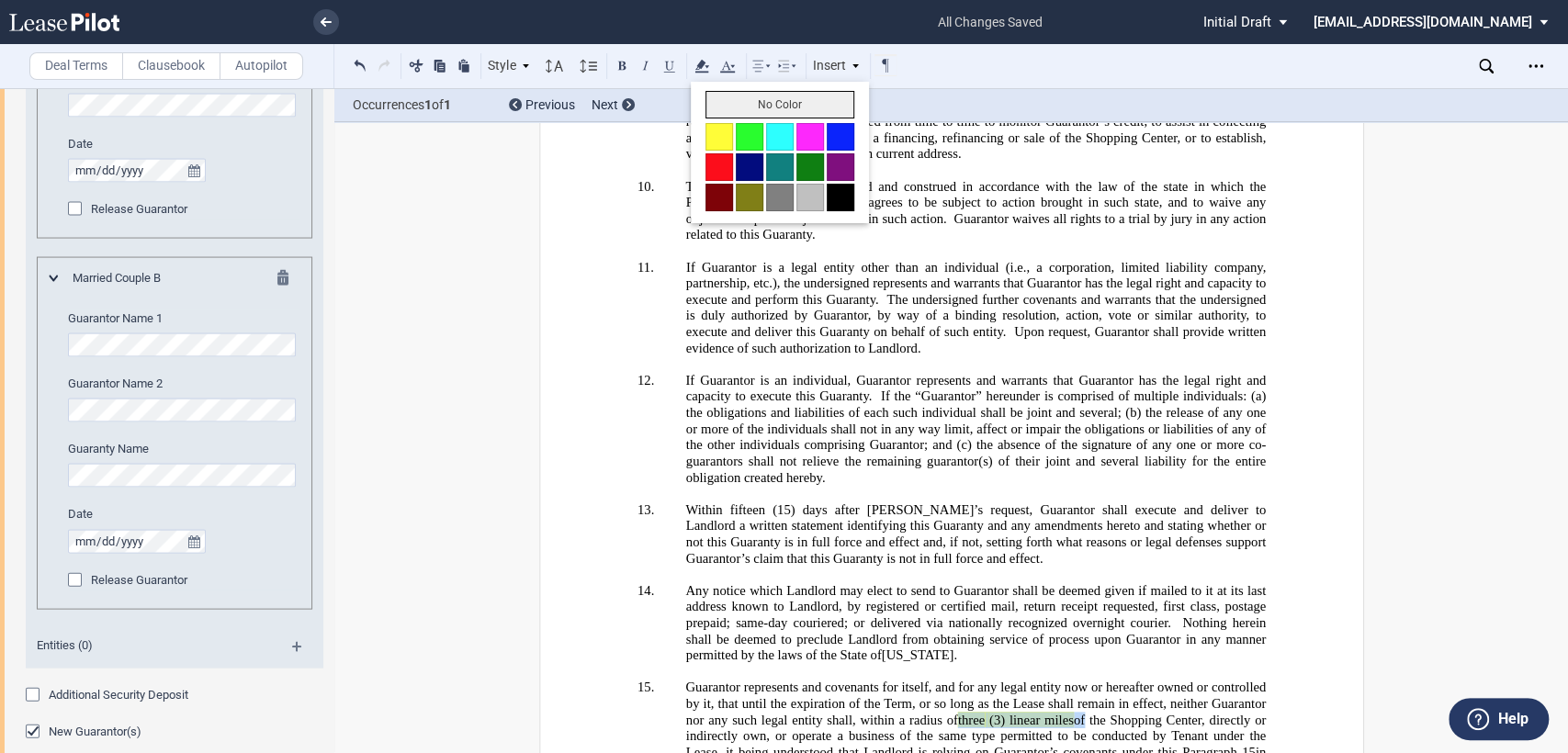
click at [715, 105] on button "No Color" at bounding box center [780, 105] width 149 height 28
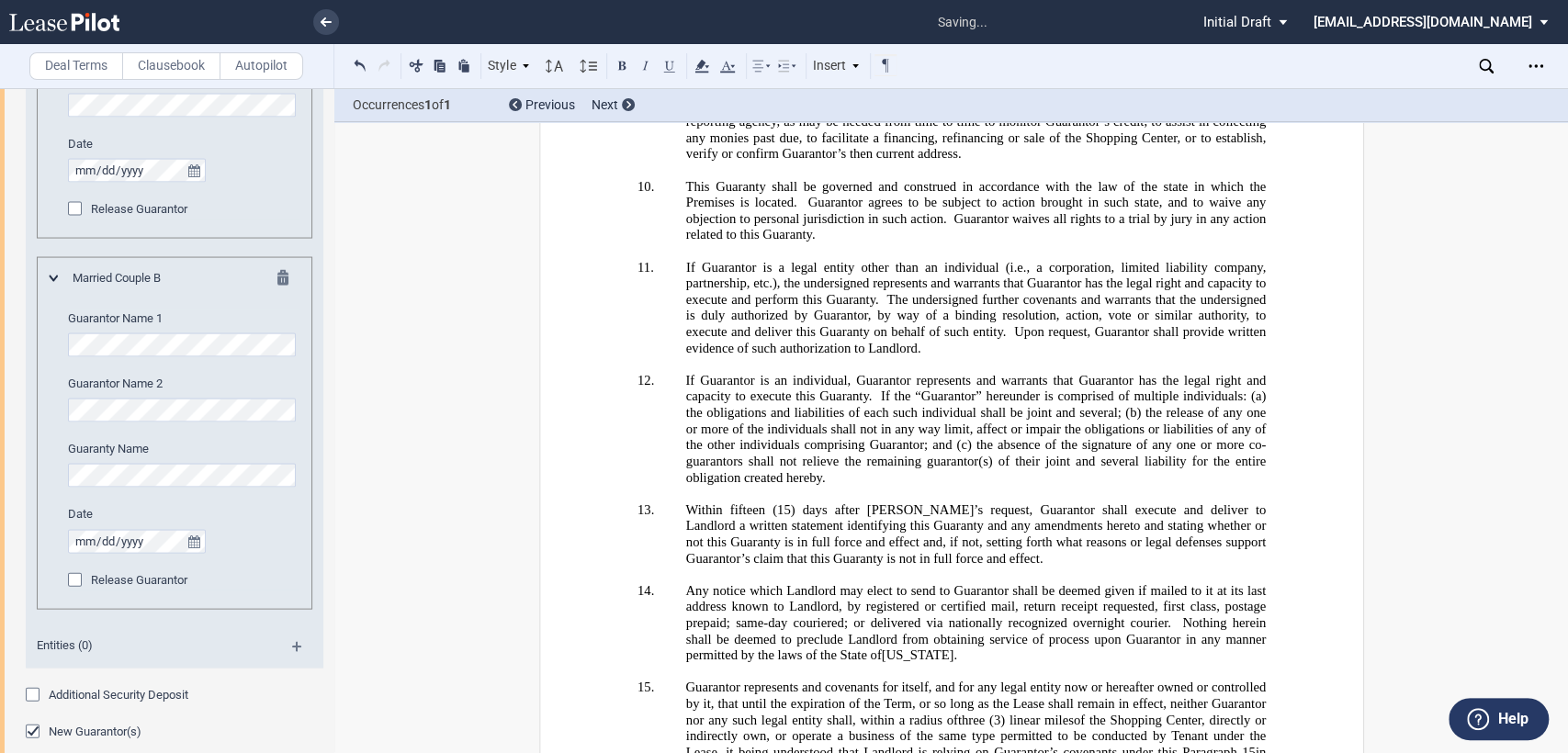
click at [928, 679] on span "Guarantor represents and covenants for itself, and for any legal entity now or …" at bounding box center [976, 703] width 583 height 47
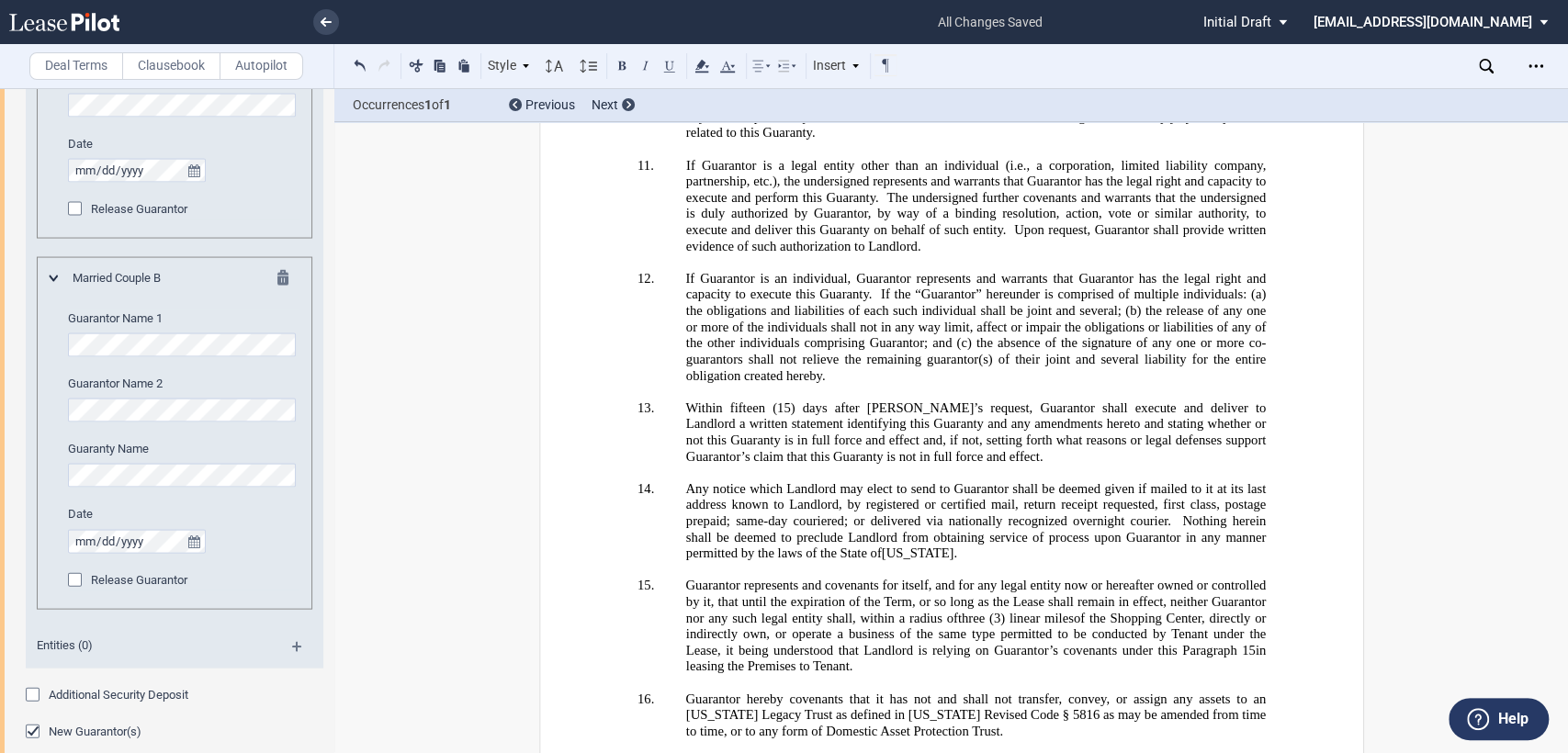
scroll to position [5482, 0]
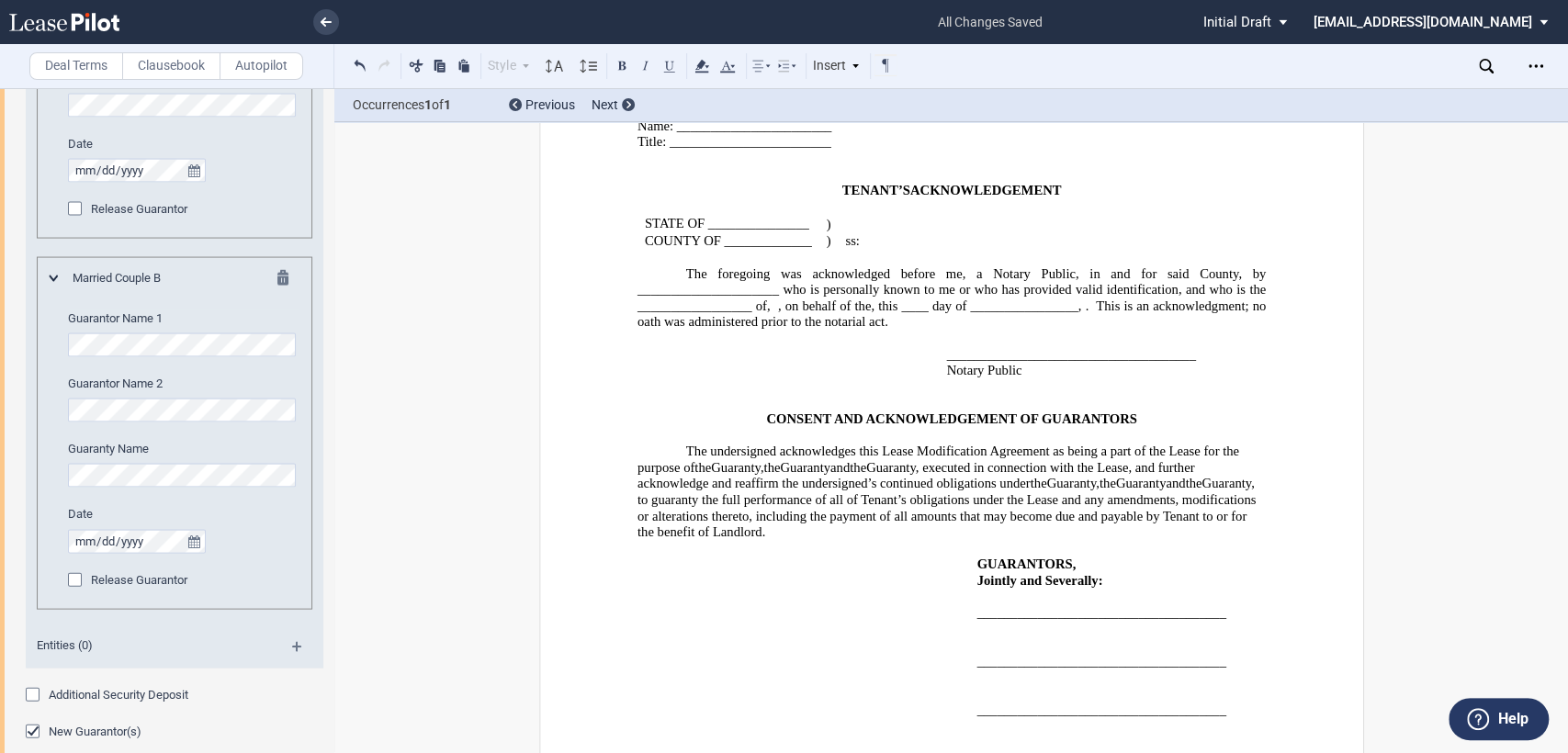
scroll to position [3269, 0]
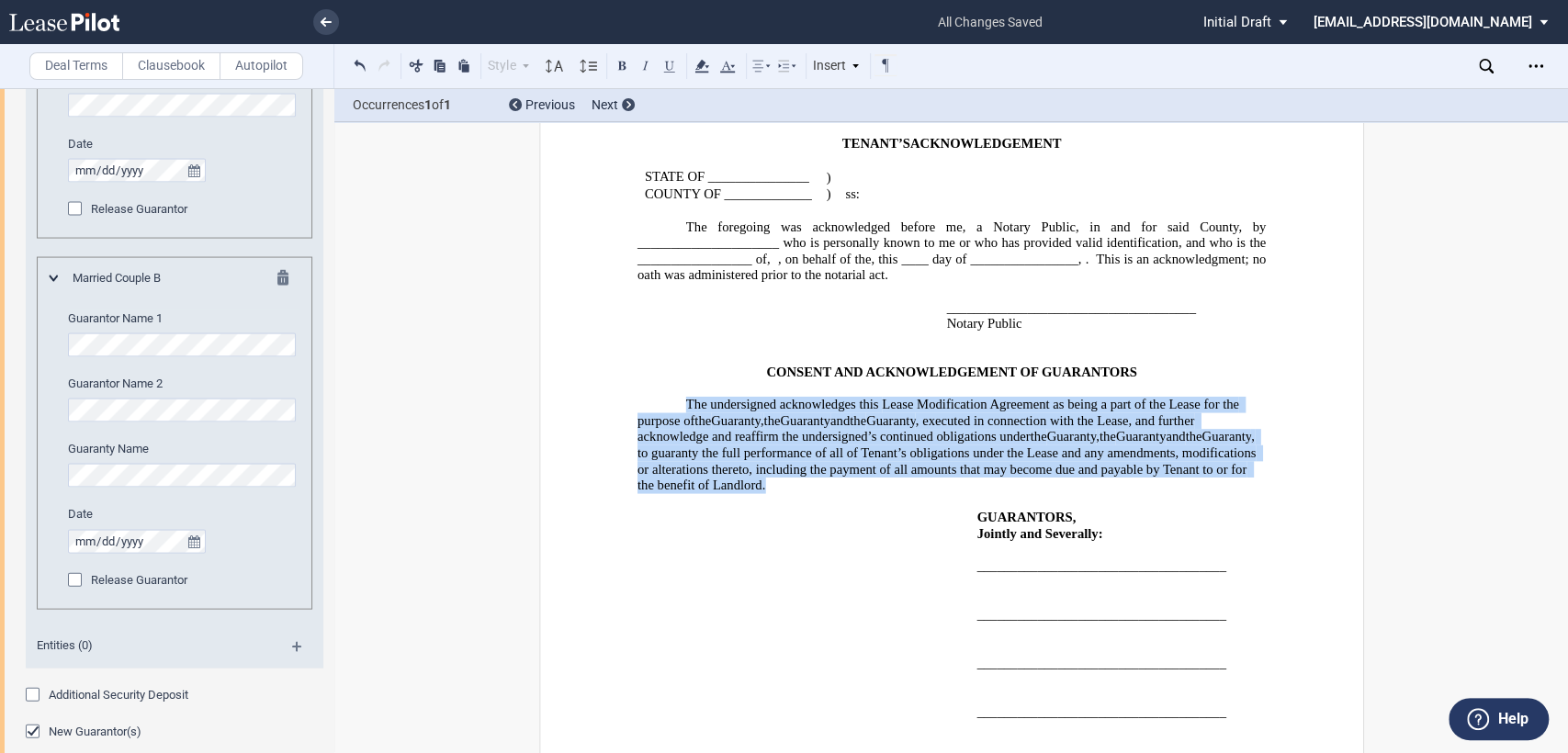
drag, startPoint x: 677, startPoint y: 305, endPoint x: 896, endPoint y: 398, distance: 237.9
click at [896, 398] on p "The undersigned acknowledges this ﻿ ﻿ First Lease Modification Agreement as bei…" at bounding box center [950, 445] width 628 height 98
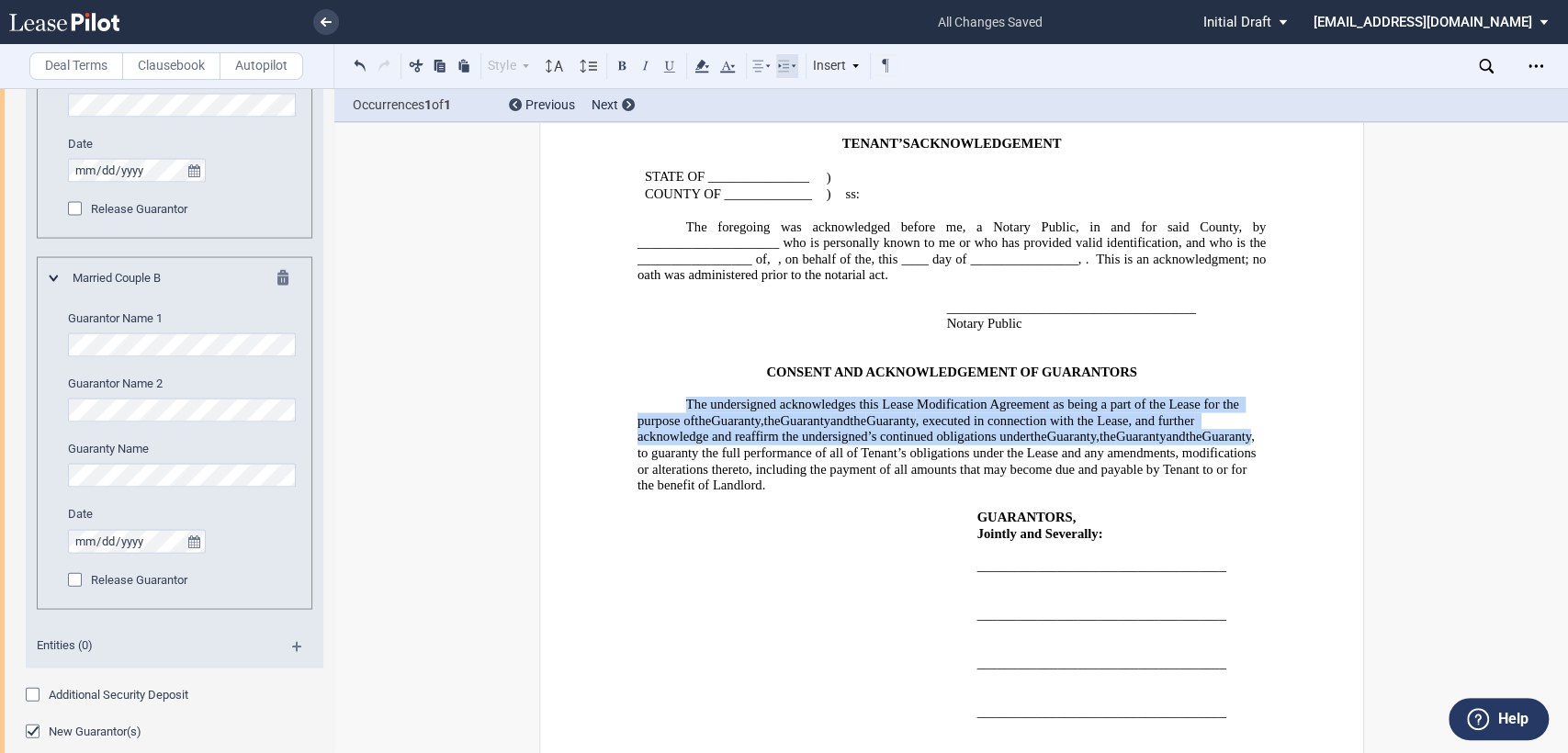
click at [793, 64] on icon at bounding box center [787, 66] width 22 height 22
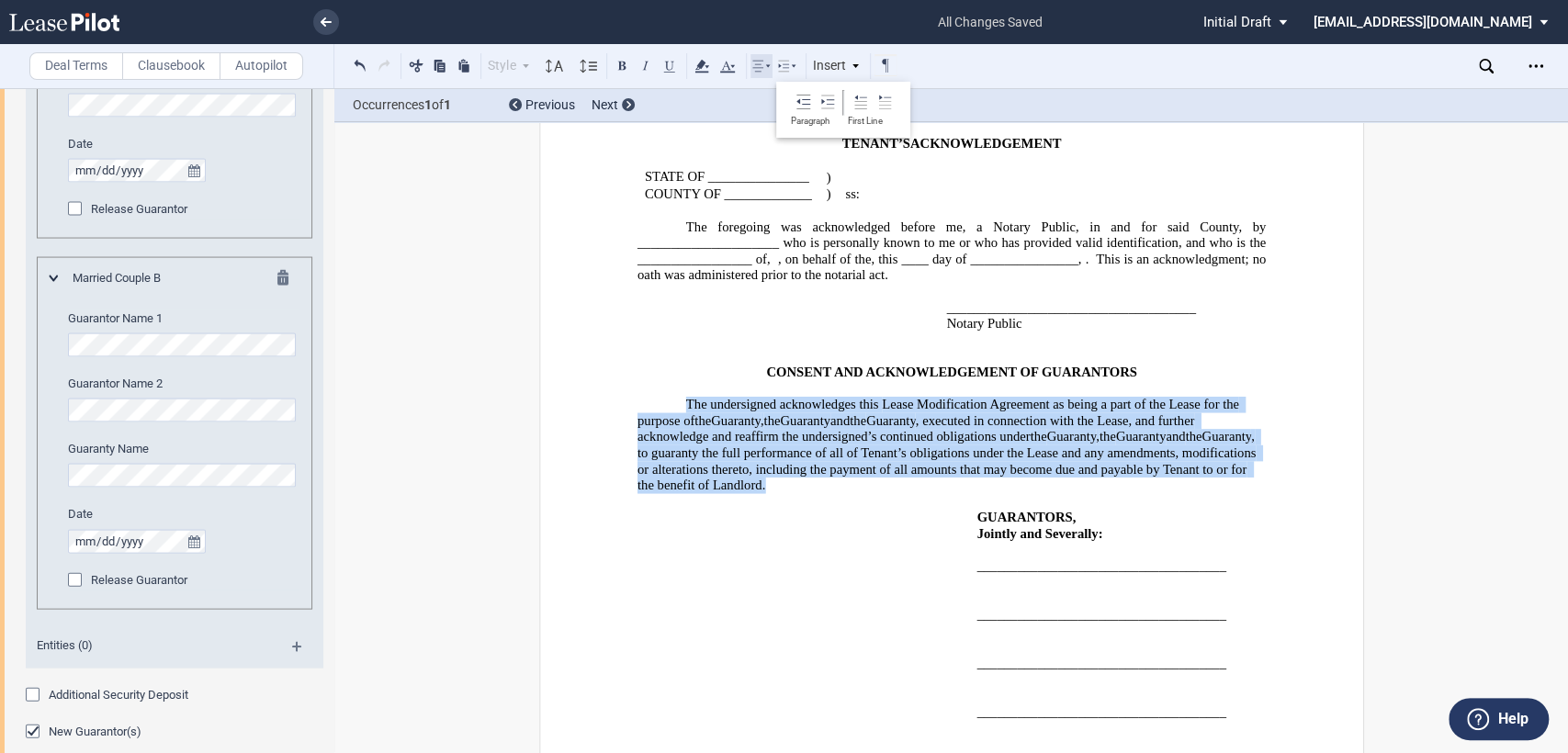
click at [764, 67] on icon at bounding box center [761, 66] width 22 height 22
click at [766, 189] on use at bounding box center [767, 191] width 11 height 11
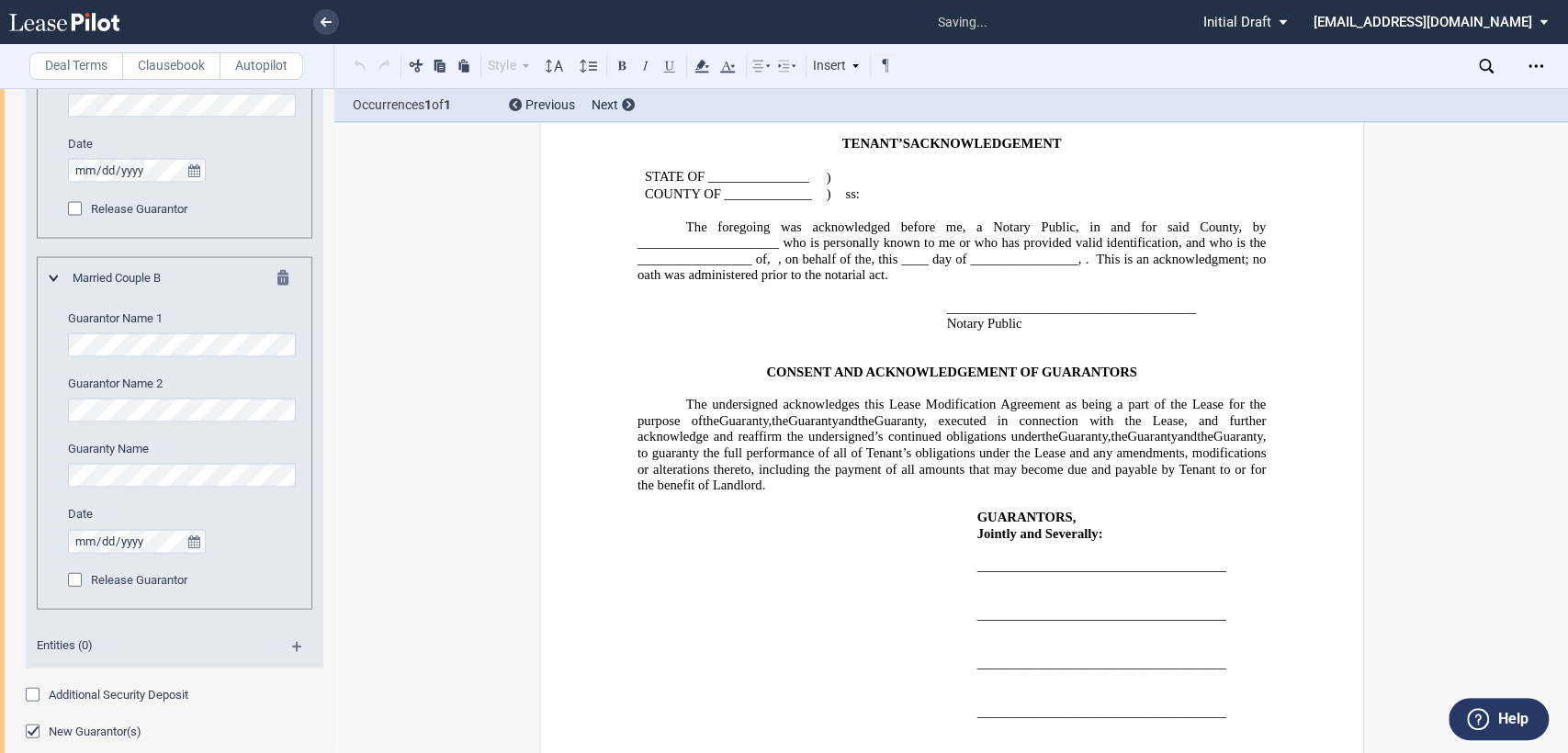
click at [759, 542] on div "﻿ _____________________________________ ﻿ ﻿ ___________________________________…" at bounding box center [950, 590] width 628 height 98
click at [848, 397] on span "The undersigned acknowledges this" at bounding box center [784, 404] width 198 height 16
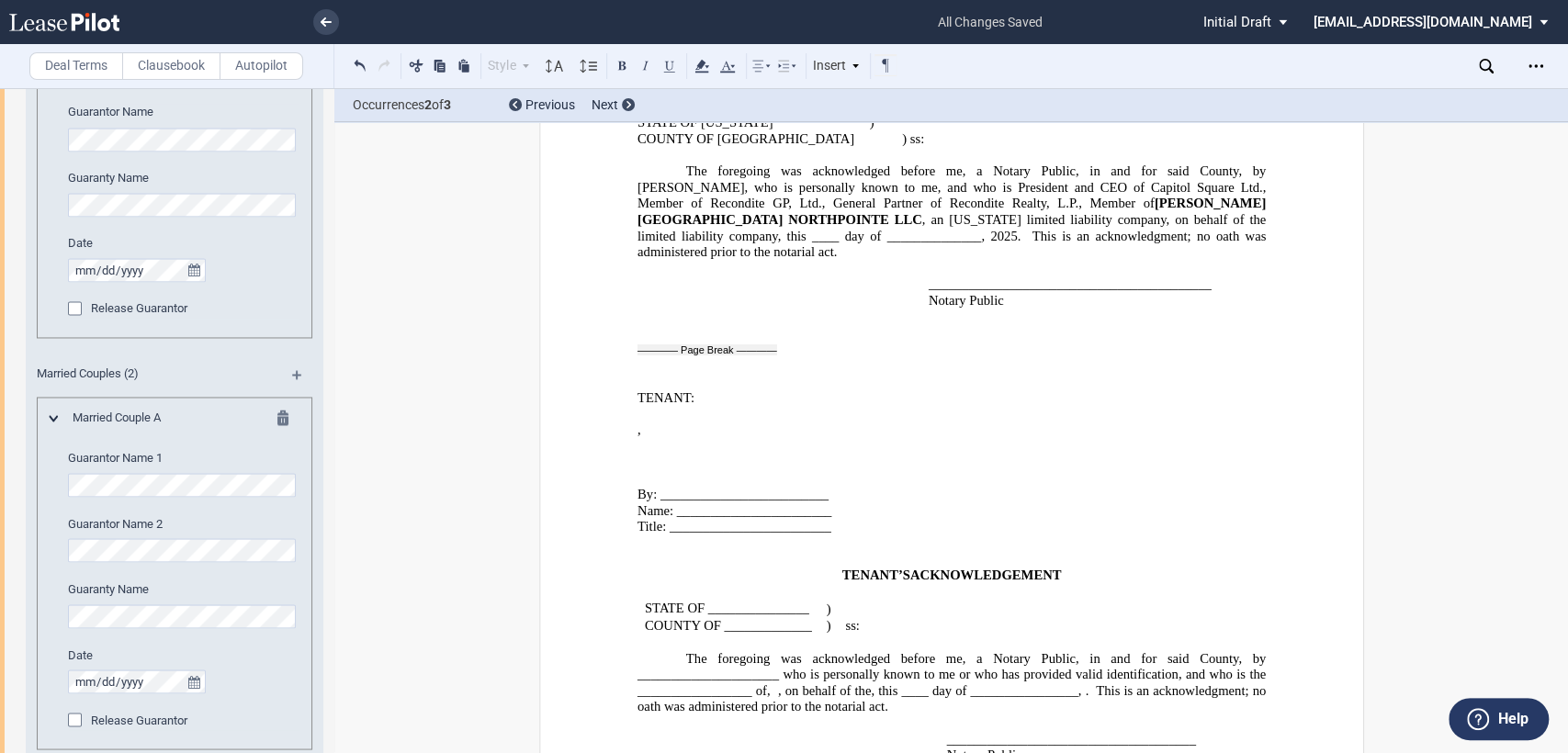
scroll to position [2860, 0]
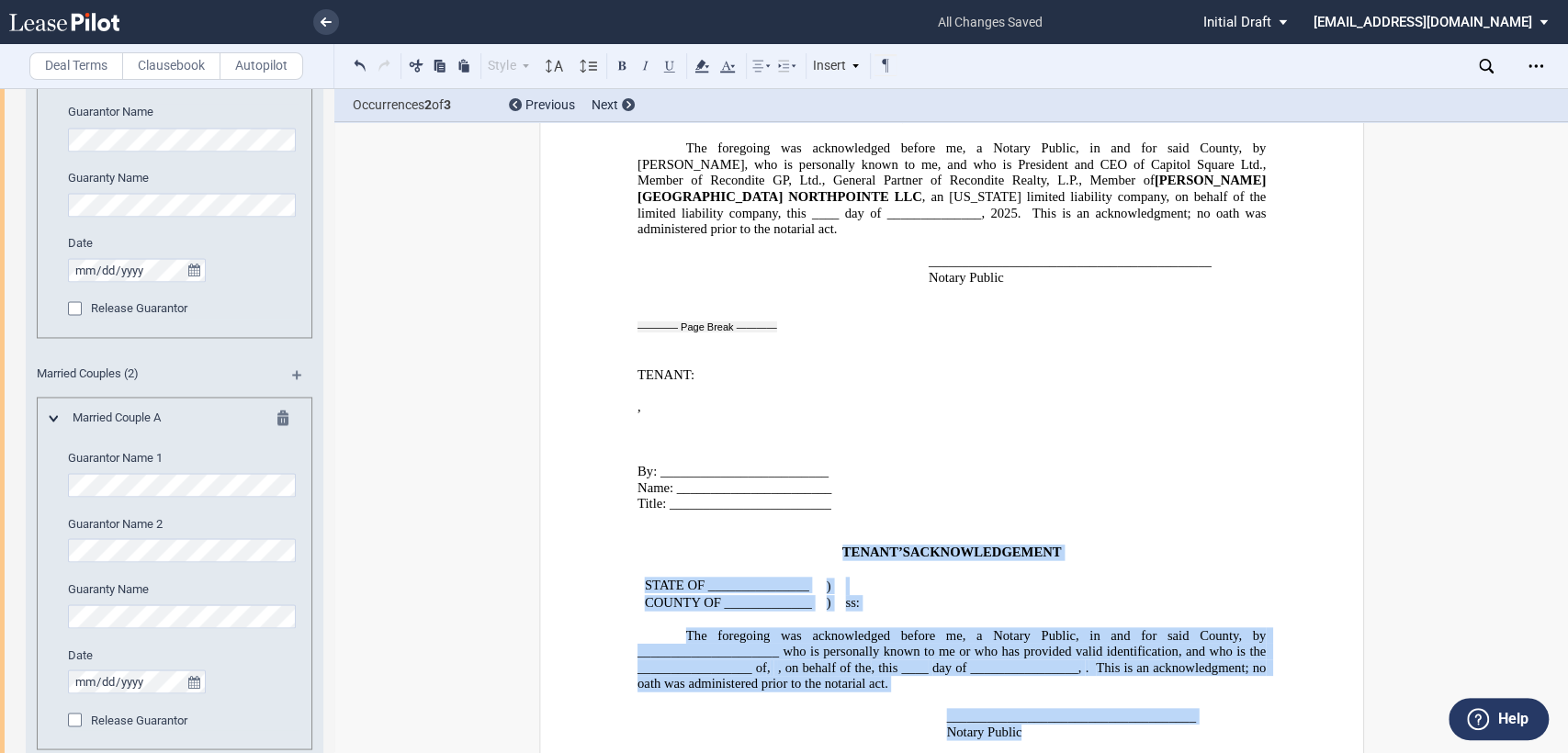
drag, startPoint x: 830, startPoint y: 454, endPoint x: 1044, endPoint y: 636, distance: 280.9
click at [1044, 636] on div "﻿ ﻿ TENANT’S ASSIGNOR’S ACKNOWLEDGEMENT ﻿ STATE OF _______________ ) ﻿ COUNTY O…" at bounding box center [950, 643] width 628 height 261
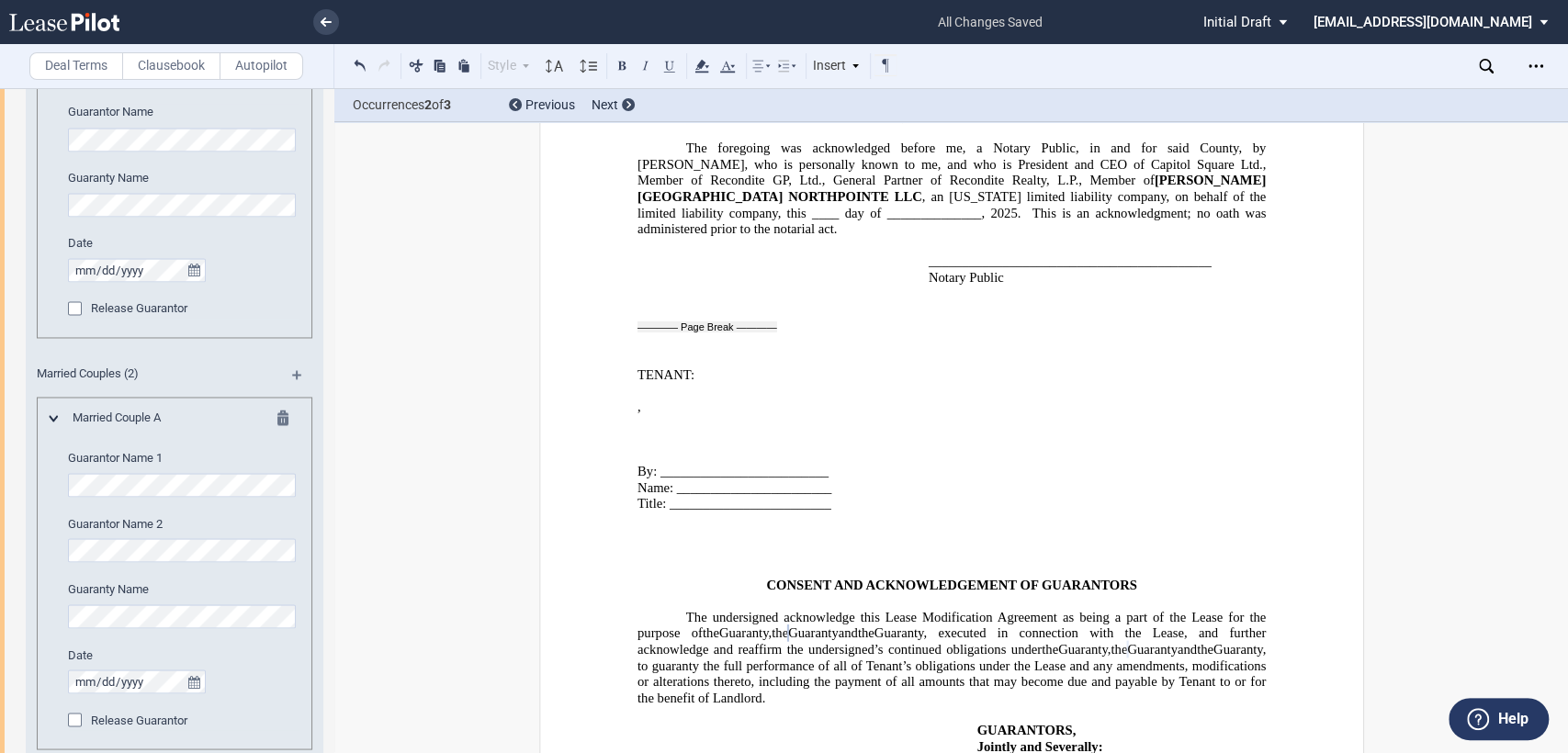
click at [647, 513] on p "﻿" at bounding box center [950, 521] width 628 height 17
drag, startPoint x: 633, startPoint y: 393, endPoint x: 830, endPoint y: 407, distance: 197.5
click at [830, 407] on div "﻿ ﻿ ﻿ , ﻿ ﻿ ﻿ ﻿ ﻿ ﻿ ﻿ ﻿ By: _________________________ Name: ___________________…" at bounding box center [950, 480] width 628 height 194
click at [808, 464] on span "By: _________________________" at bounding box center [731, 471] width 191 height 16
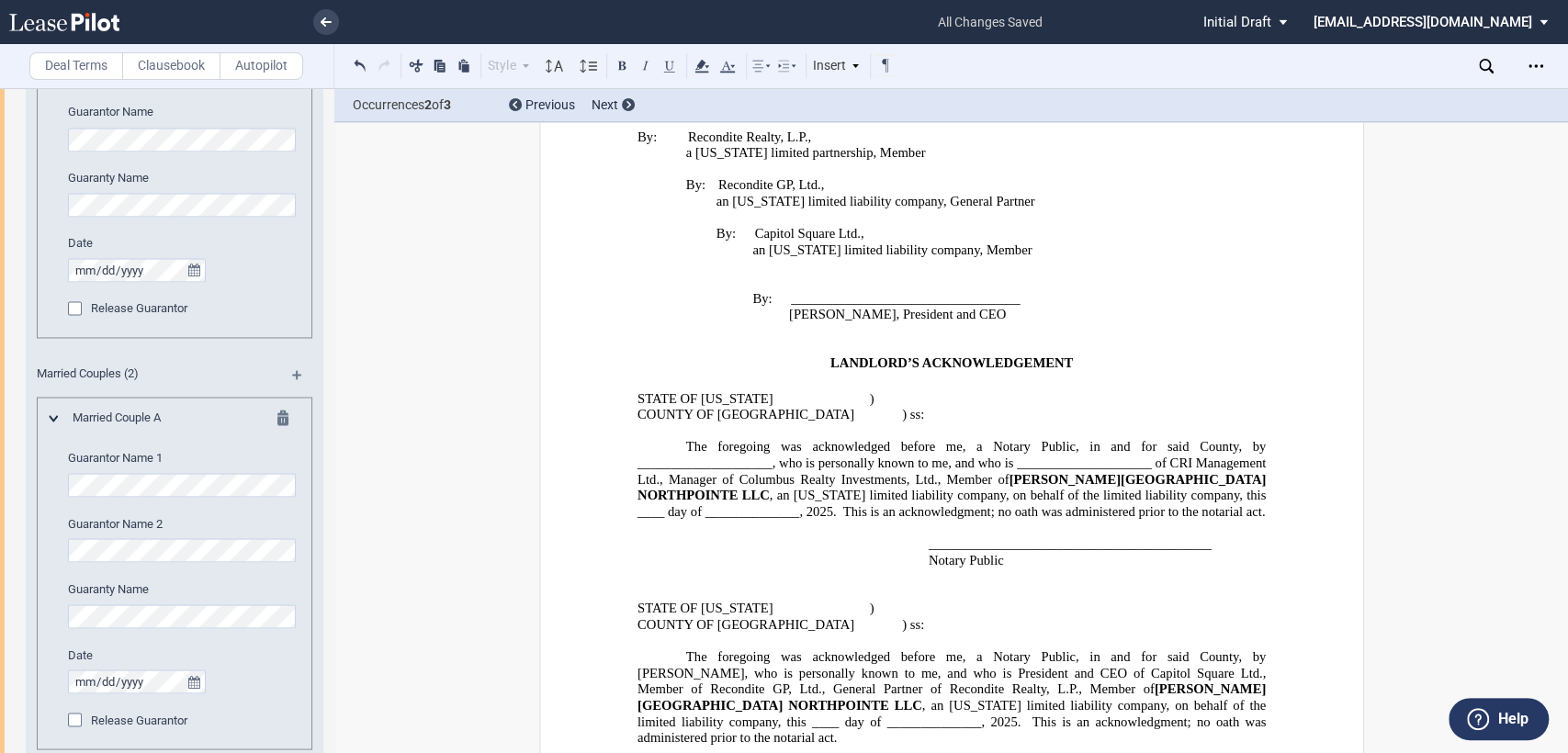
scroll to position [2350, 0]
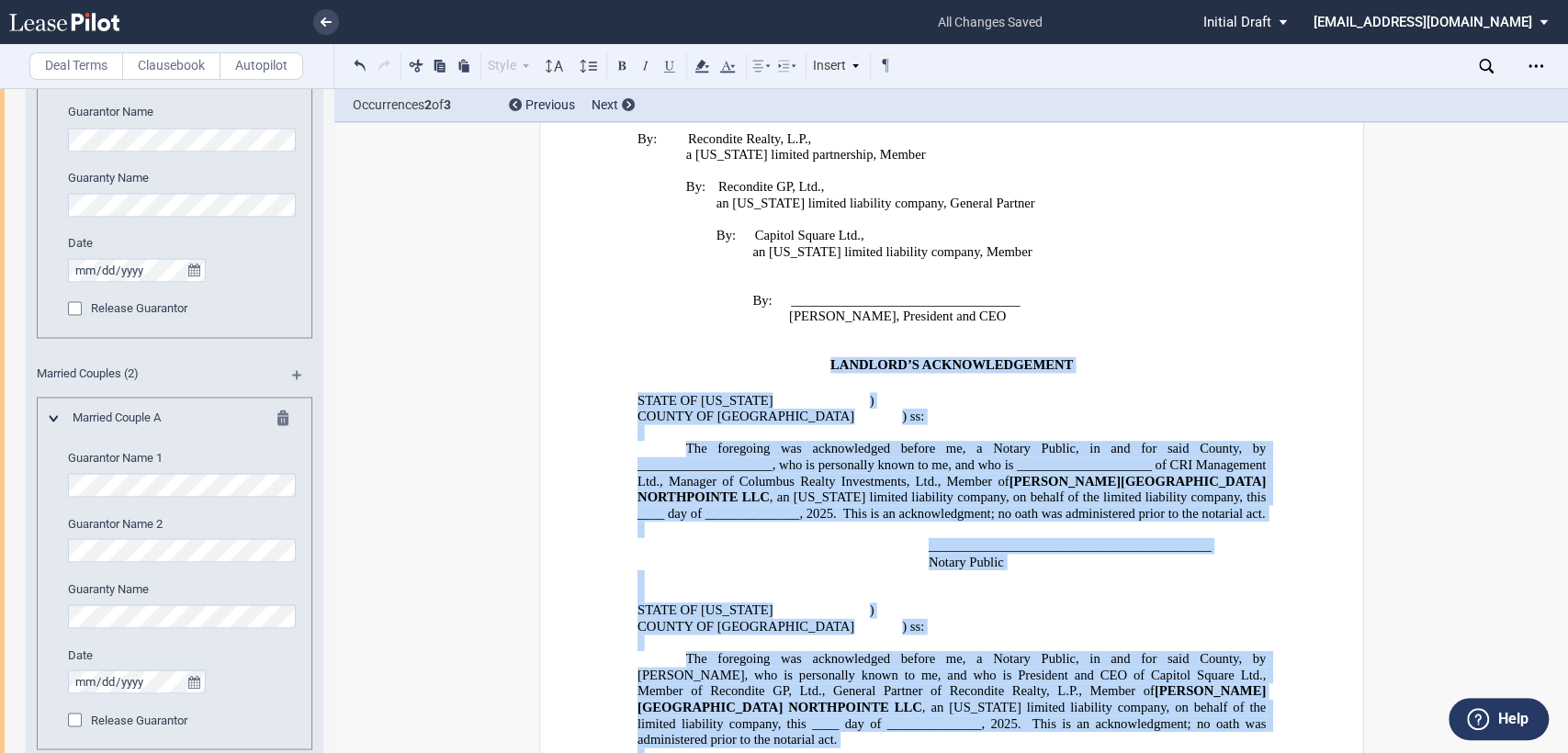
drag, startPoint x: 816, startPoint y: 318, endPoint x: 1026, endPoint y: 706, distance: 441.2
click at [1026, 706] on div "﻿ LANDLORD’S ACKNOWLEDGEMENT STATE OF [US_STATE] ) COUNTY OF FRANKLIN ) ss: The…" at bounding box center [950, 569] width 628 height 456
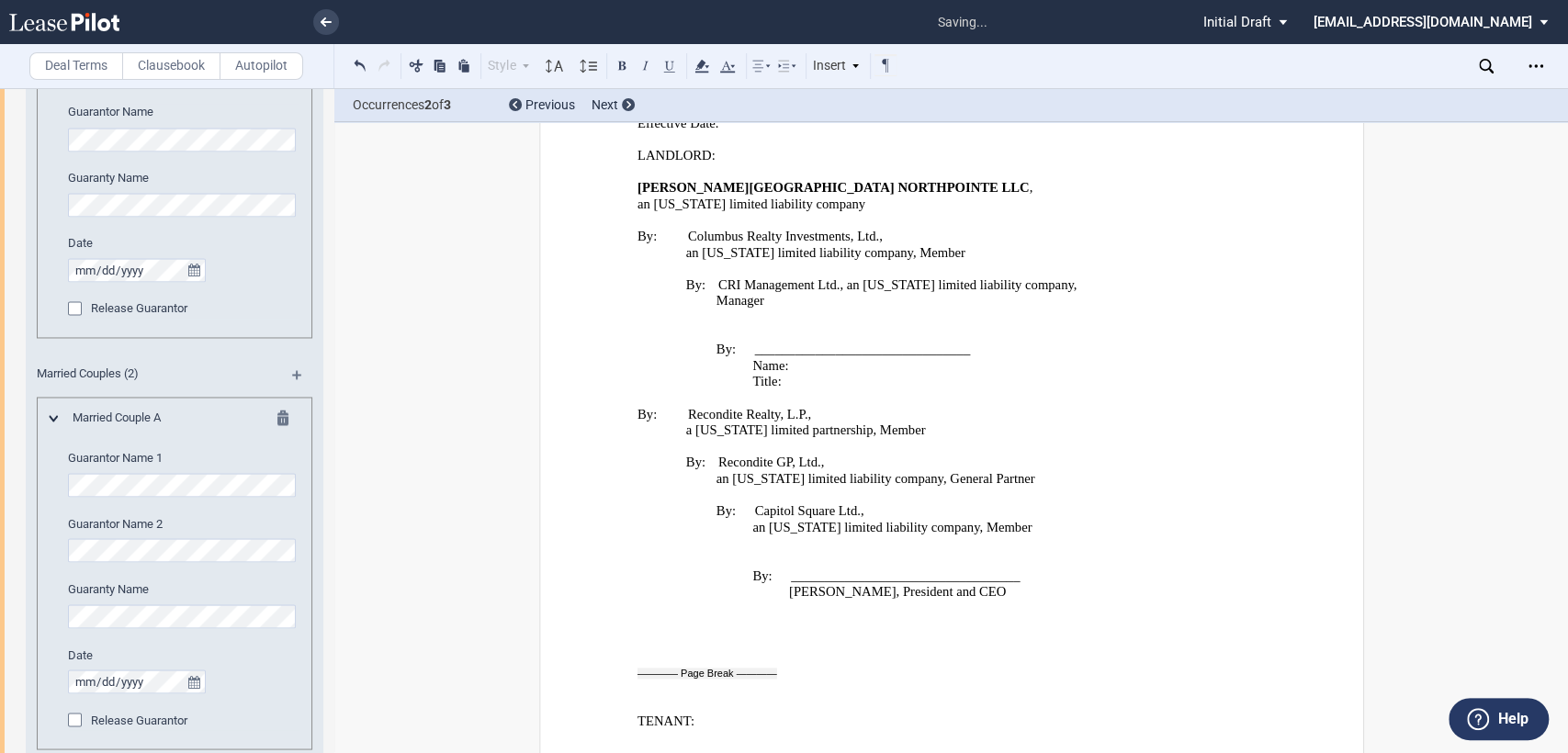
scroll to position [2146, 0]
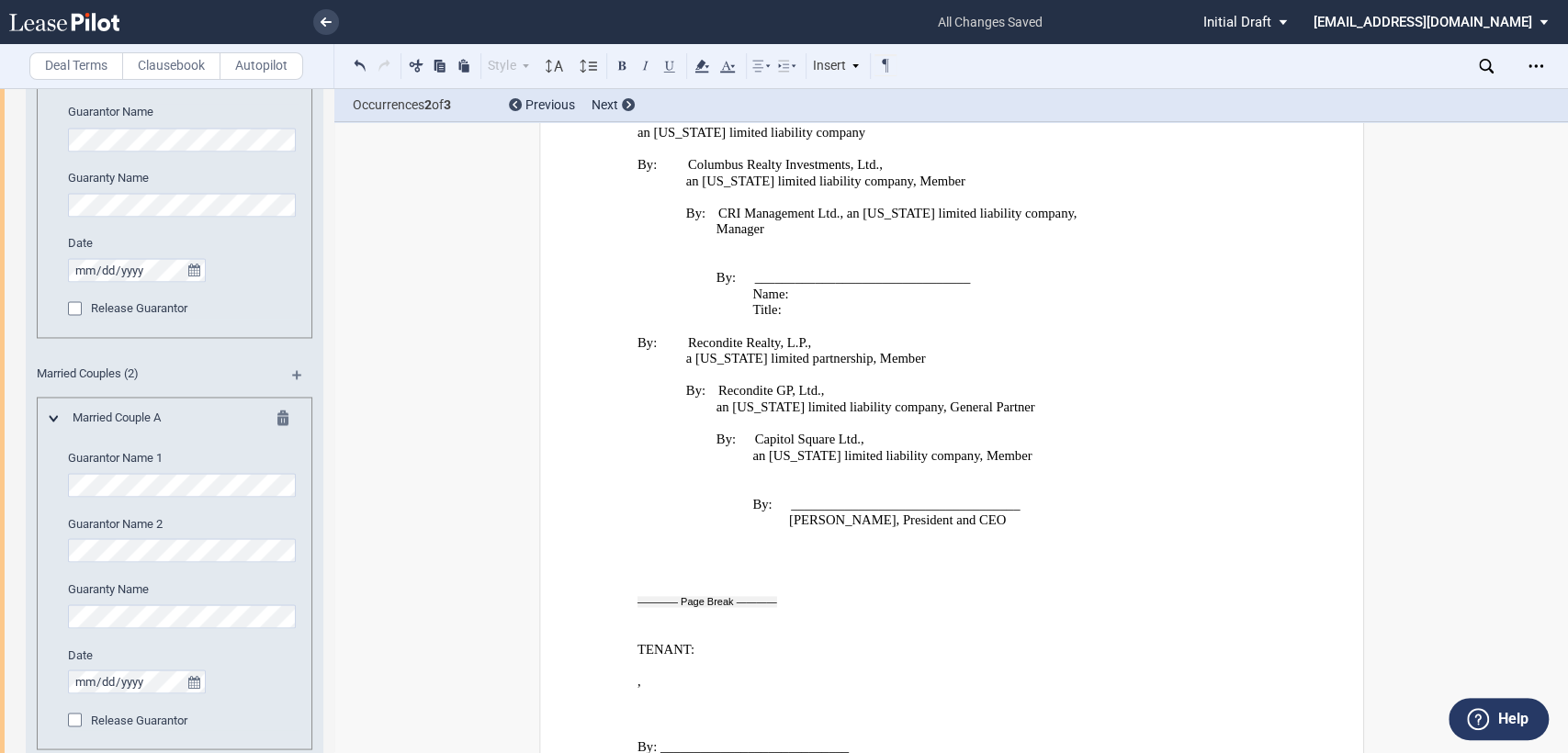
click at [1010, 496] on p "By: __________________________________ [PERSON_NAME], President and CEO" at bounding box center [1026, 512] width 476 height 33
click at [1015, 496] on p "By: __________________________________ [PERSON_NAME], President and CEO" at bounding box center [1026, 512] width 476 height 33
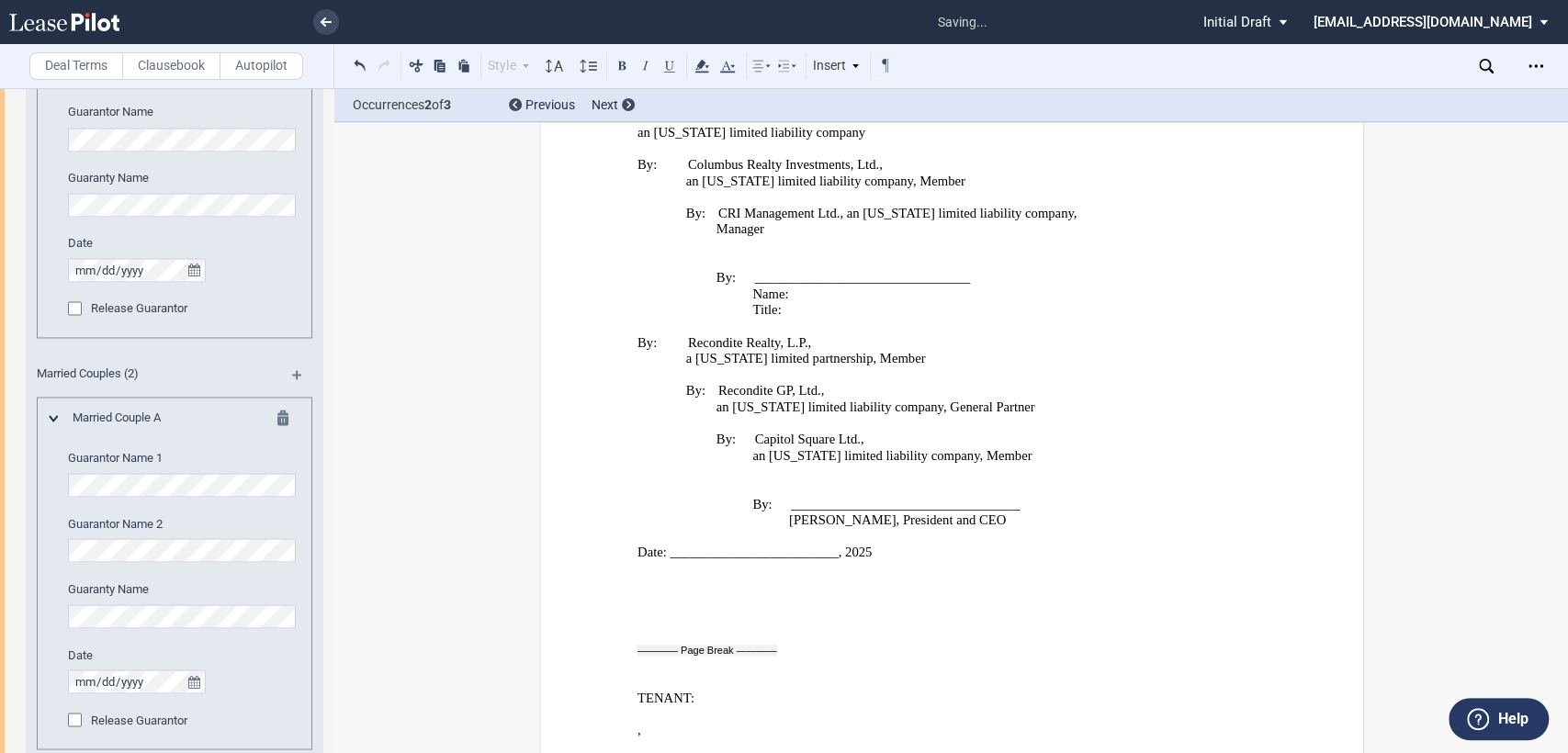
click at [650, 560] on p "﻿" at bounding box center [950, 569] width 628 height 17
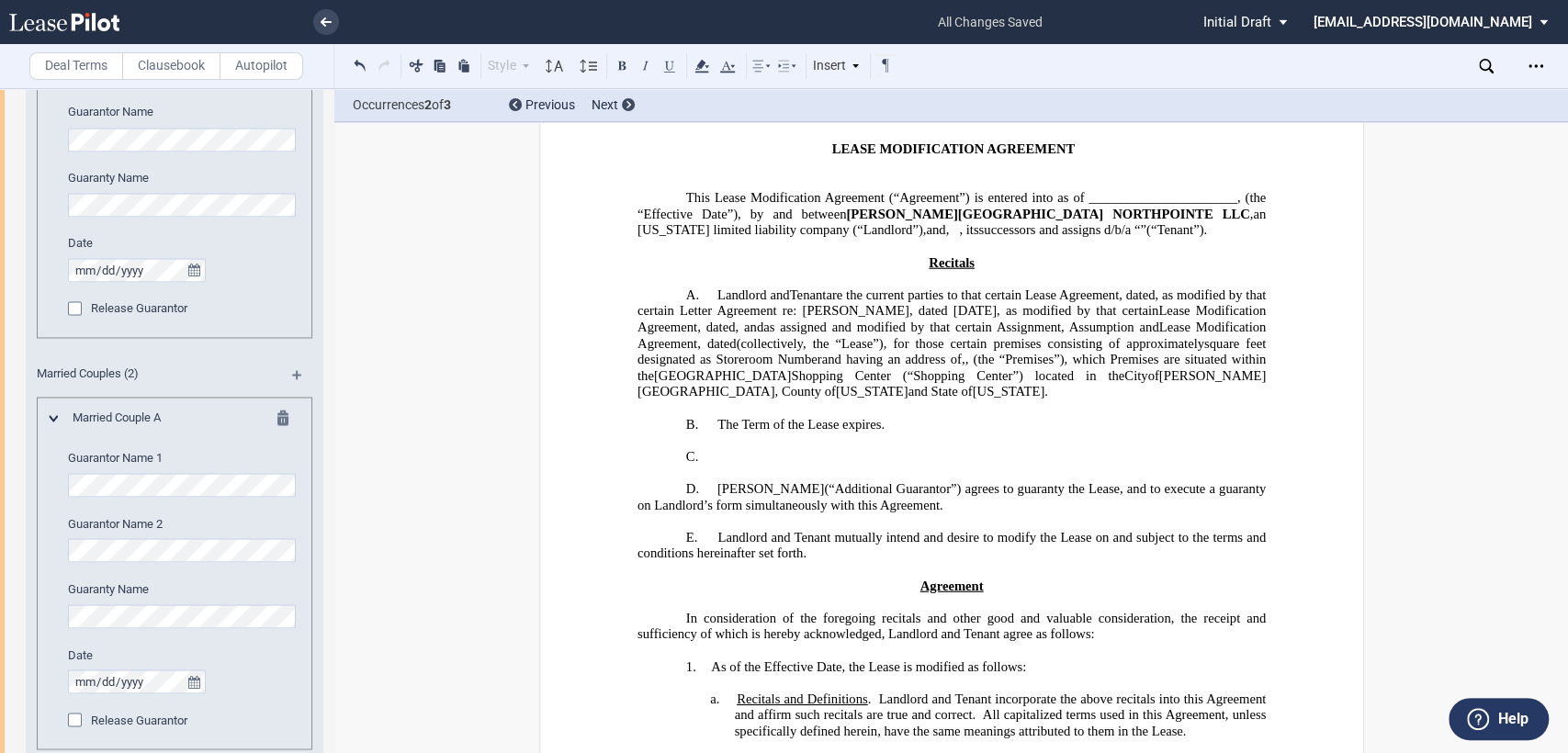
scroll to position [0, 0]
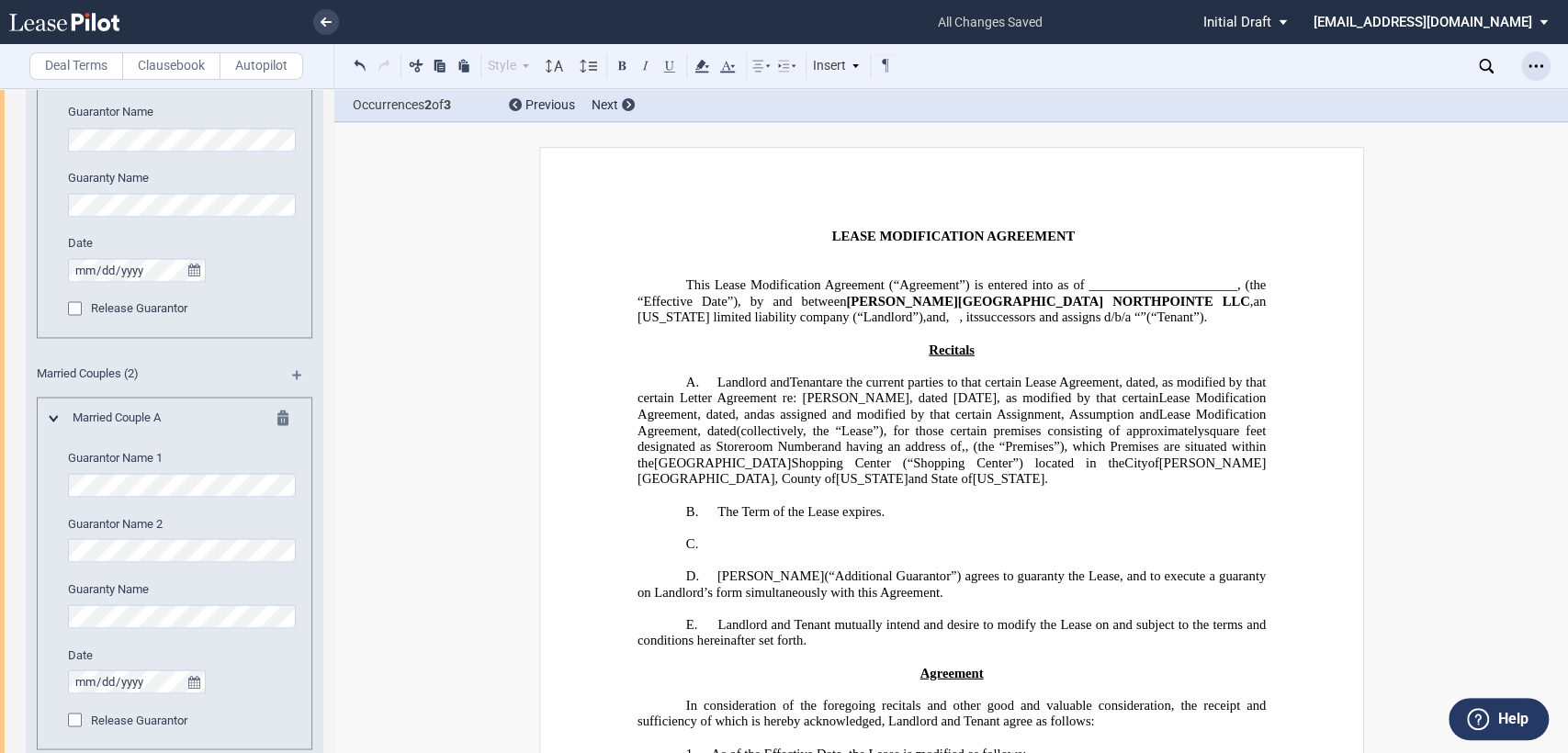
click at [1534, 67] on use "Open Lease options menu" at bounding box center [1535, 65] width 15 height 3
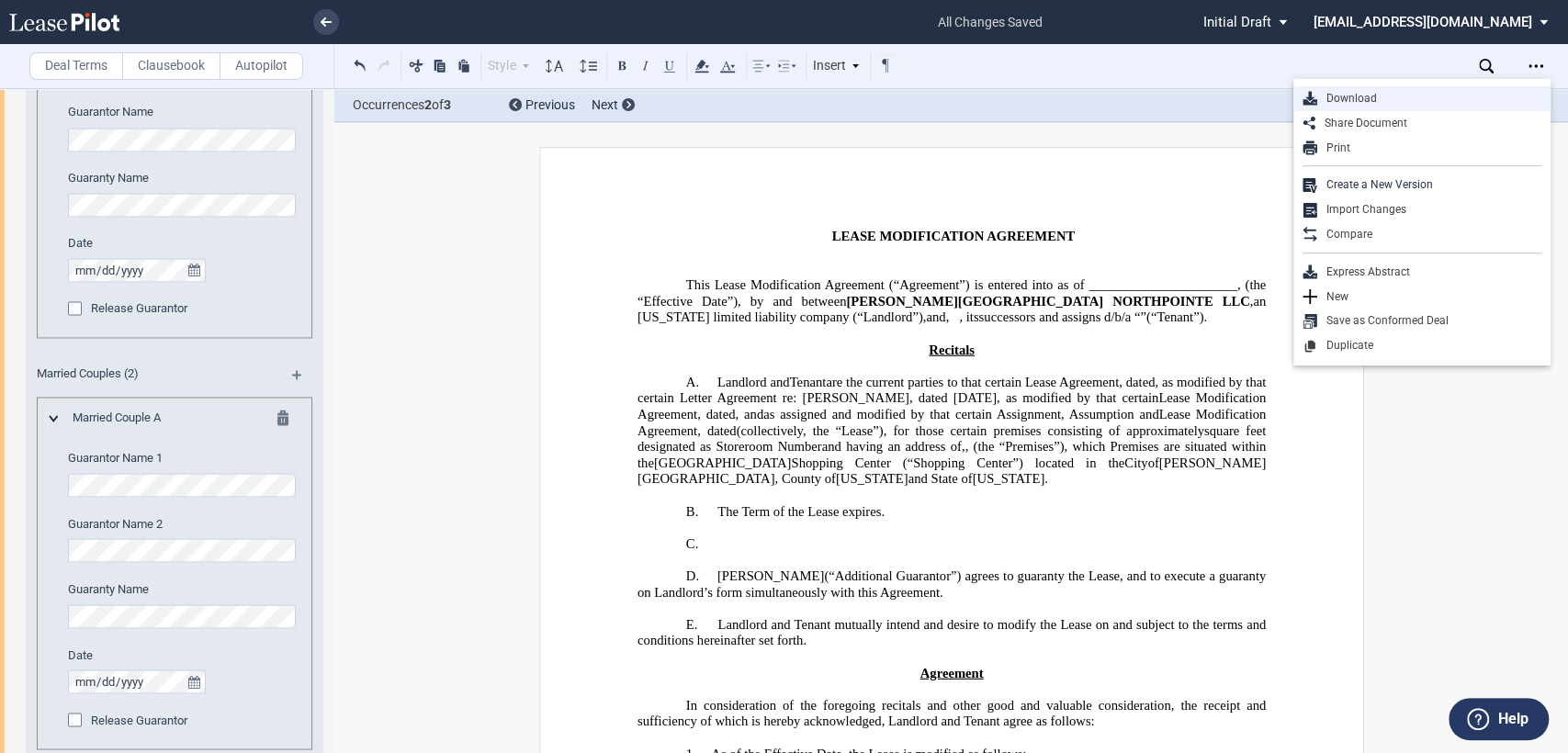
click at [1343, 101] on div "Download" at bounding box center [1428, 99] width 224 height 16
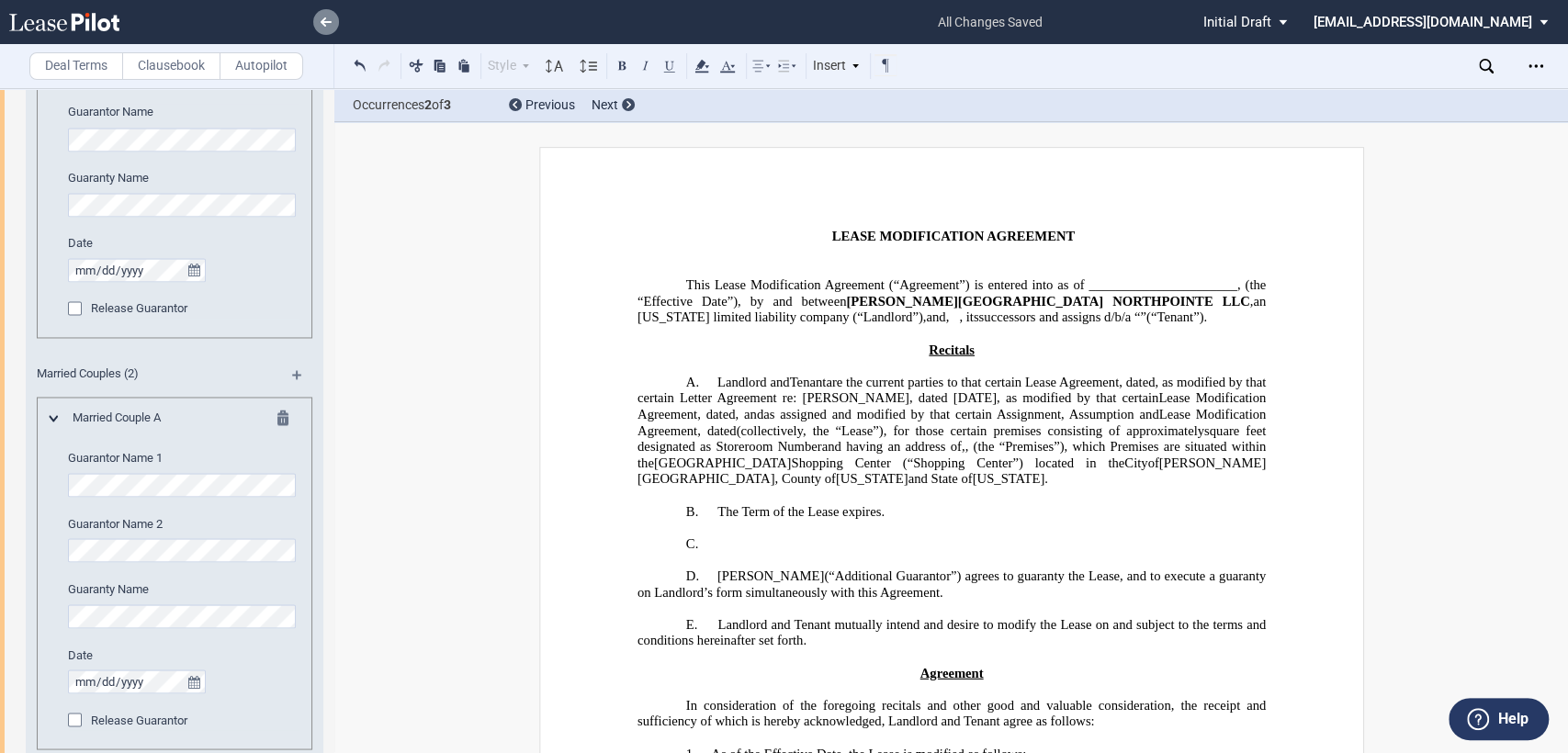
click at [328, 21] on use at bounding box center [326, 22] width 11 height 9
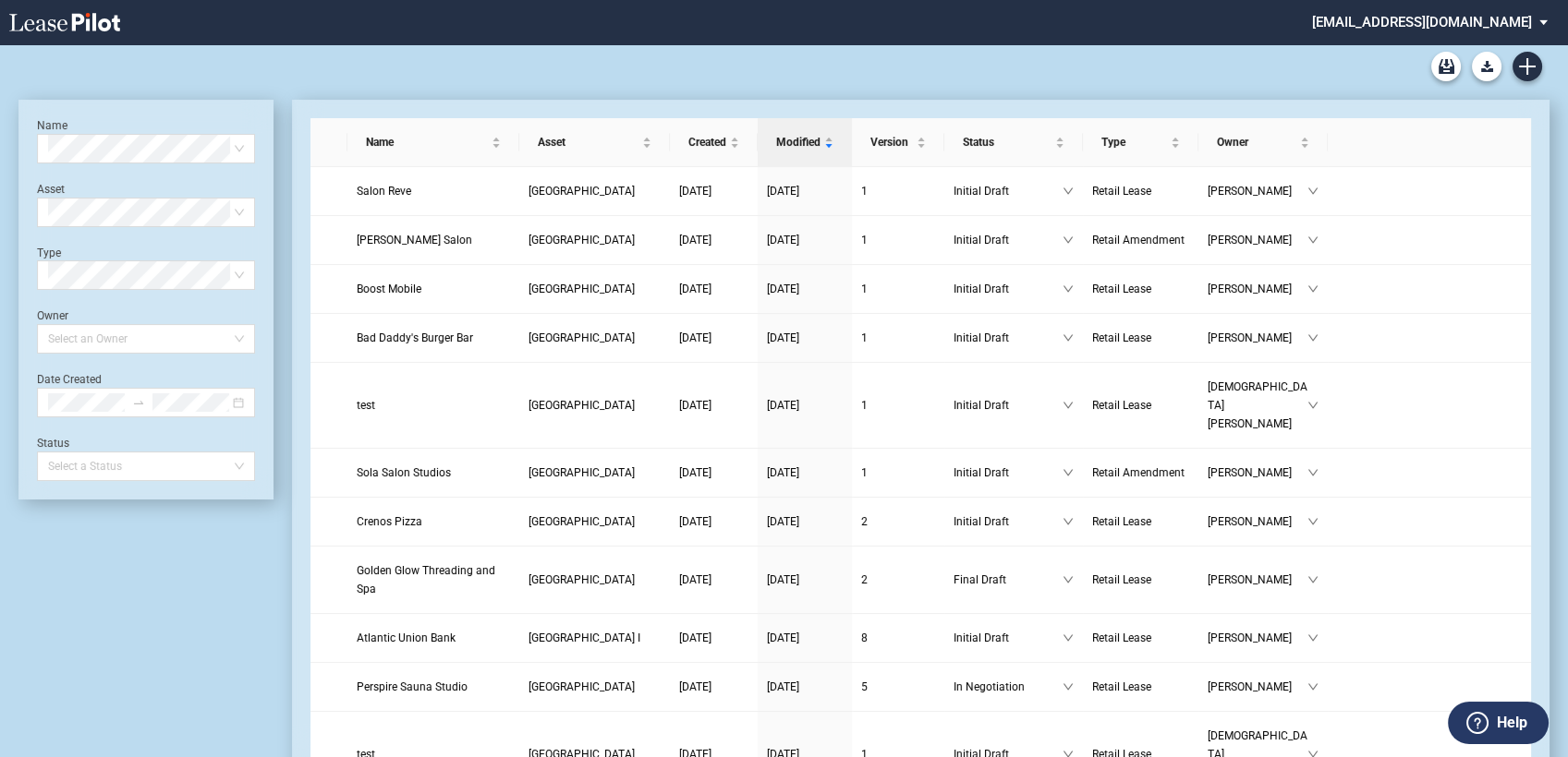
click at [1435, 26] on md-select "amcgeehan@castoinfo.com Admin Area Settings Sign Out" at bounding box center [1437, 21] width 253 height 41
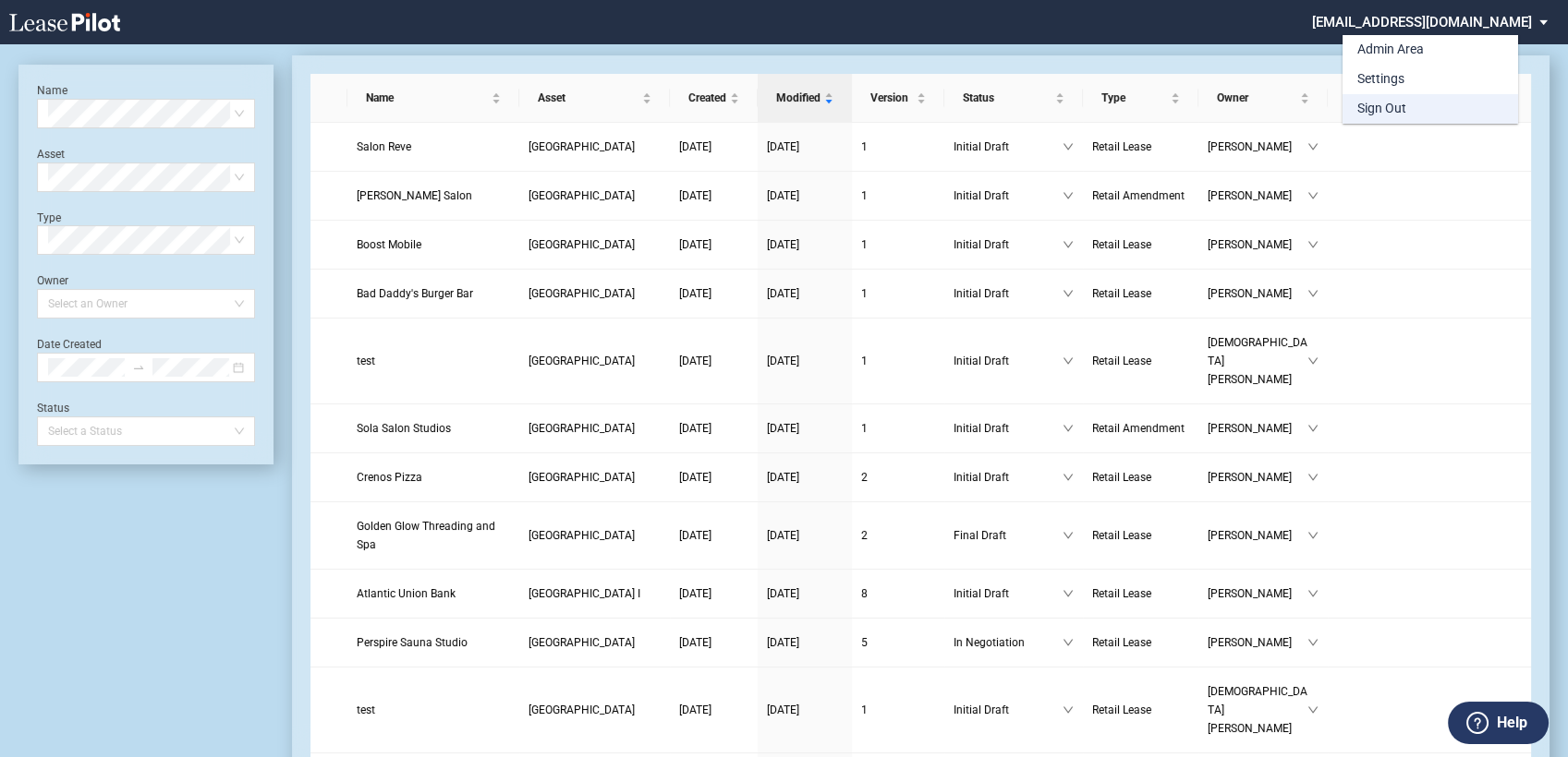
click at [1397, 112] on div "Sign Out" at bounding box center [1382, 109] width 49 height 19
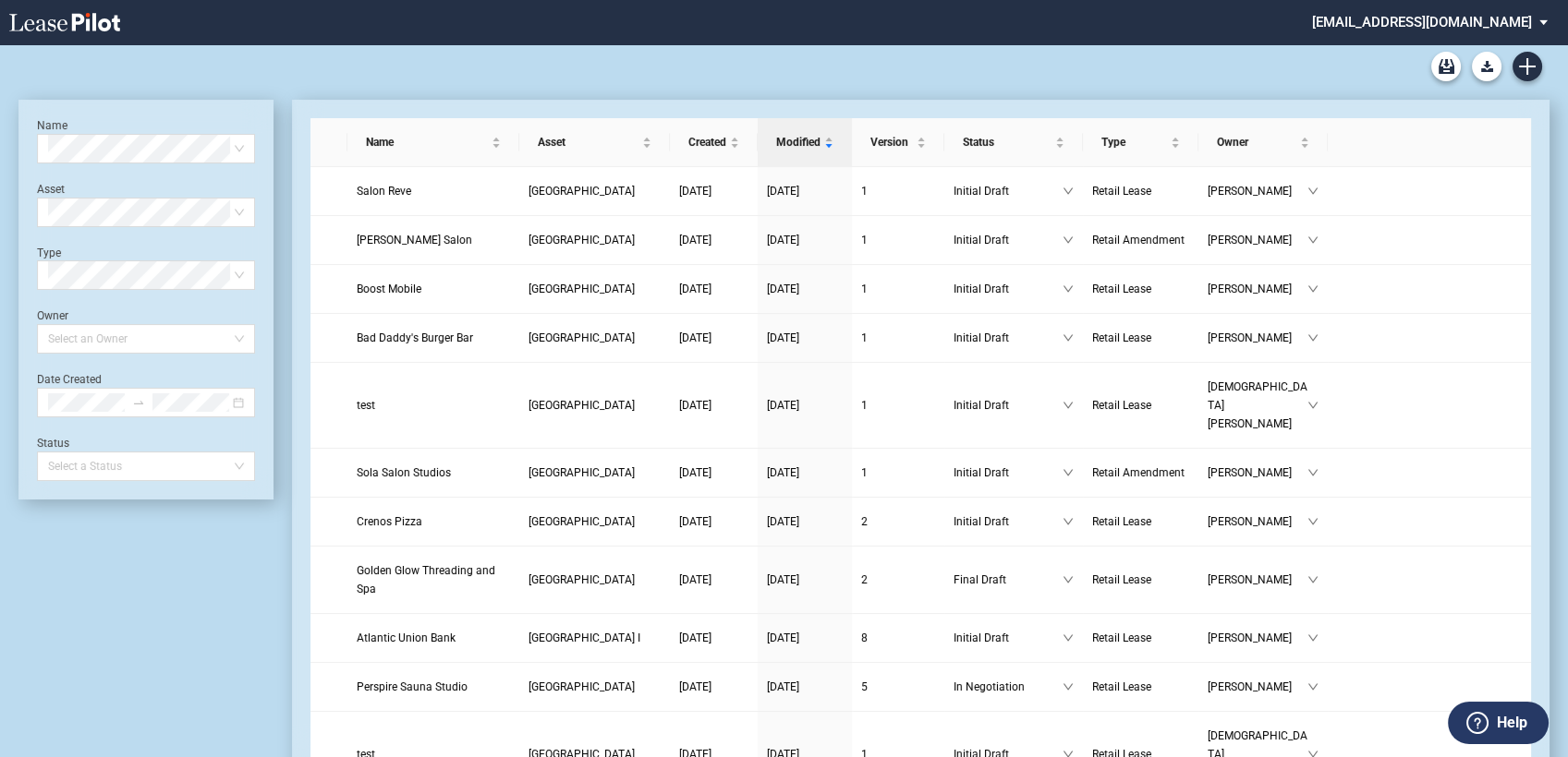
scroll to position [44, 0]
